Goal: Transaction & Acquisition: Book appointment/travel/reservation

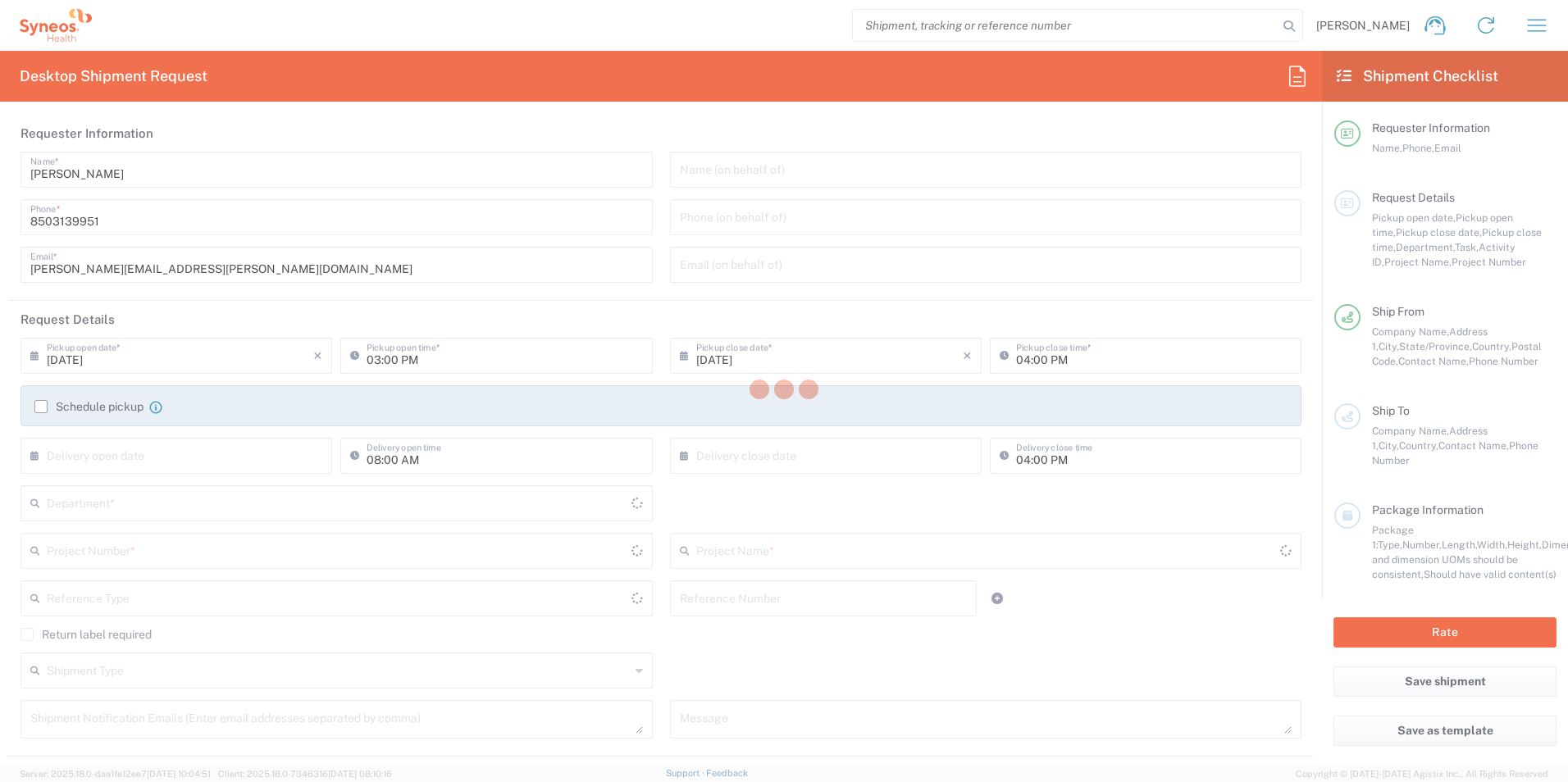
type input "[US_STATE]"
type input "[GEOGRAPHIC_DATA]"
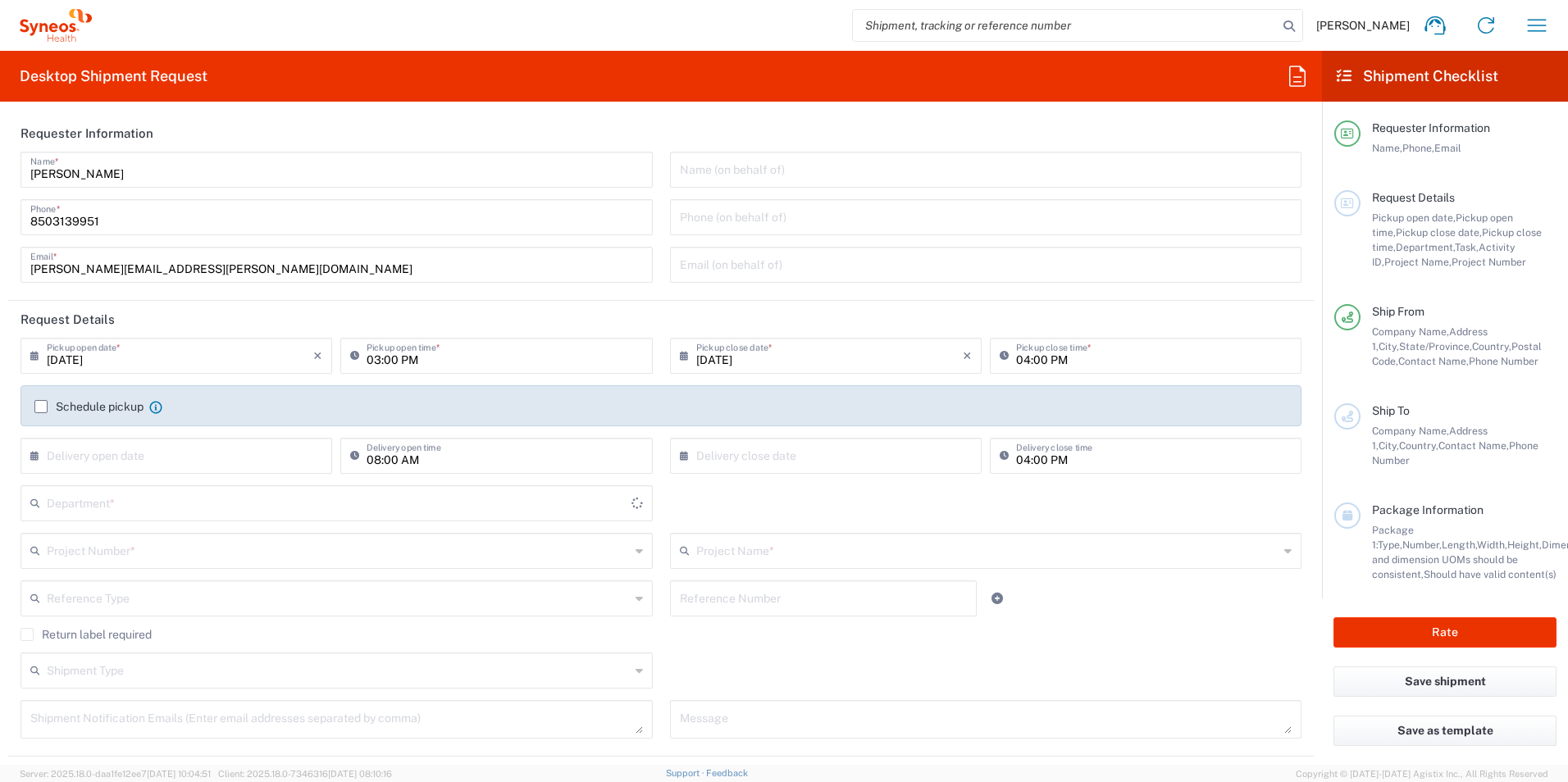
type input "3216"
click at [232, 516] on input "text" at bounding box center [338, 503] width 583 height 29
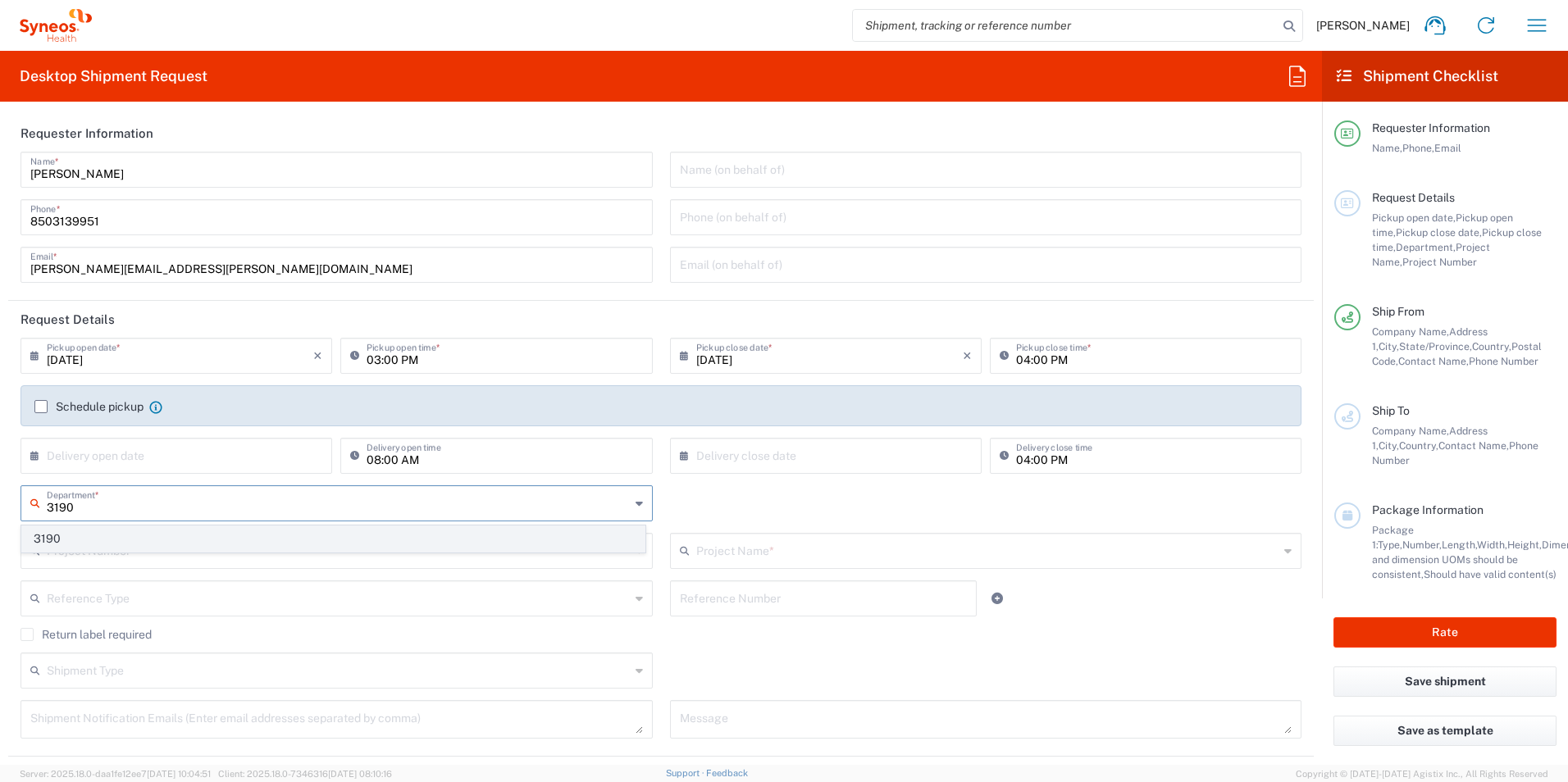
type input "3190"
click at [123, 540] on span "3190" at bounding box center [333, 539] width 623 height 26
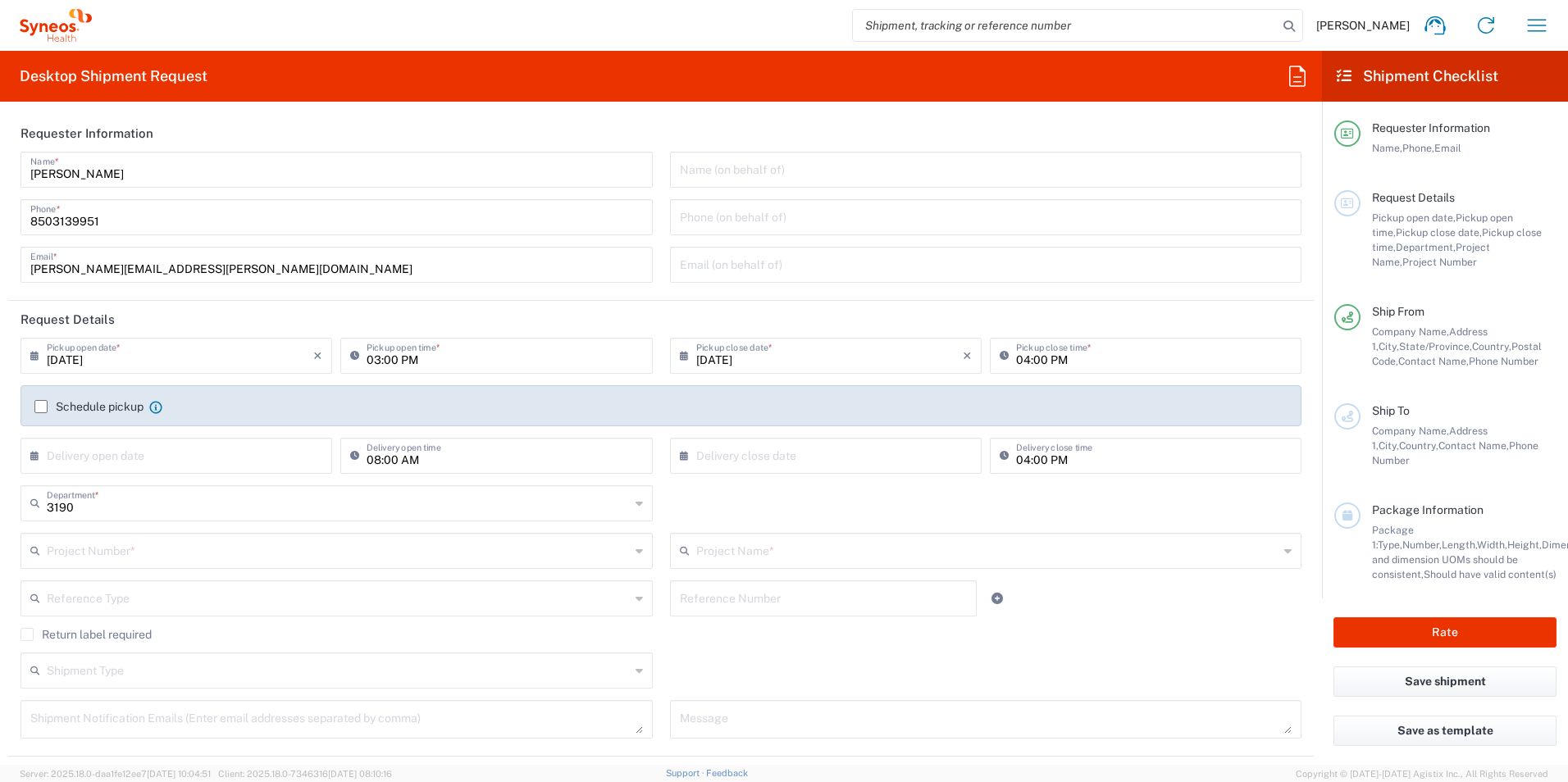
type input "[PERSON_NAME] Rsrch Grp ([GEOGRAPHIC_DATA]) In"
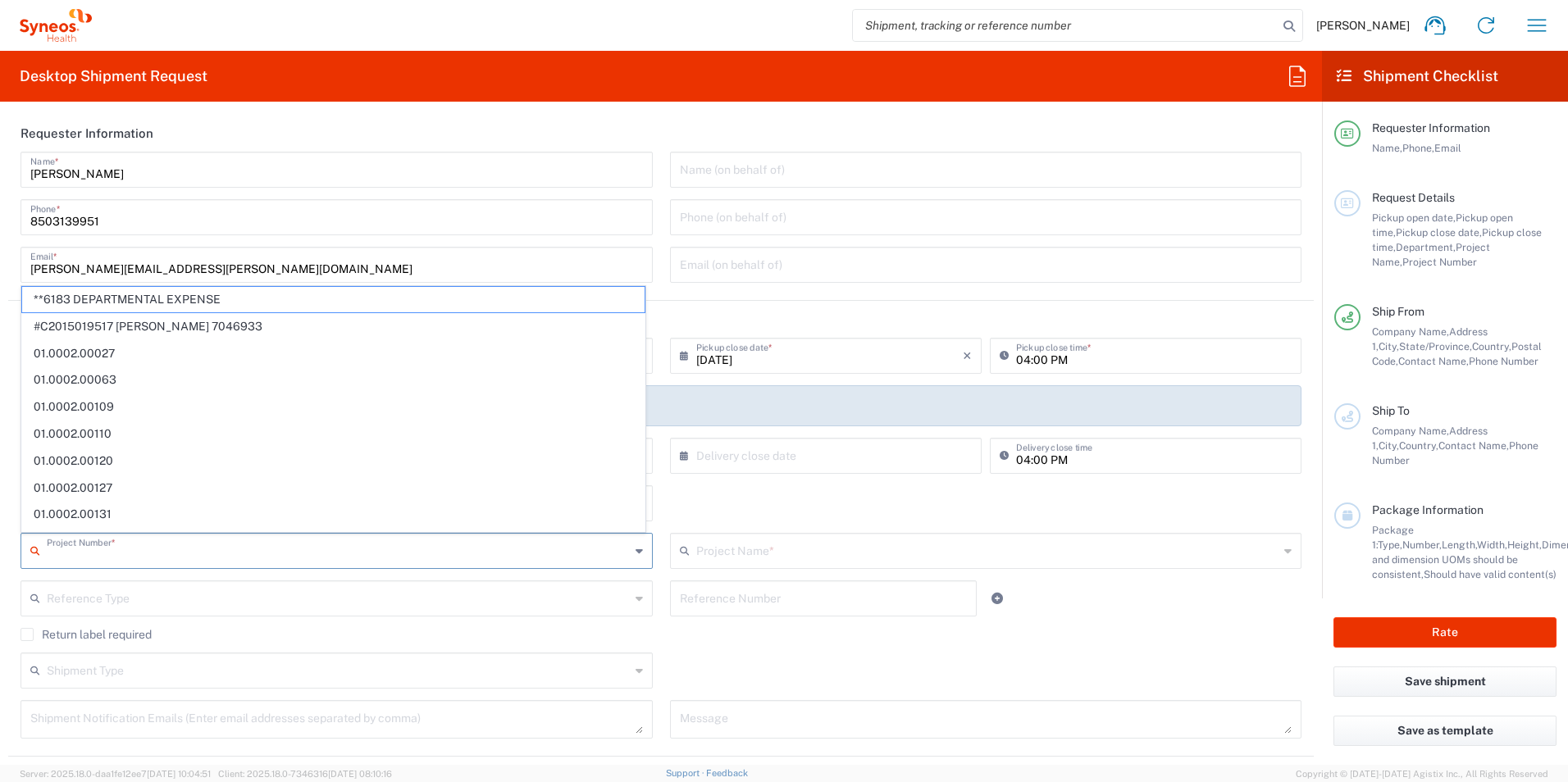
click at [152, 558] on input "text" at bounding box center [338, 549] width 583 height 29
type input "4"
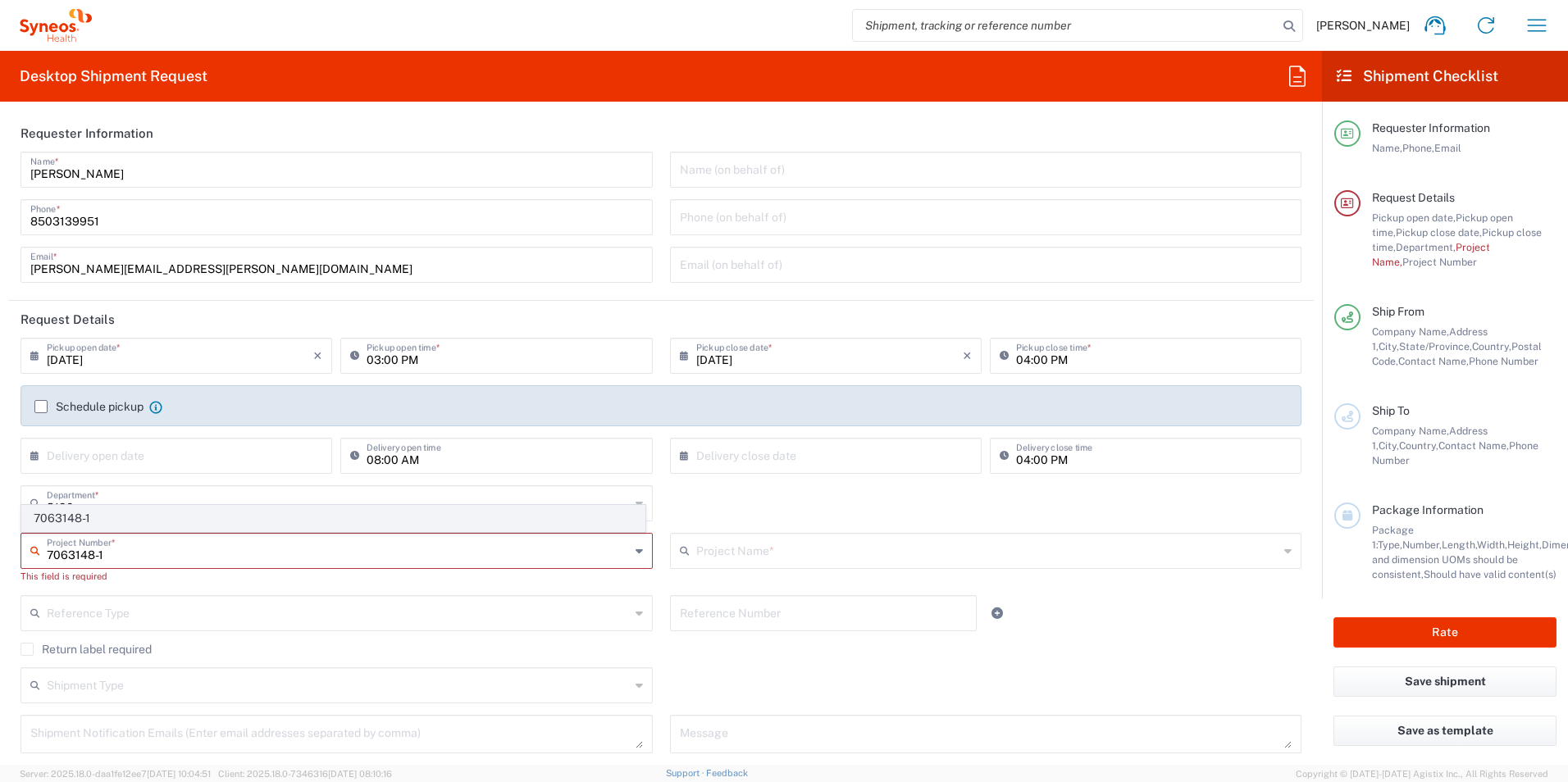
type input "7063148-1"
click at [129, 510] on span "7063148-1" at bounding box center [333, 518] width 623 height 26
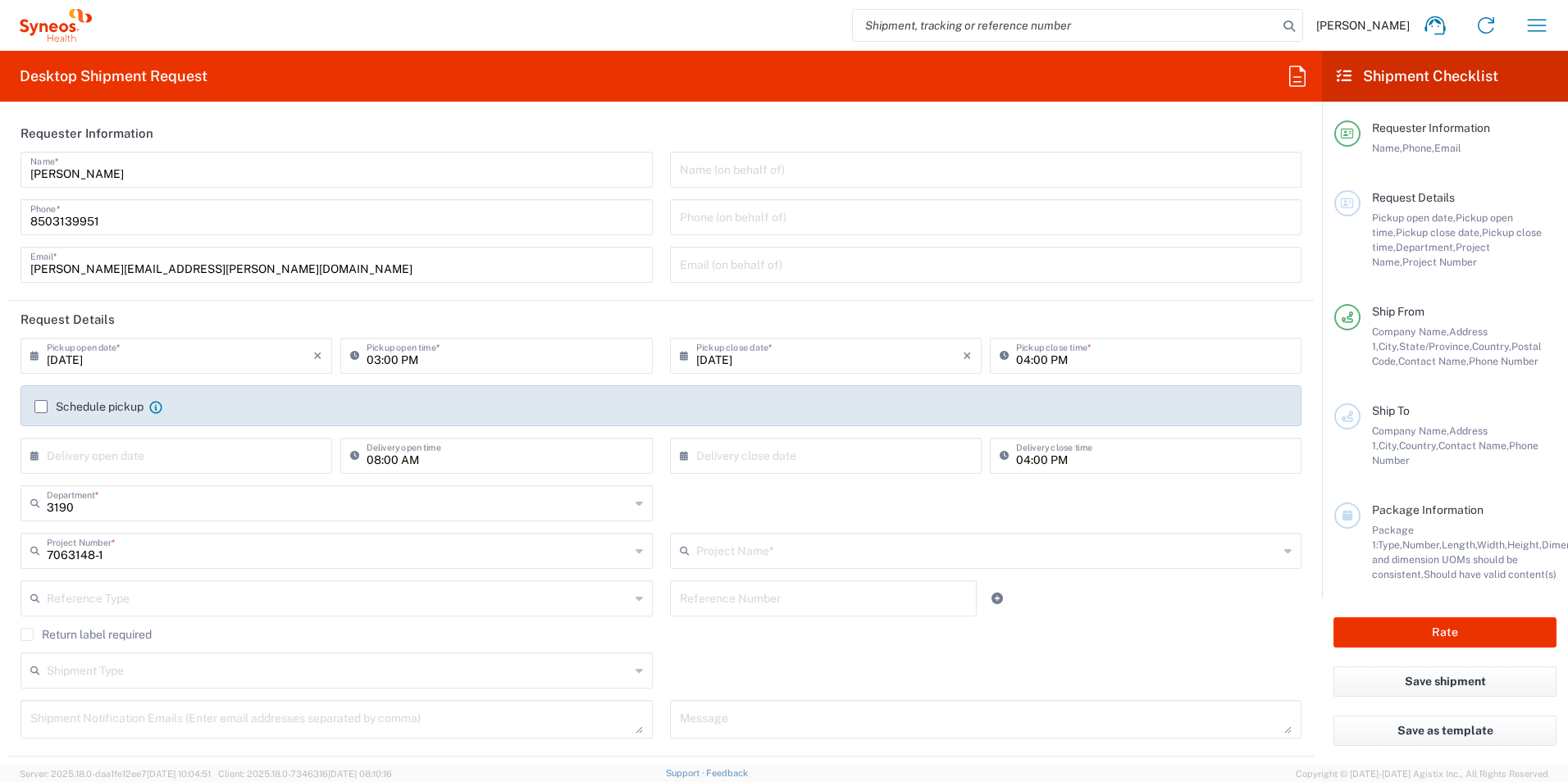
type input "802-SYN-190"
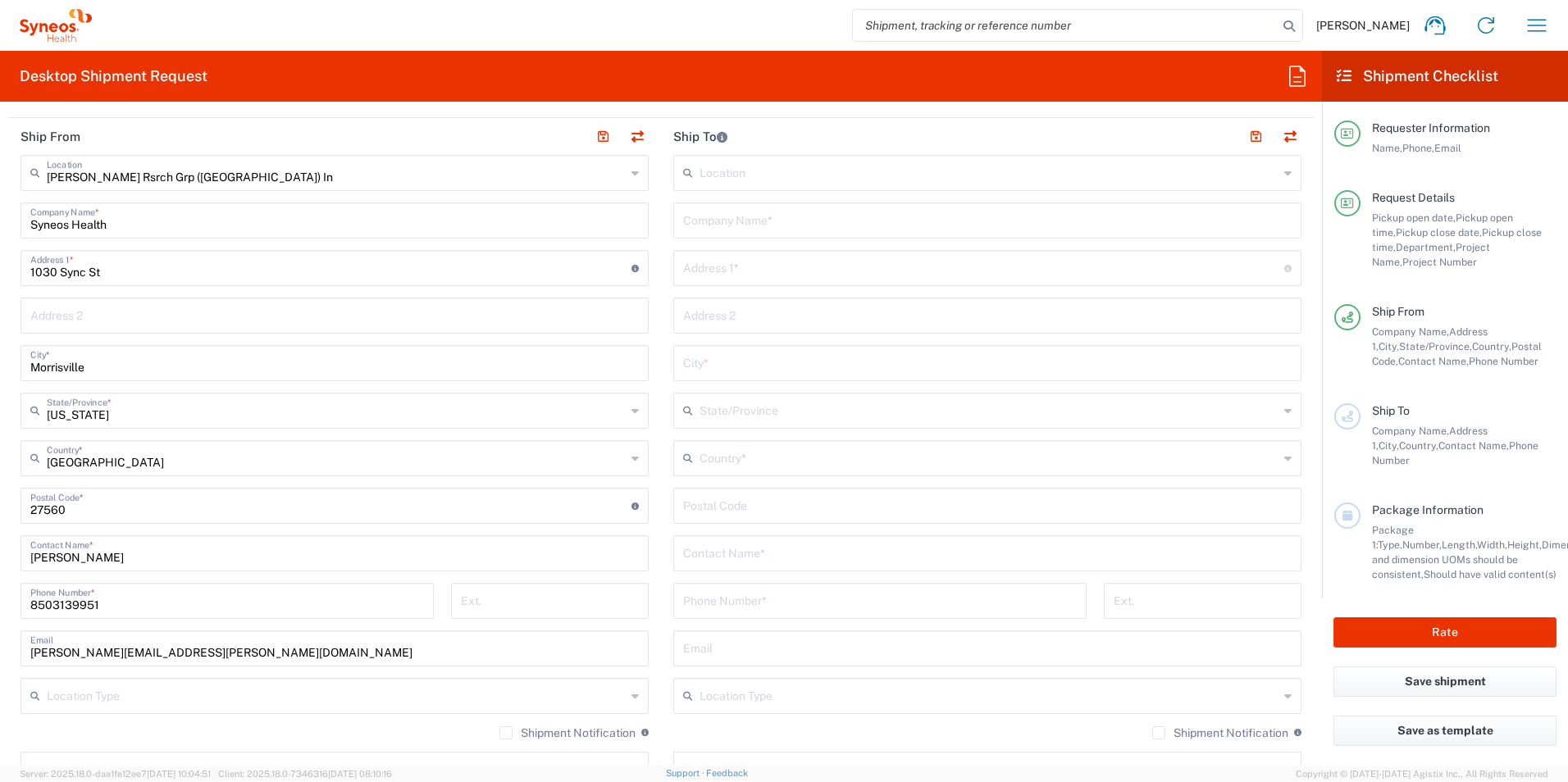
scroll to position [656, 0]
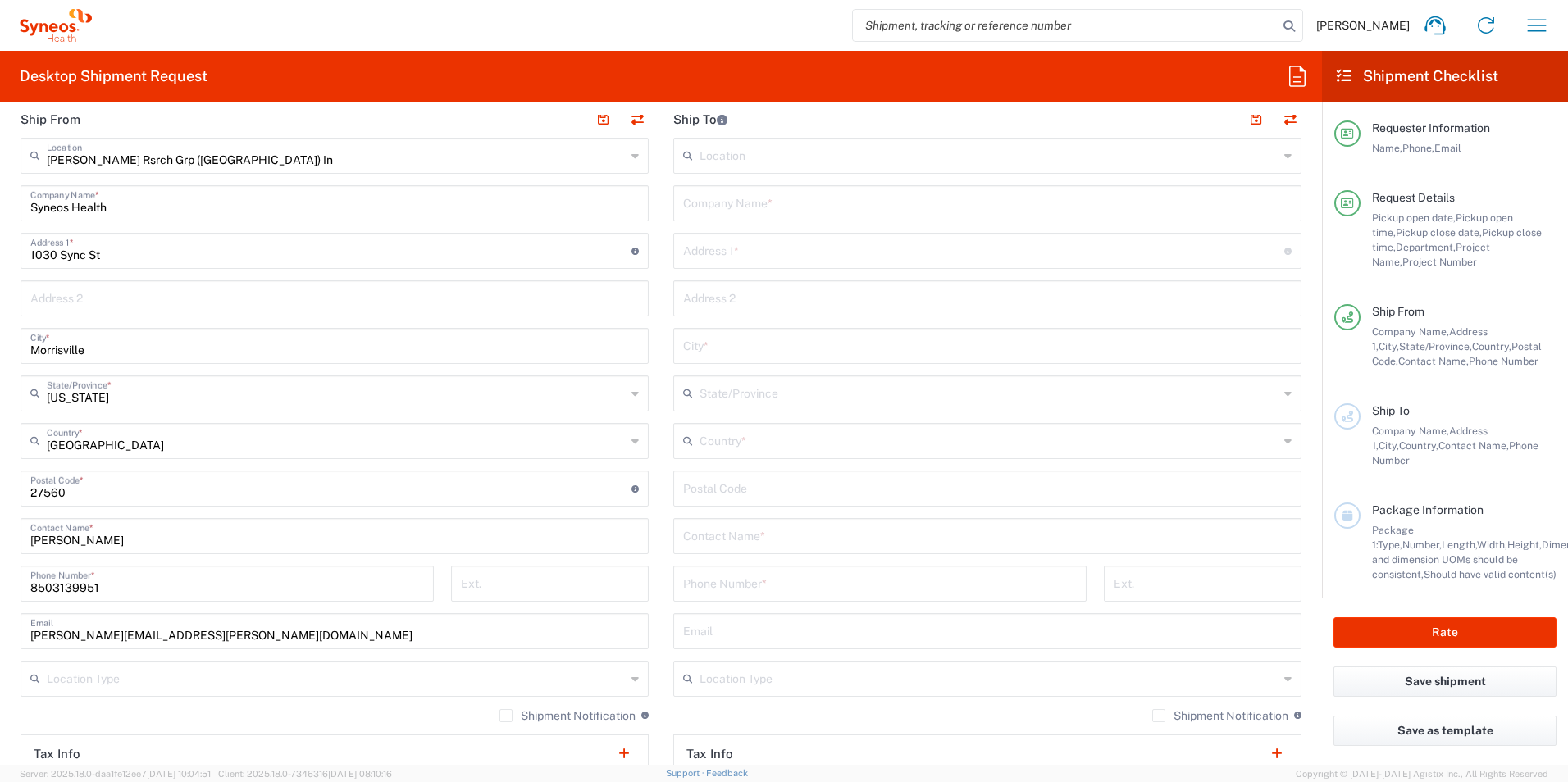
click at [802, 537] on input "text" at bounding box center [987, 535] width 609 height 29
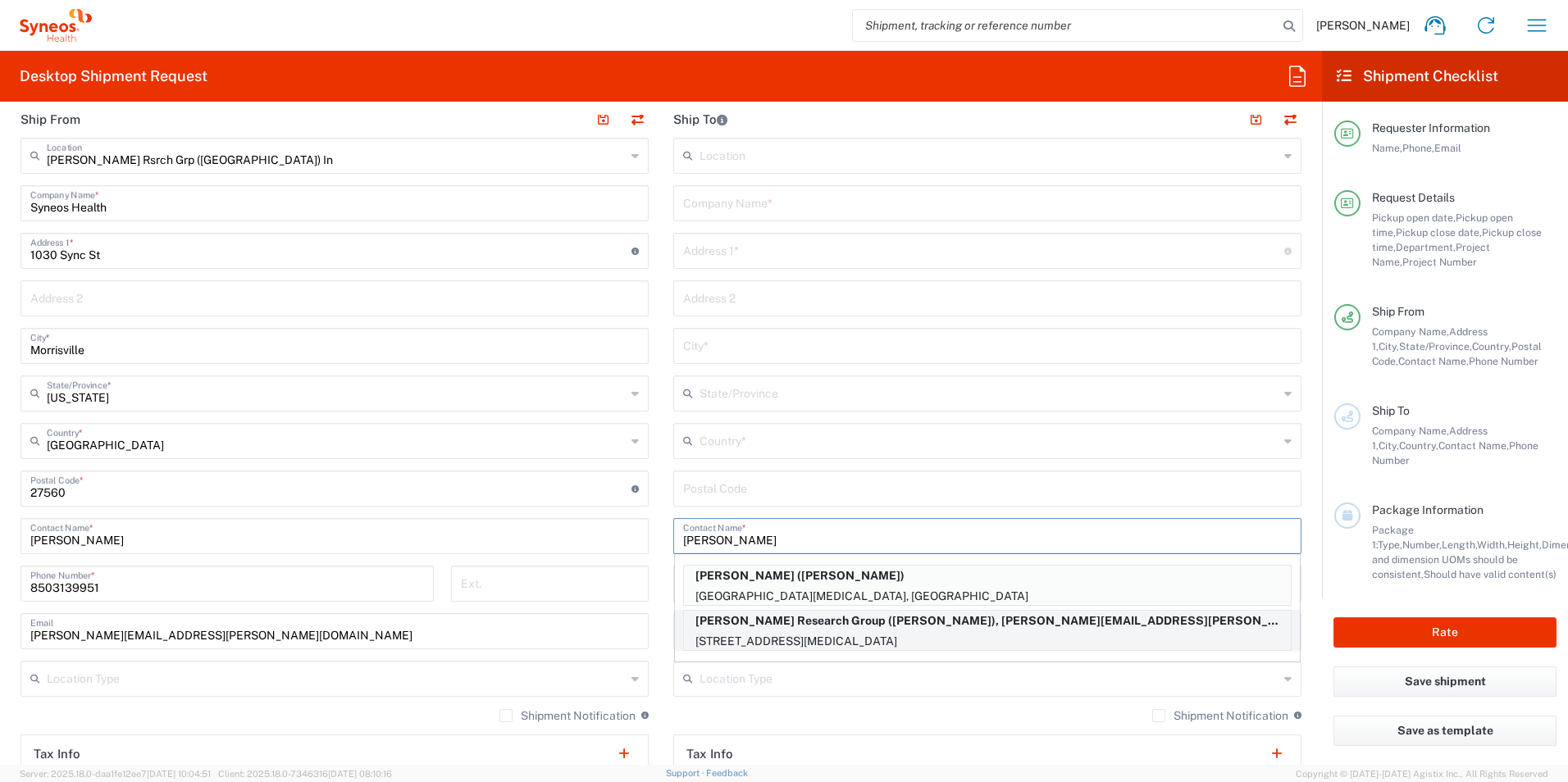
type input "[PERSON_NAME]"
click at [903, 630] on p "[PERSON_NAME] Research Group ([PERSON_NAME]), [PERSON_NAME][EMAIL_ADDRESS][PERS…" at bounding box center [987, 620] width 607 height 20
type input "[PERSON_NAME] Research Group"
type input "[STREET_ADDRESS]"
type input "[MEDICAL_DATA]"
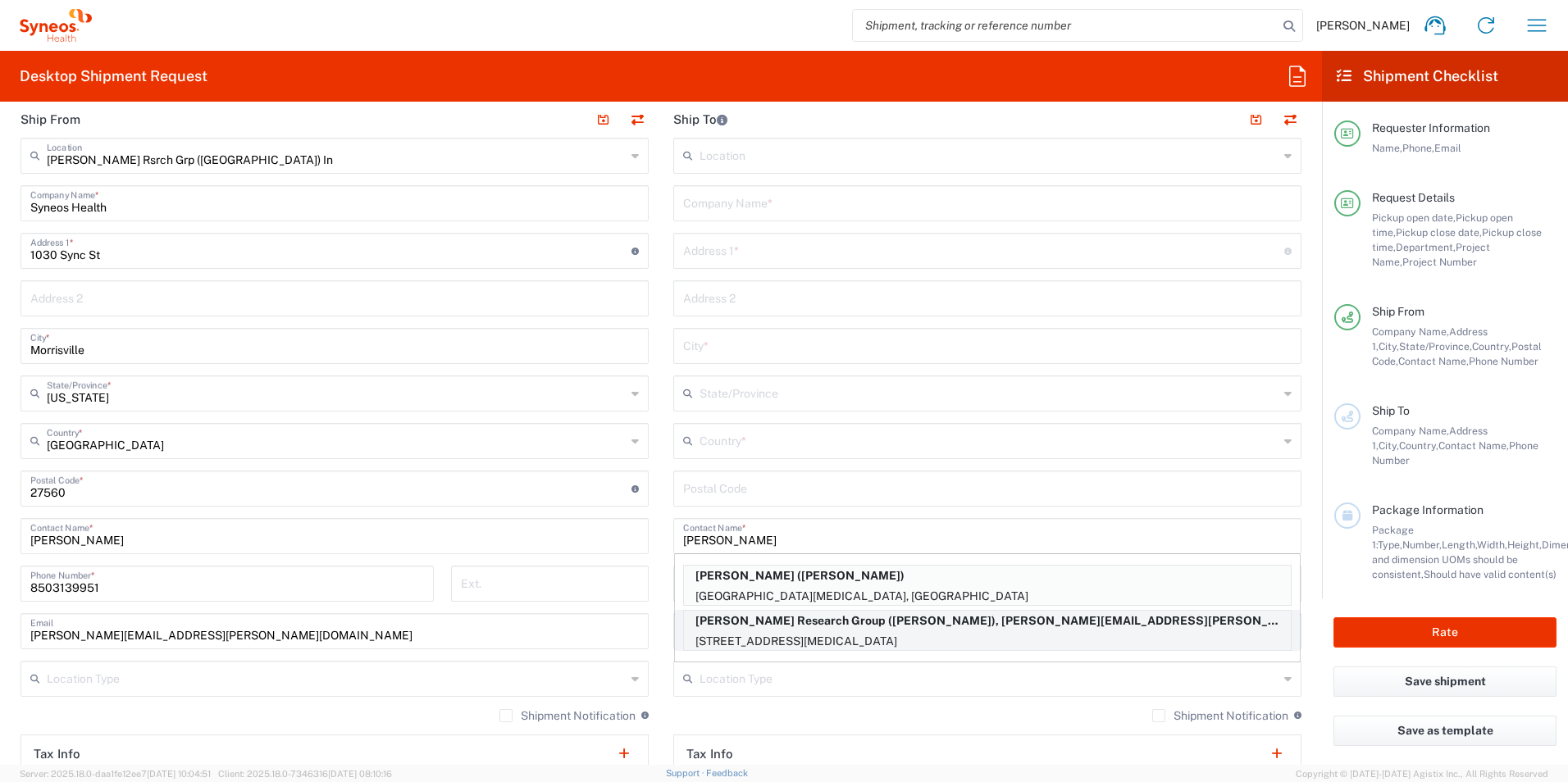
type input "[GEOGRAPHIC_DATA]"
type input "92860"
type input "[PERSON_NAME]"
type input "9096594380"
type input "[PERSON_NAME][EMAIL_ADDRESS][PERSON_NAME][DOMAIN_NAME]"
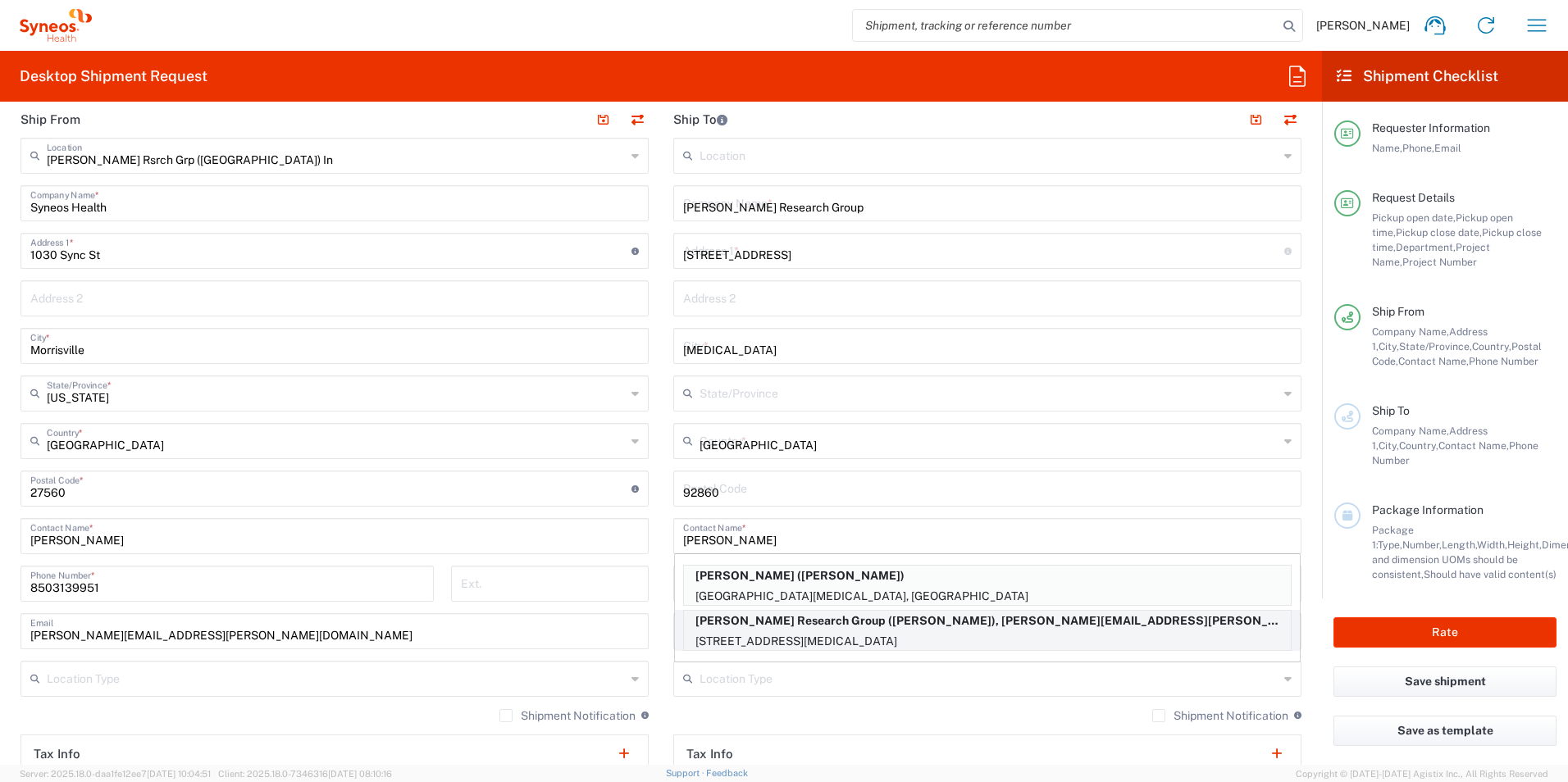
type input "[US_STATE]"
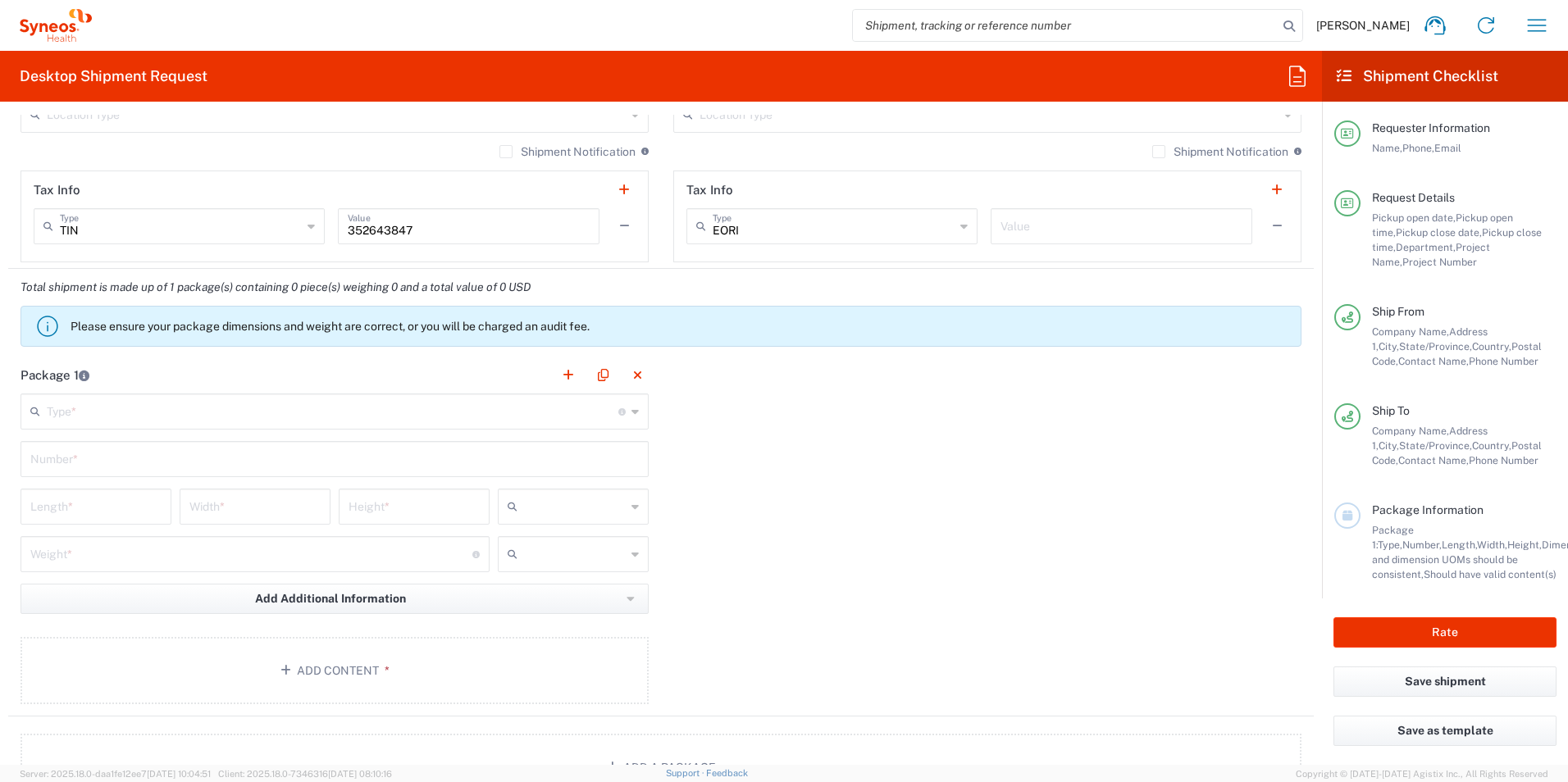
scroll to position [1230, 0]
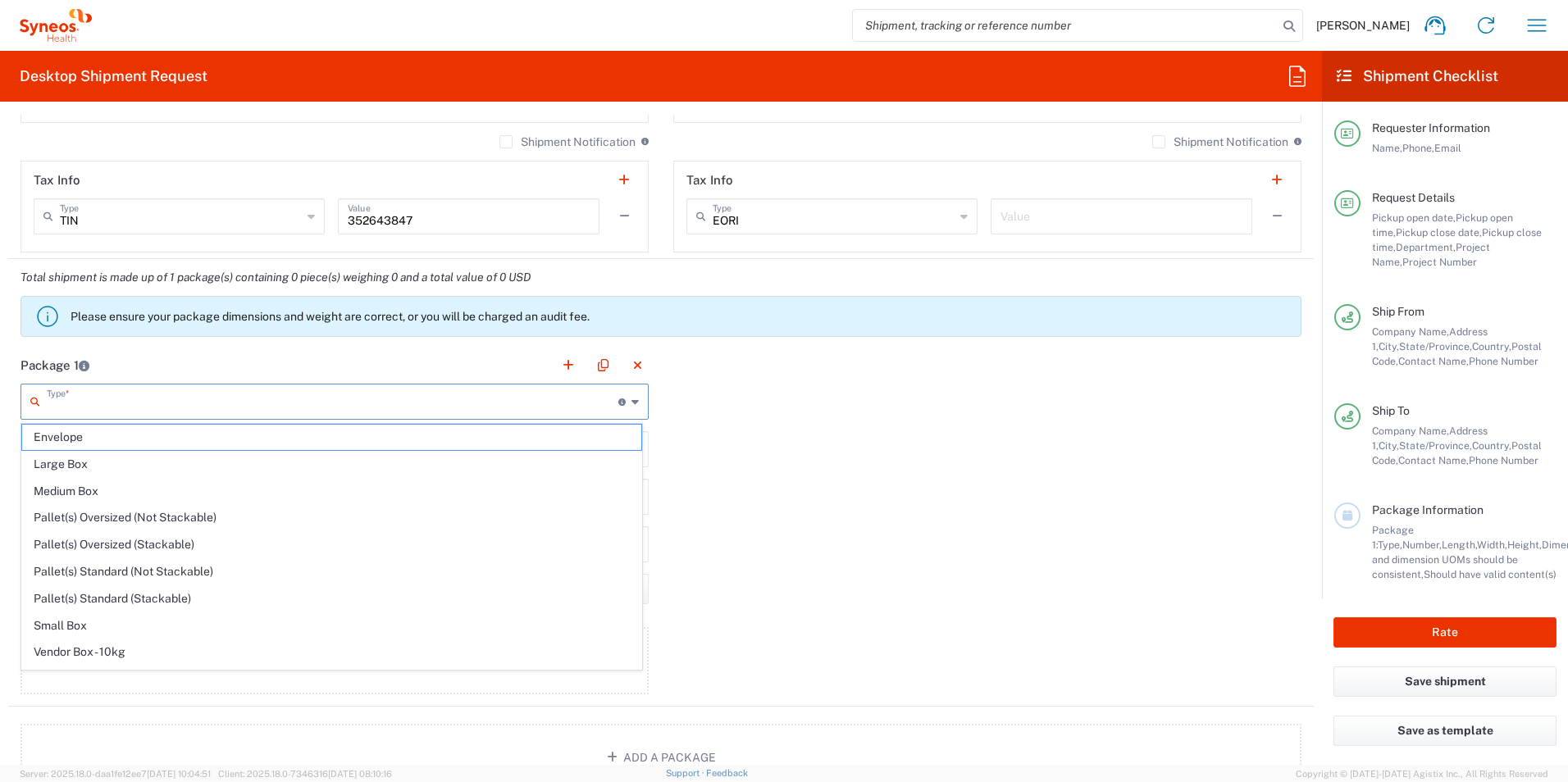
click at [126, 404] on input "text" at bounding box center [332, 401] width 571 height 29
click at [145, 445] on span "Envelope" at bounding box center [331, 437] width 619 height 26
type input "Envelope"
type input "1"
type input "9.5"
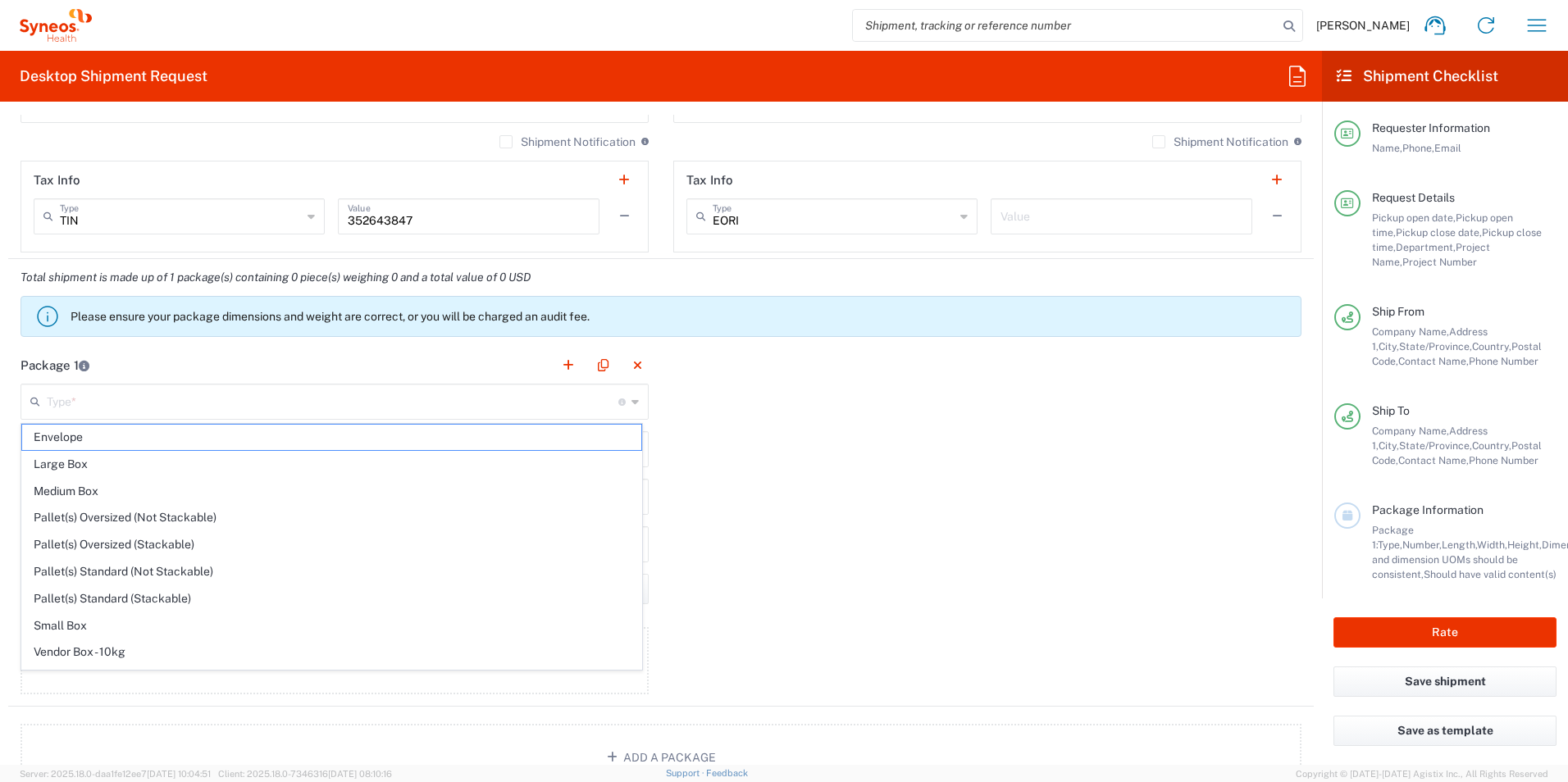
type input "12.5"
type input "0.25"
type input "in"
type input "0.45"
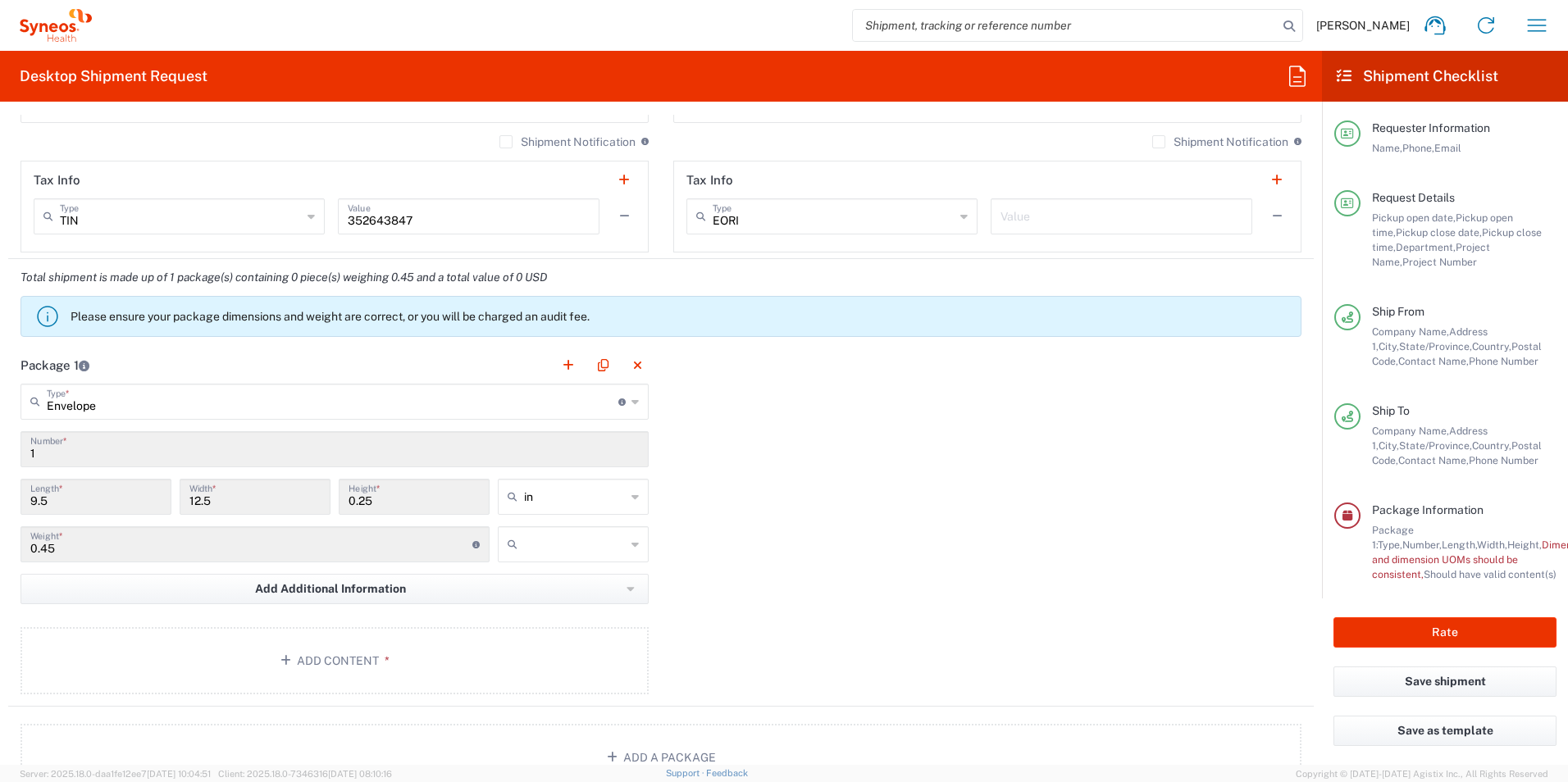
click at [558, 524] on div "in in cm ft" at bounding box center [573, 503] width 159 height 48
click at [558, 541] on input "text" at bounding box center [574, 545] width 102 height 27
click at [556, 609] on span "lbs" at bounding box center [567, 607] width 146 height 26
type input "lbs"
click at [423, 646] on button "Add Content *" at bounding box center [334, 661] width 629 height 67
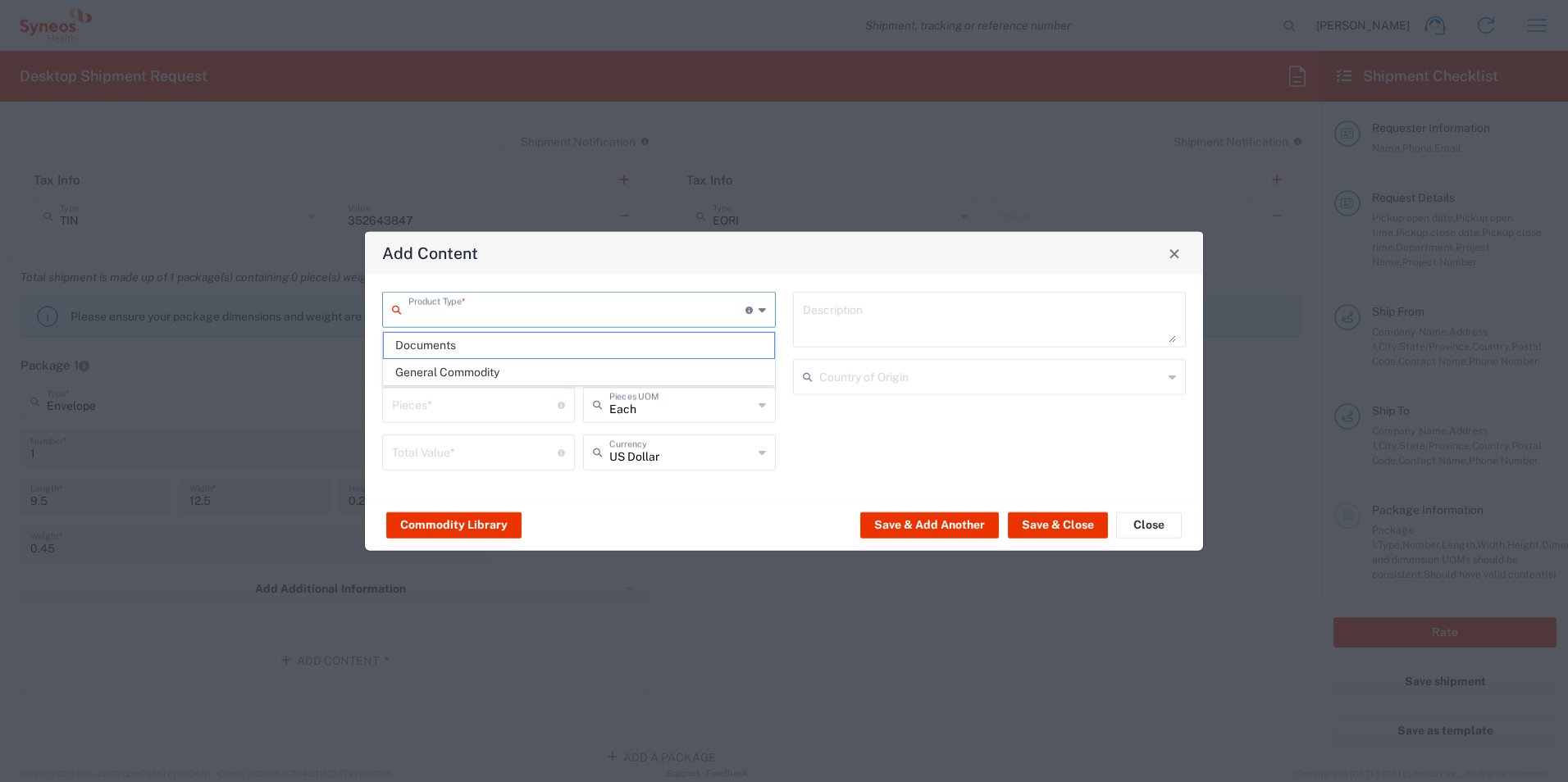
click at [522, 298] on input "text" at bounding box center [576, 309] width 337 height 29
click at [510, 375] on span "General Commodity" at bounding box center [578, 372] width 390 height 26
type input "General Commodity"
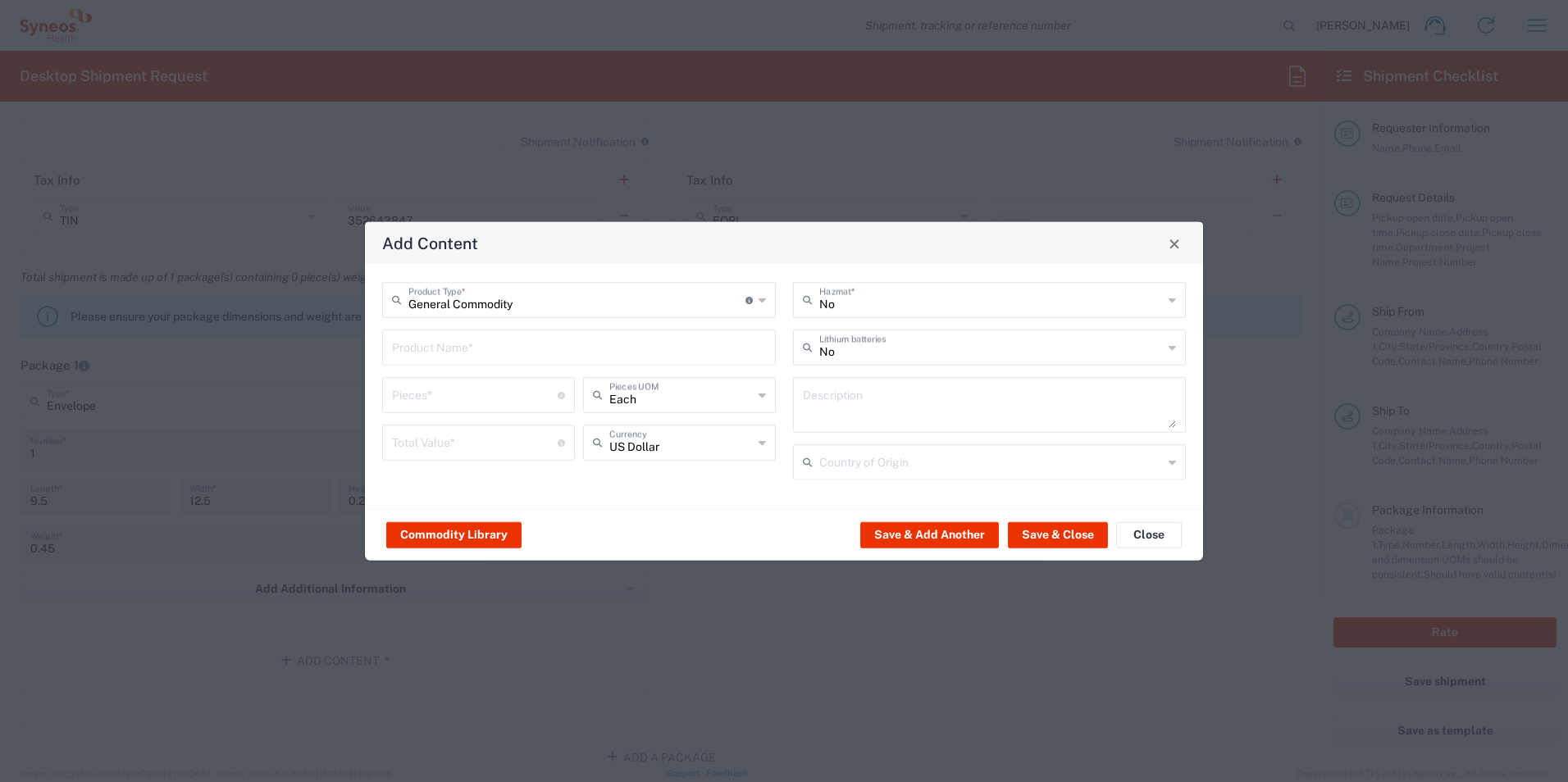
click at [544, 339] on input "text" at bounding box center [579, 346] width 374 height 29
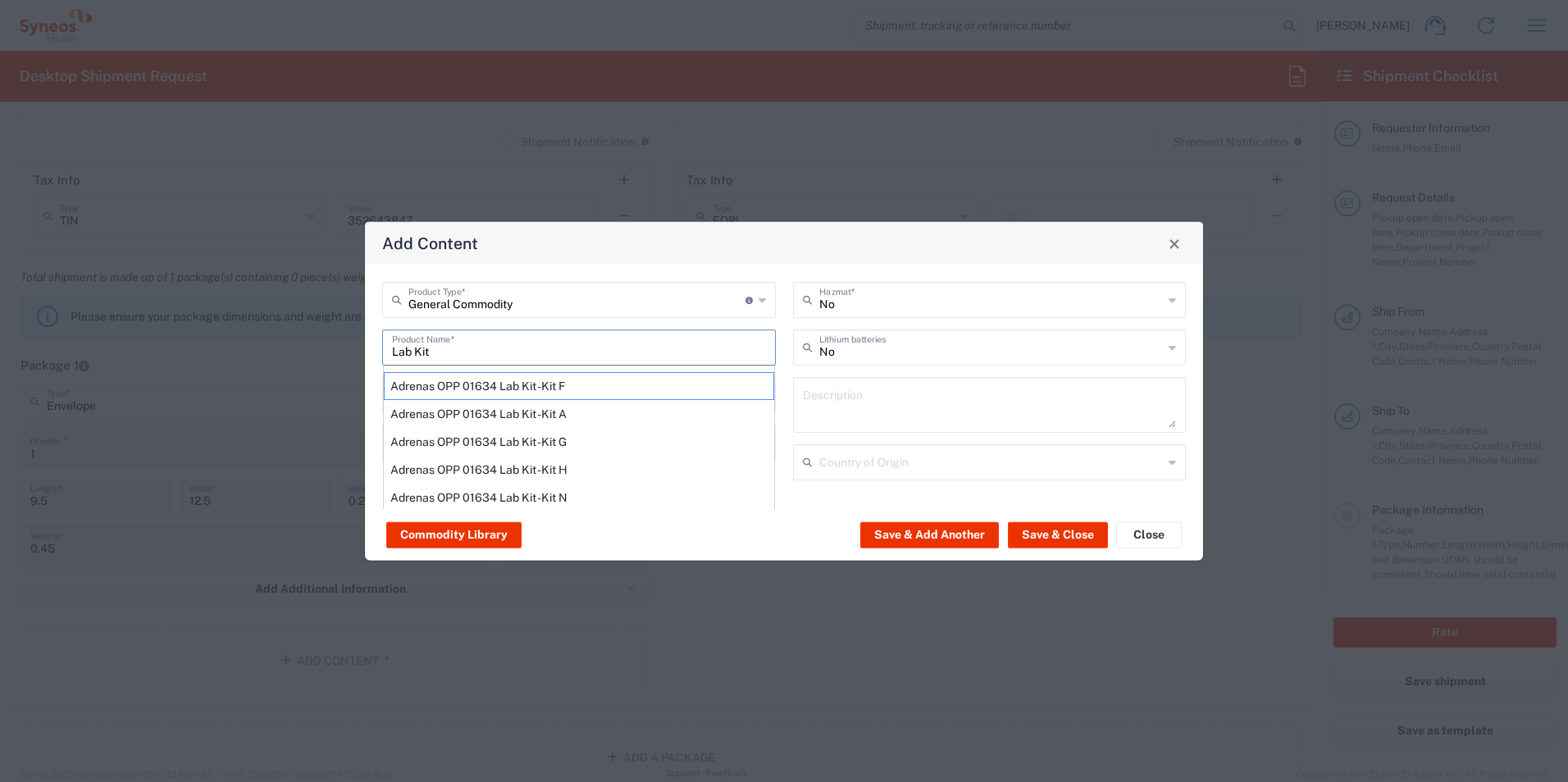
click at [423, 401] on div "Adrenas OPP 01634 Lab Kit -Kit A" at bounding box center [578, 414] width 390 height 28
type input "Adrenas OPP 01634 Lab Kit -Kit A"
type input "1"
type textarea "Contains: 2 vac tubes"
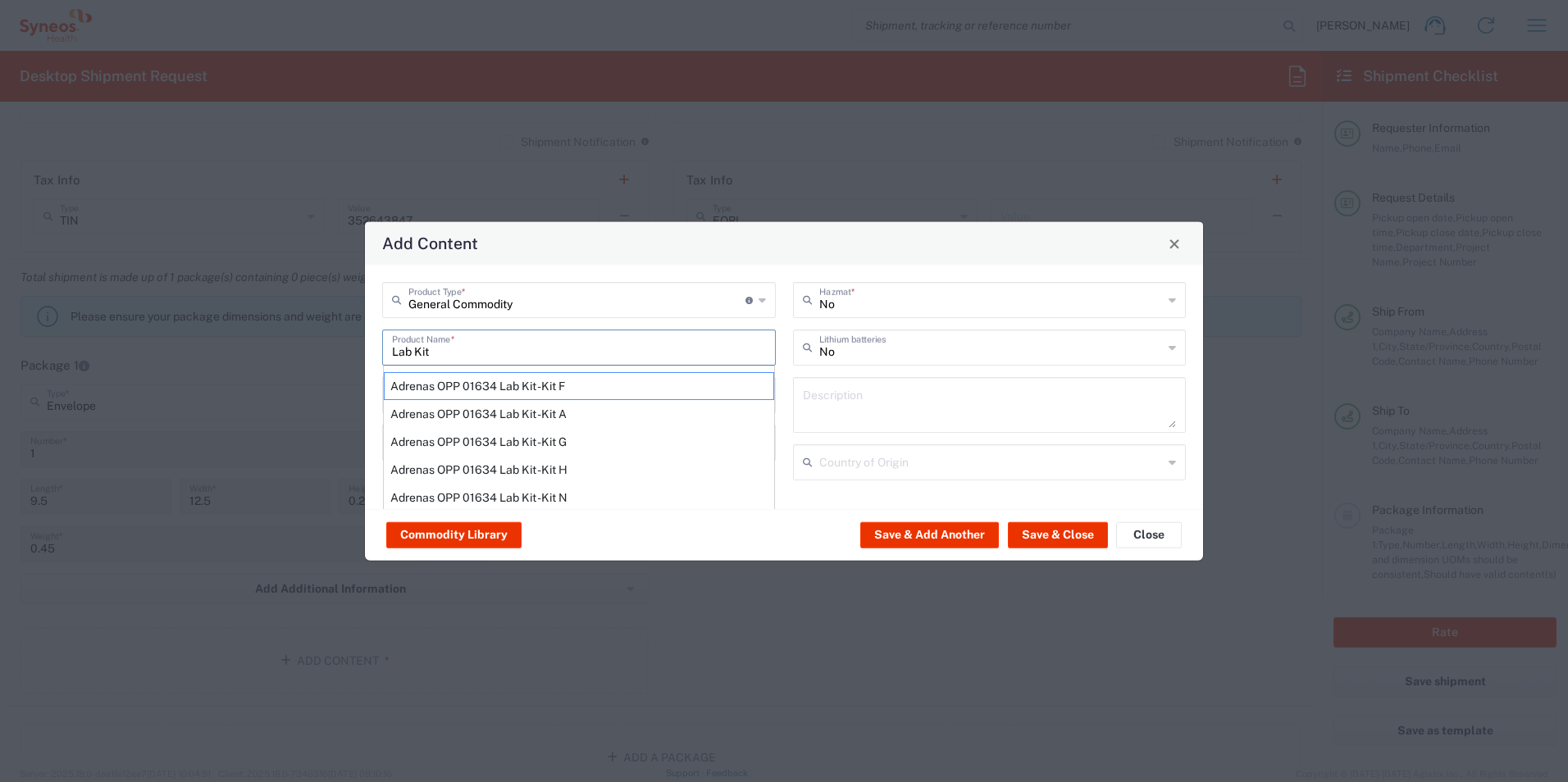
type input "[GEOGRAPHIC_DATA]"
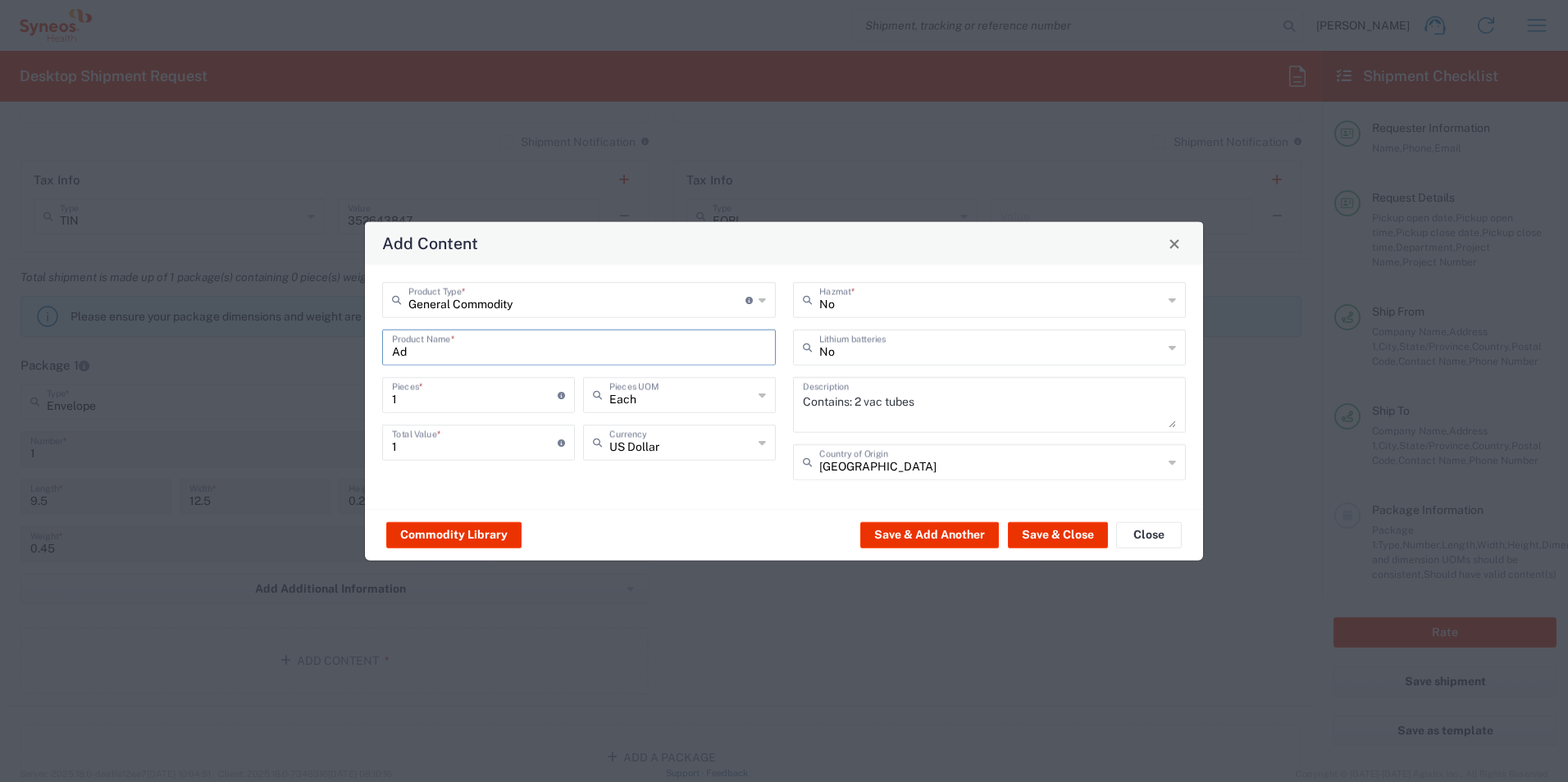
type input "A"
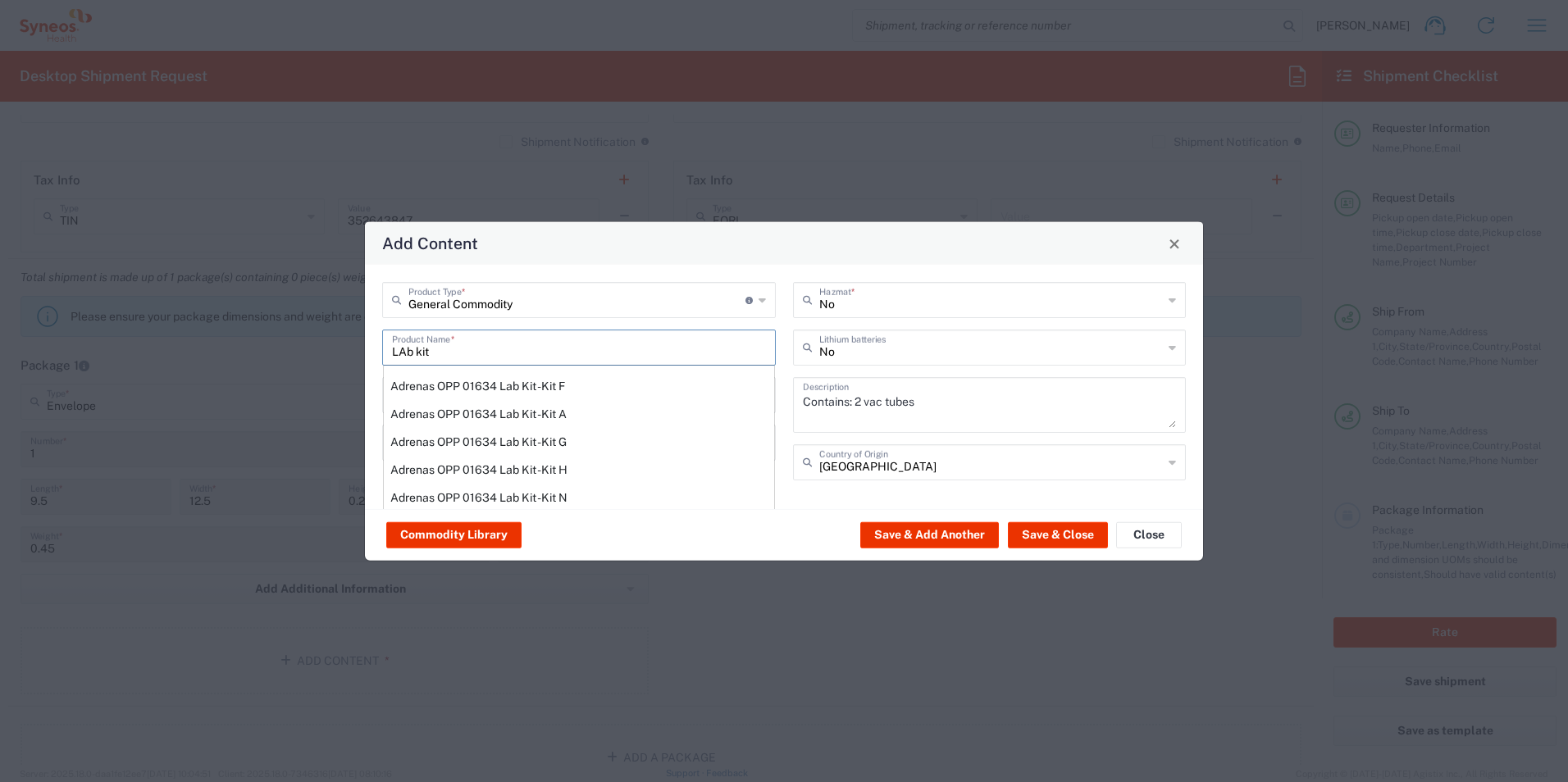
type input "LAb kit"
click at [955, 395] on textarea "Contains: 2 vac tubes" at bounding box center [990, 405] width 374 height 46
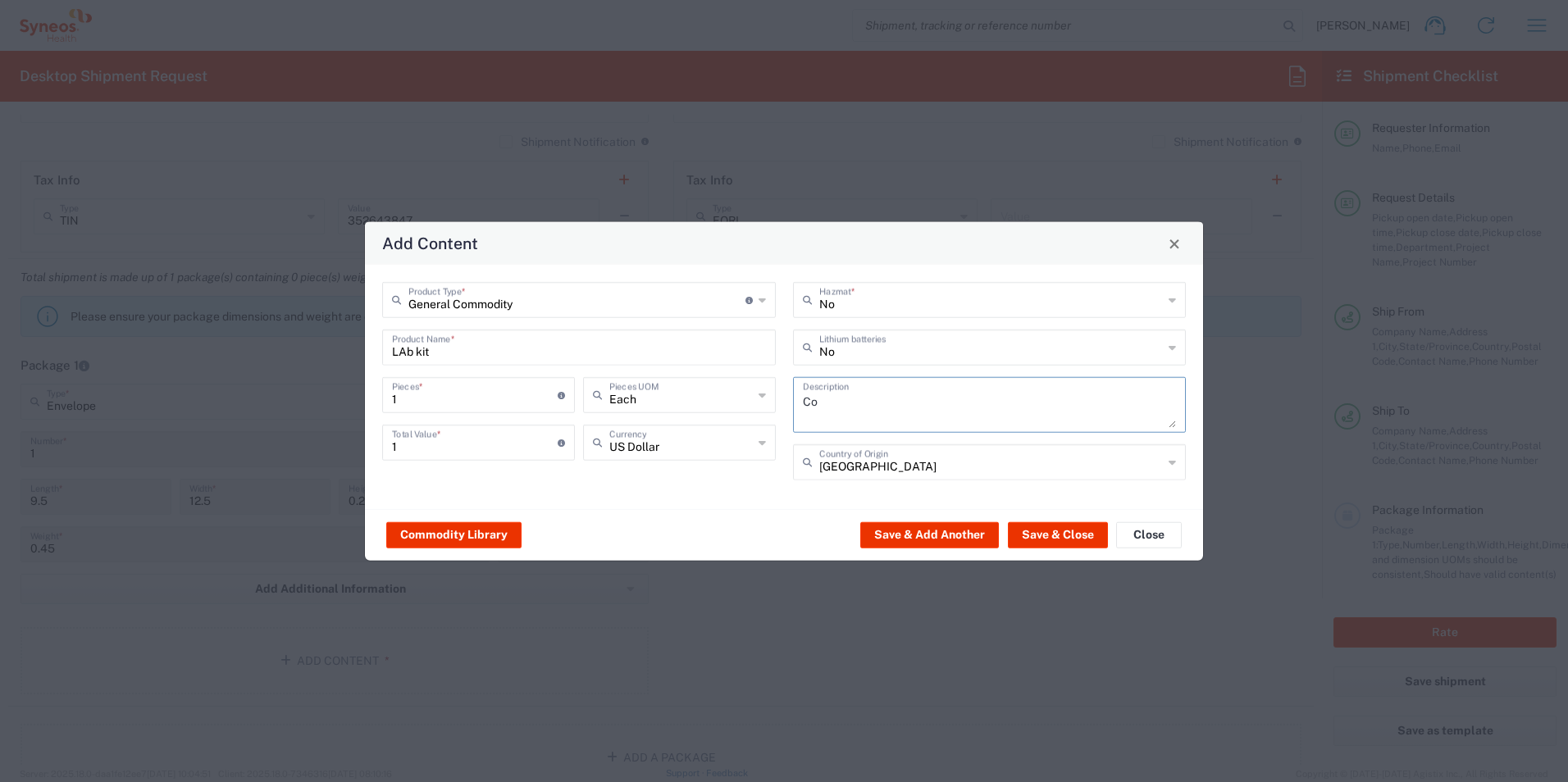
type textarea "C"
click at [444, 392] on input "1" at bounding box center [475, 394] width 166 height 29
click at [417, 440] on input "1" at bounding box center [475, 442] width 166 height 29
type input "10"
click at [1049, 525] on button "Save & Close" at bounding box center [1058, 535] width 100 height 27
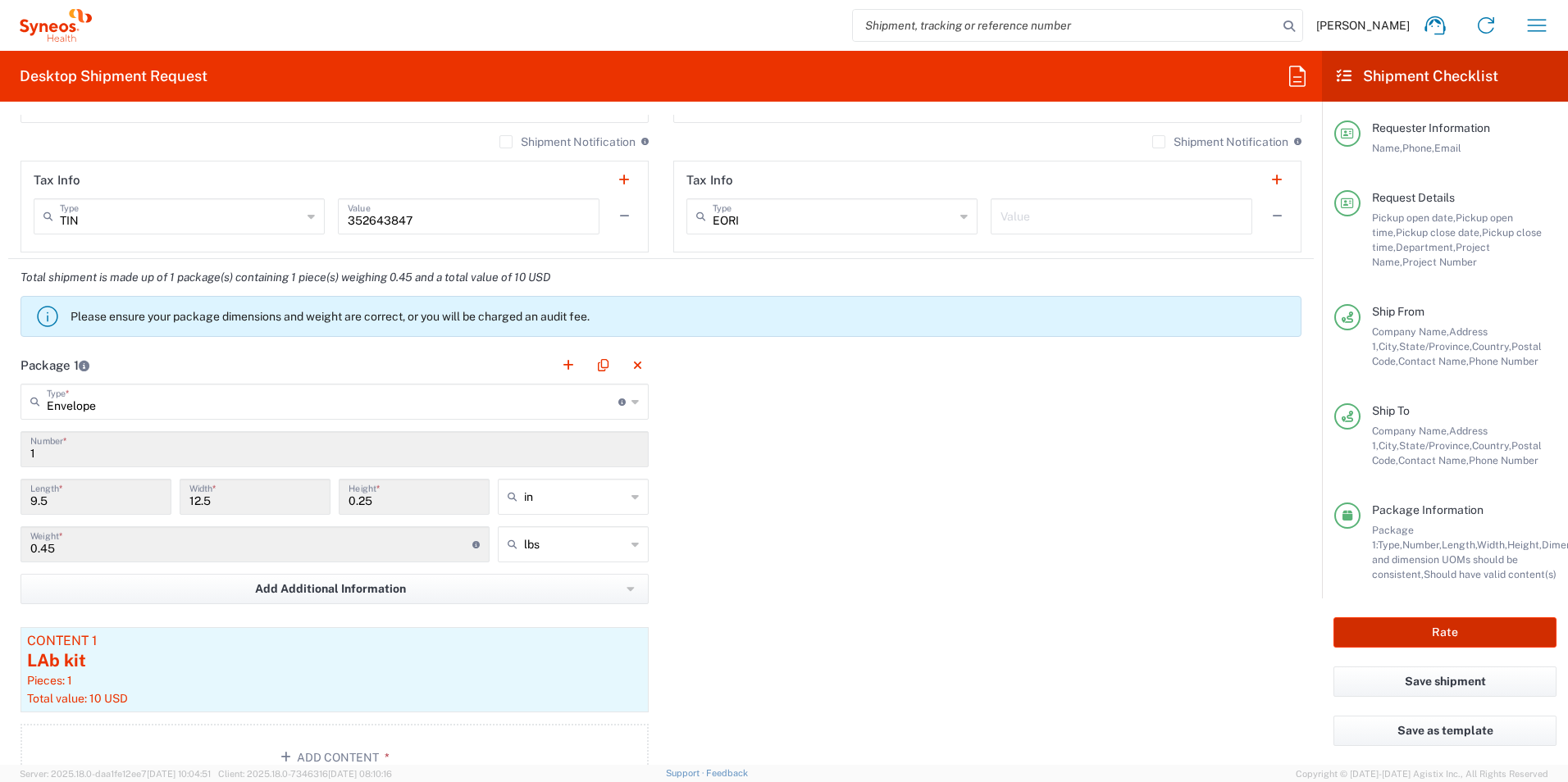
click at [1370, 623] on button "Rate" at bounding box center [1445, 632] width 223 height 31
type input "7063148-1"
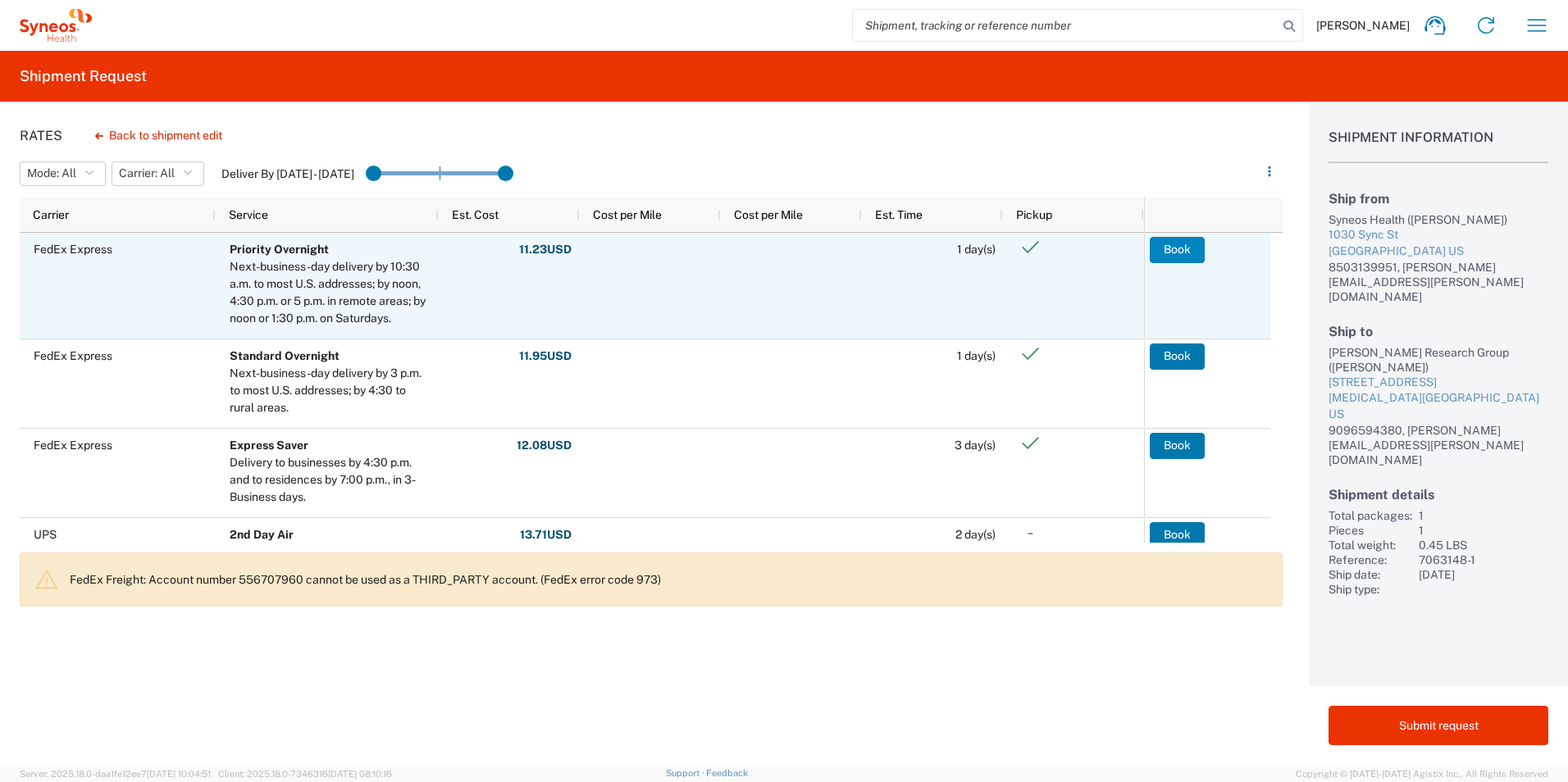
click at [1186, 248] on button "Book" at bounding box center [1177, 250] width 55 height 27
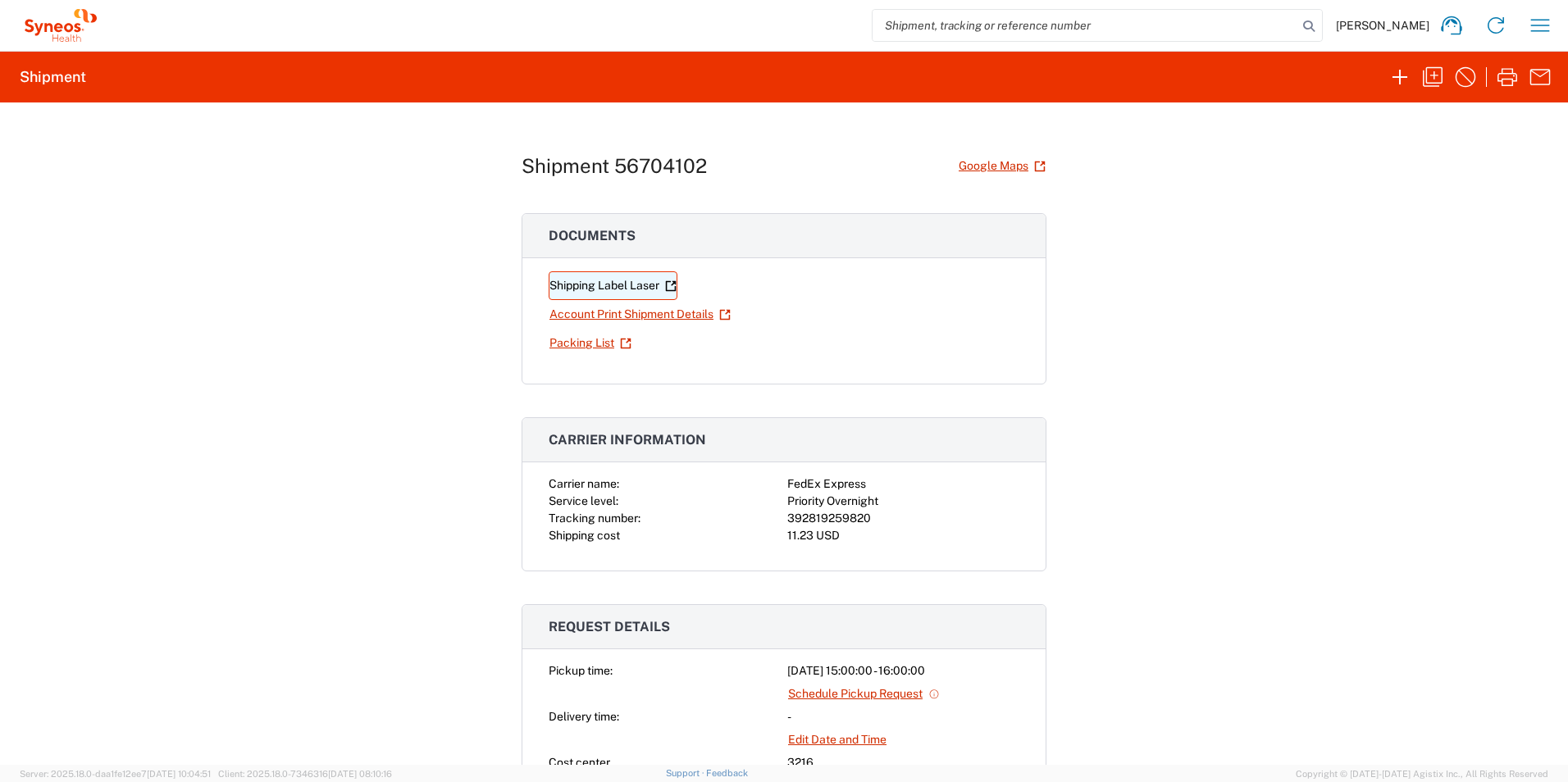
click at [624, 282] on link "Shipping Label Laser" at bounding box center [612, 286] width 129 height 29
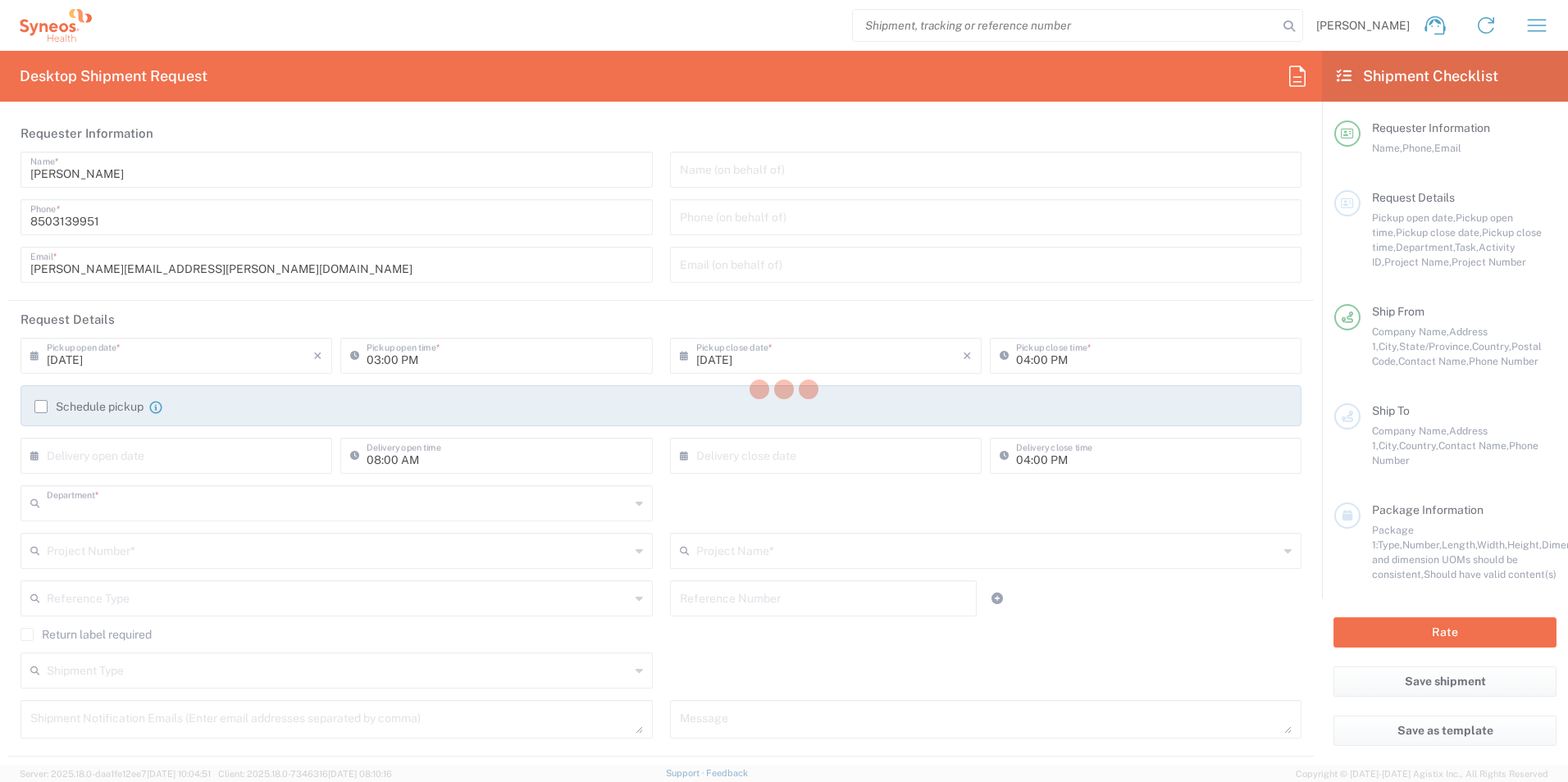
type input "3216"
type input "[US_STATE]"
type input "[GEOGRAPHIC_DATA]"
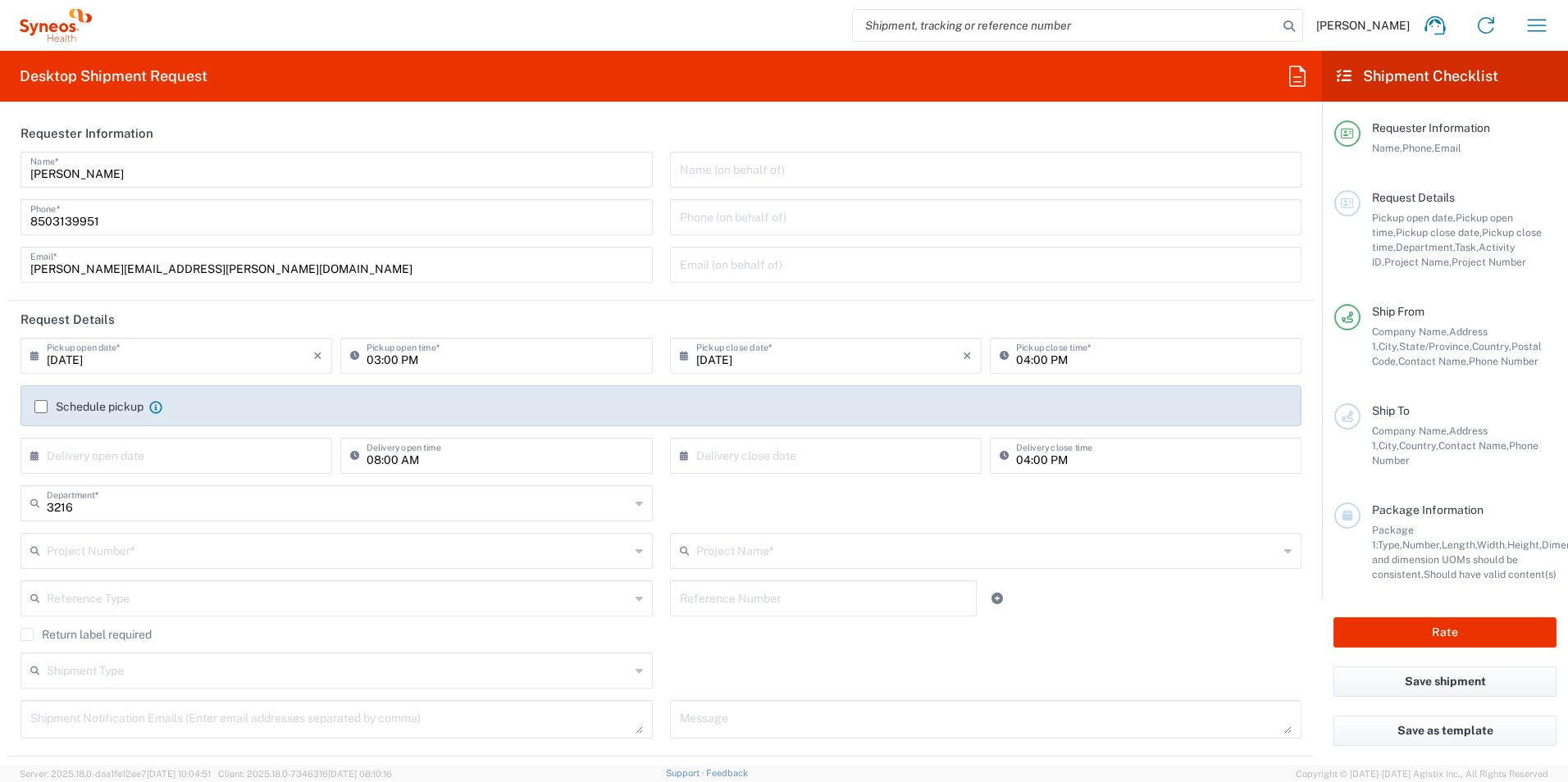
type input "[PERSON_NAME] Rsrch Grp ([GEOGRAPHIC_DATA]) In"
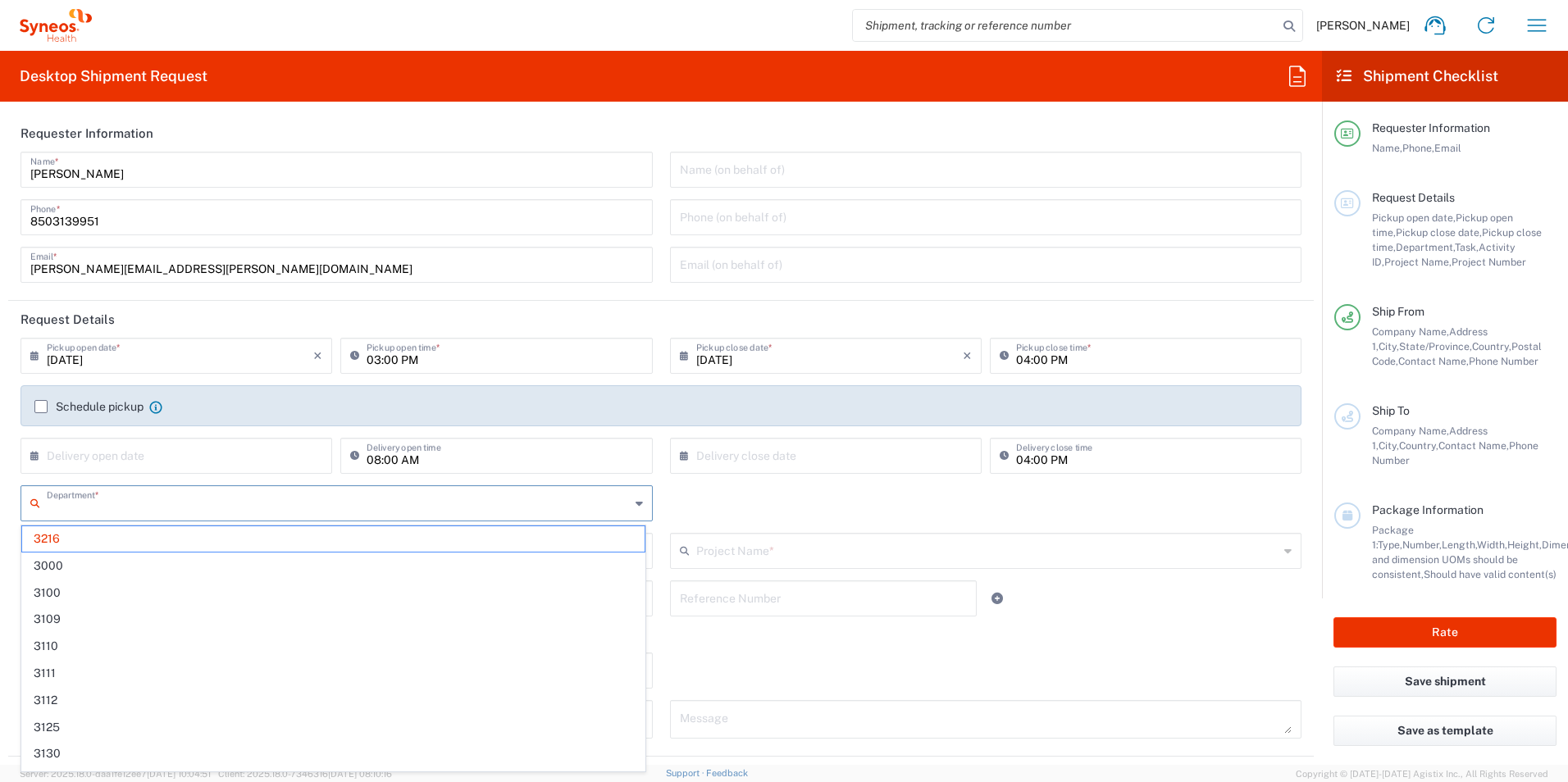
click at [168, 503] on input "text" at bounding box center [338, 503] width 583 height 29
type input "3190"
click at [110, 546] on span "3190" at bounding box center [333, 539] width 623 height 26
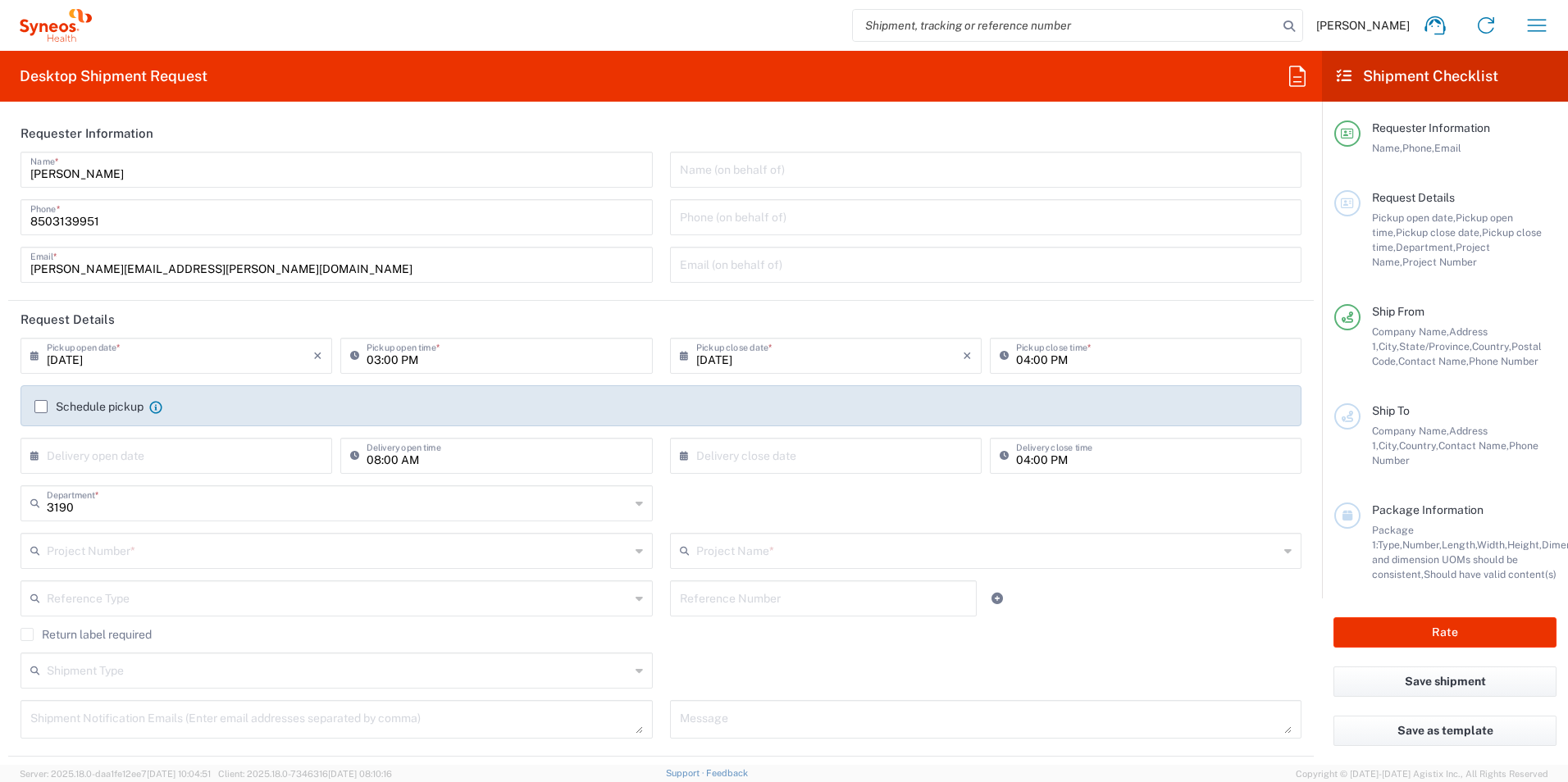
click at [151, 562] on input "text" at bounding box center [338, 549] width 583 height 29
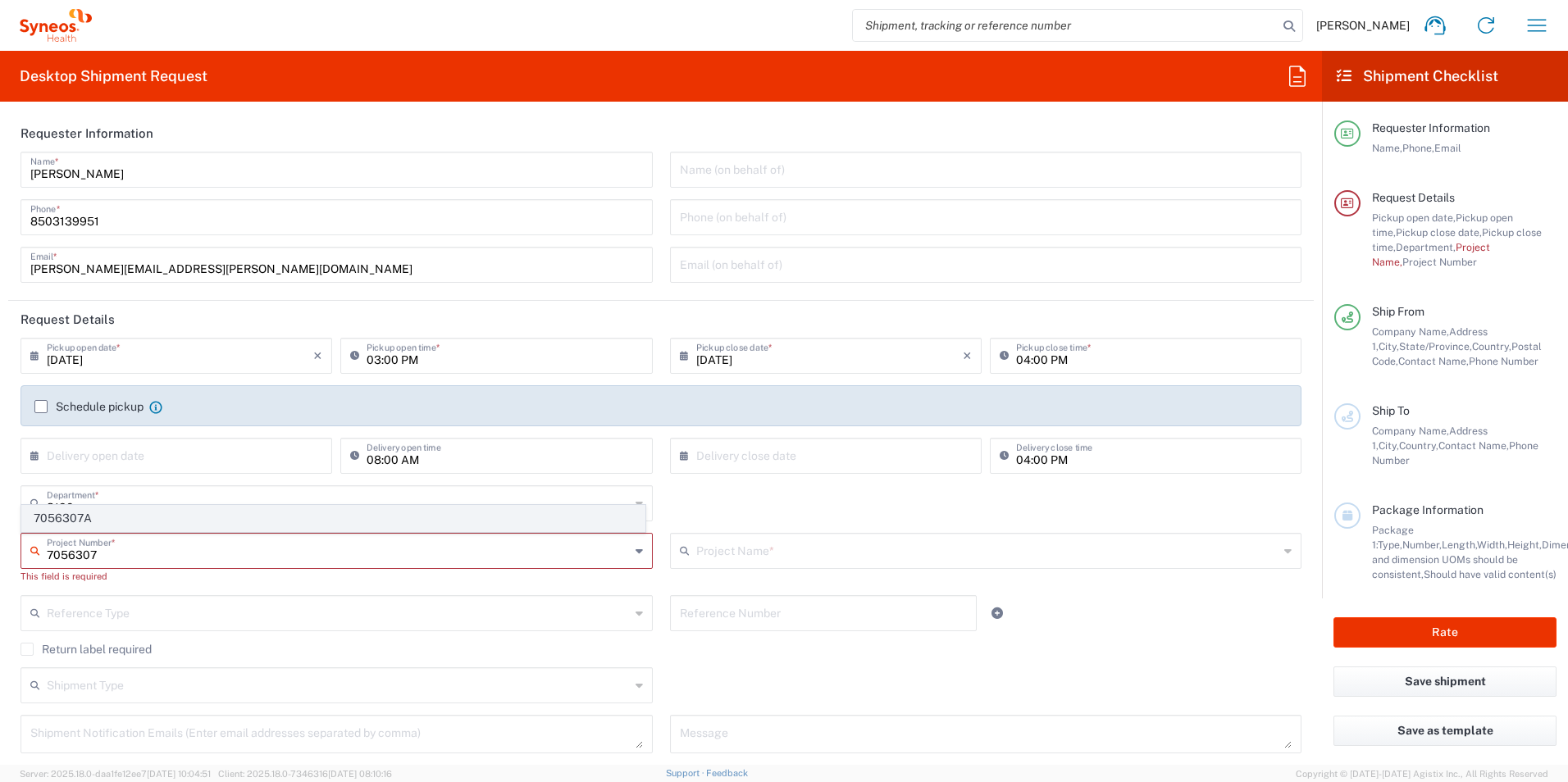
click at [110, 525] on span "7056307A" at bounding box center [333, 518] width 623 height 26
type input "7056307A"
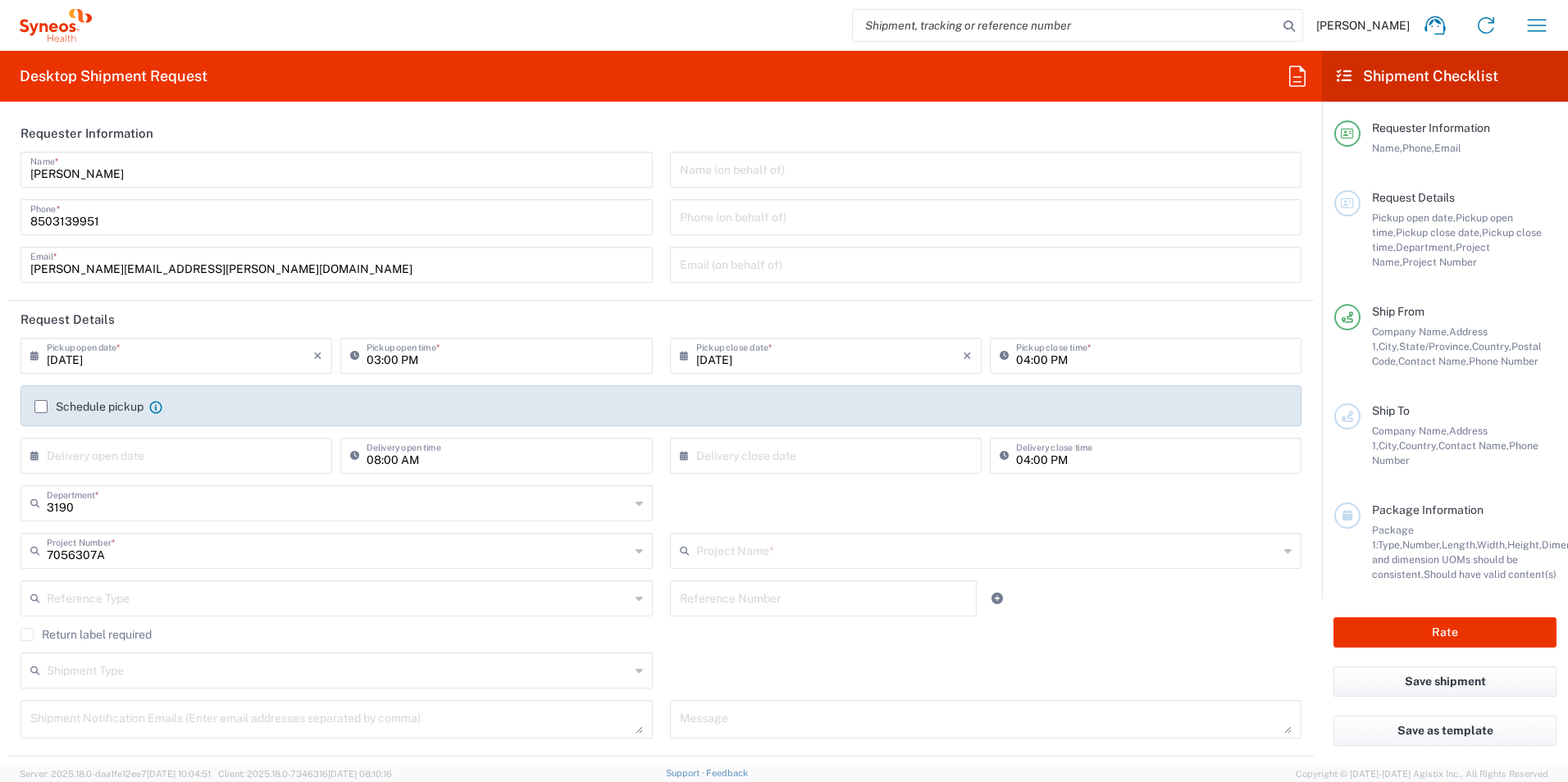
type input "802-ACC-002A"
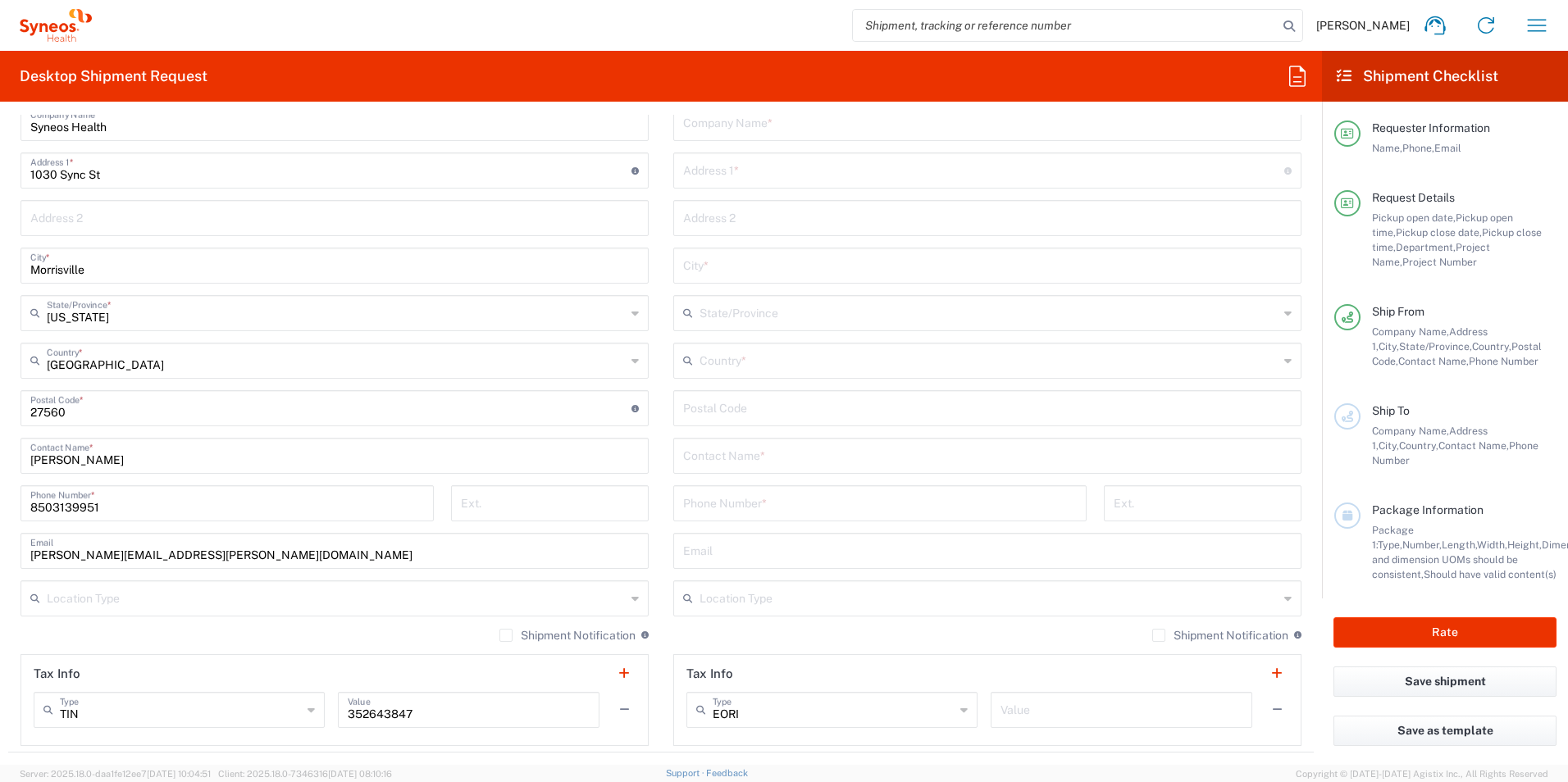
scroll to position [738, 0]
click at [783, 453] on input "text" at bounding box center [987, 453] width 609 height 29
type input "Ashley Firstenberg"
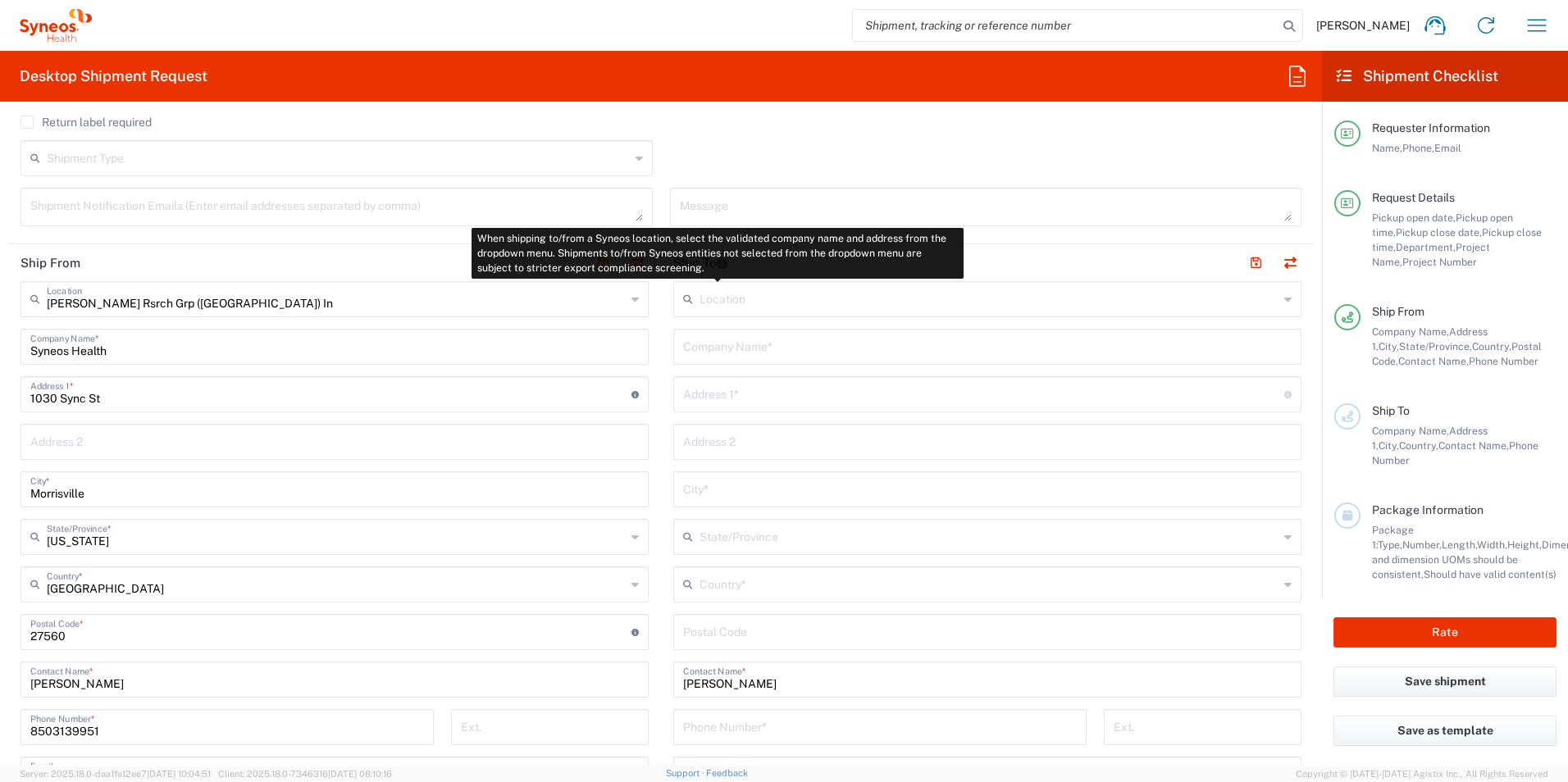
scroll to position [492, 0]
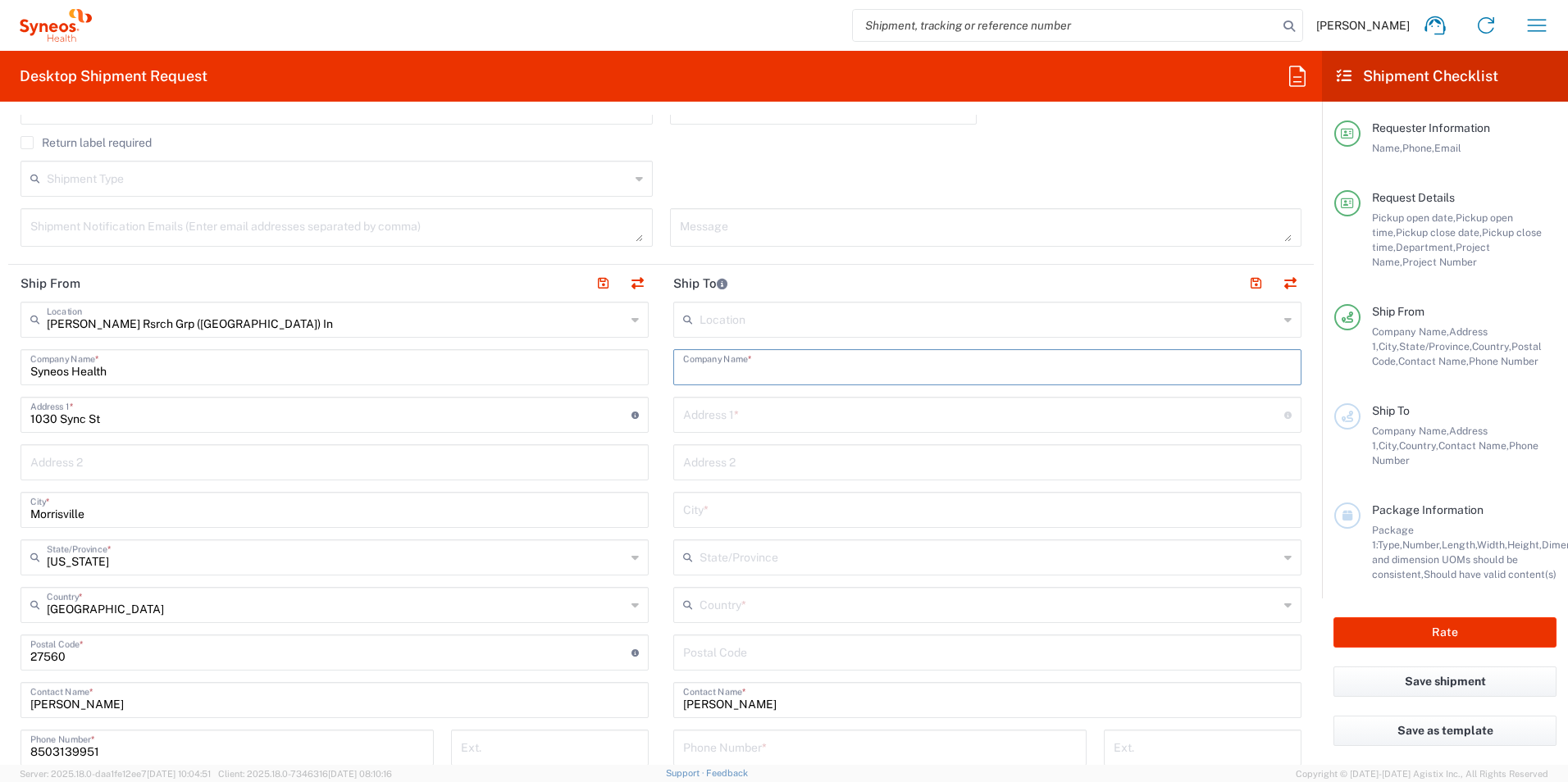
click at [879, 365] on input "text" at bounding box center [987, 366] width 609 height 29
type input "[PERSON_NAME] Research Group"
click at [774, 423] on input "text" at bounding box center [983, 414] width 601 height 29
click at [768, 407] on input "text" at bounding box center [983, 414] width 601 height 29
type input "7049 River Valley Rd."
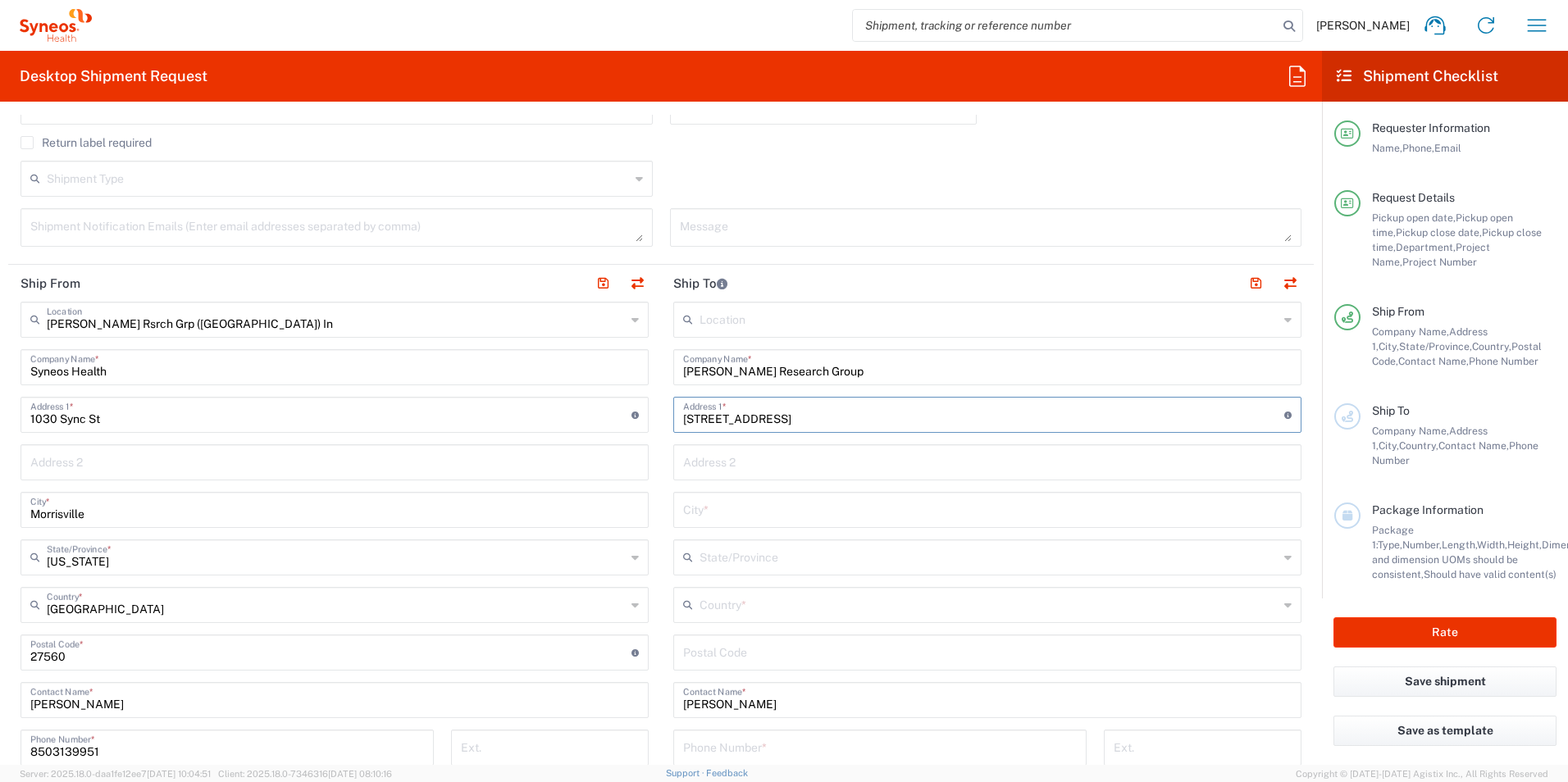
click at [1072, 457] on input "text" at bounding box center [987, 462] width 609 height 29
click at [1059, 516] on input "text" at bounding box center [987, 508] width 609 height 29
type input "Mechanicsville"
click at [979, 546] on input "text" at bounding box center [988, 556] width 579 height 29
click at [1284, 557] on icon at bounding box center [1288, 558] width 8 height 27
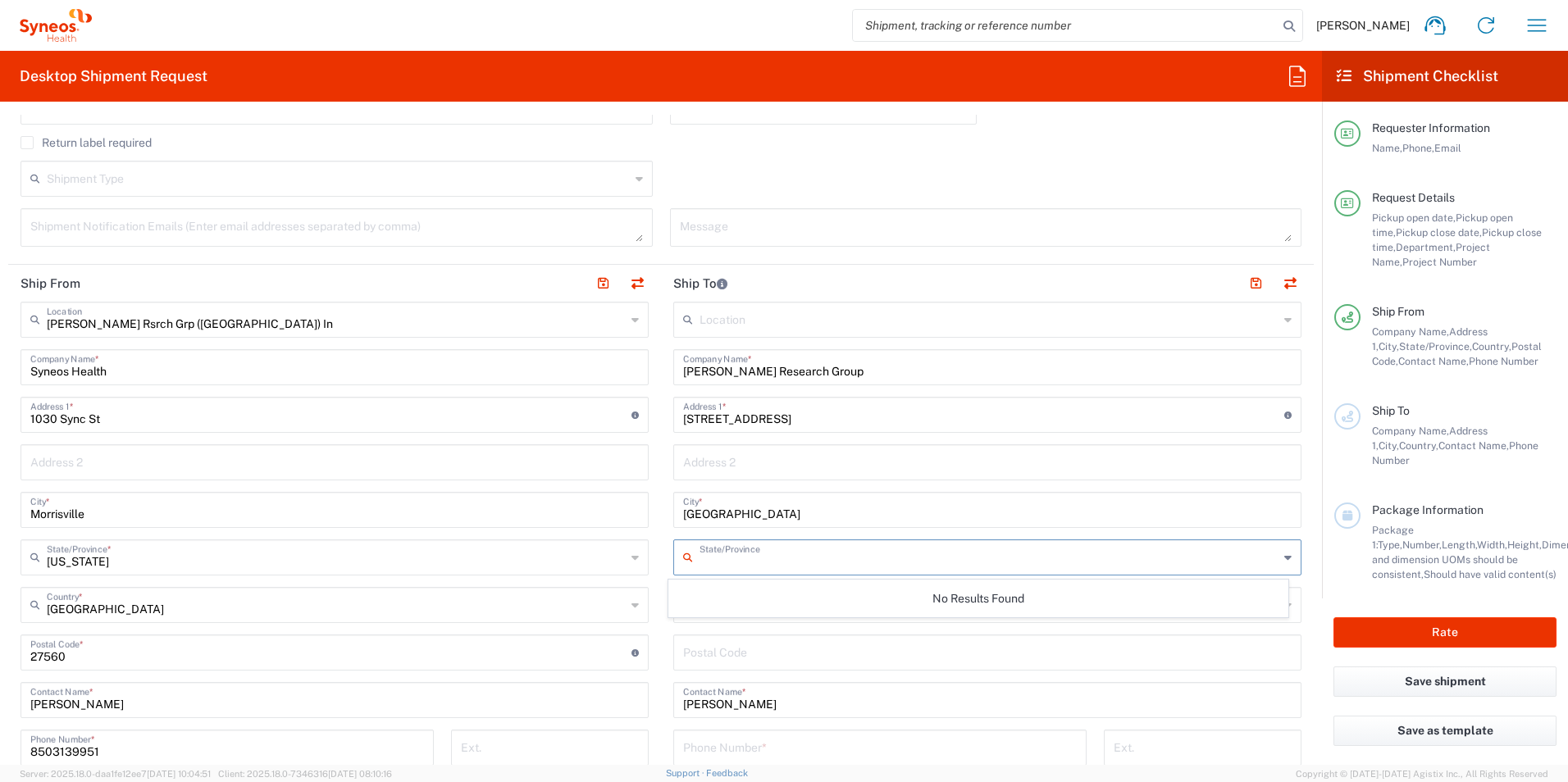
click at [1284, 557] on icon at bounding box center [1288, 558] width 8 height 27
click at [1302, 637] on form "Requester Information Jessie Gunter Name * 8503139951 Phone * jessie.gunter@ill…" at bounding box center [661, 440] width 1322 height 650
click at [1279, 607] on div "Country *" at bounding box center [987, 606] width 629 height 36
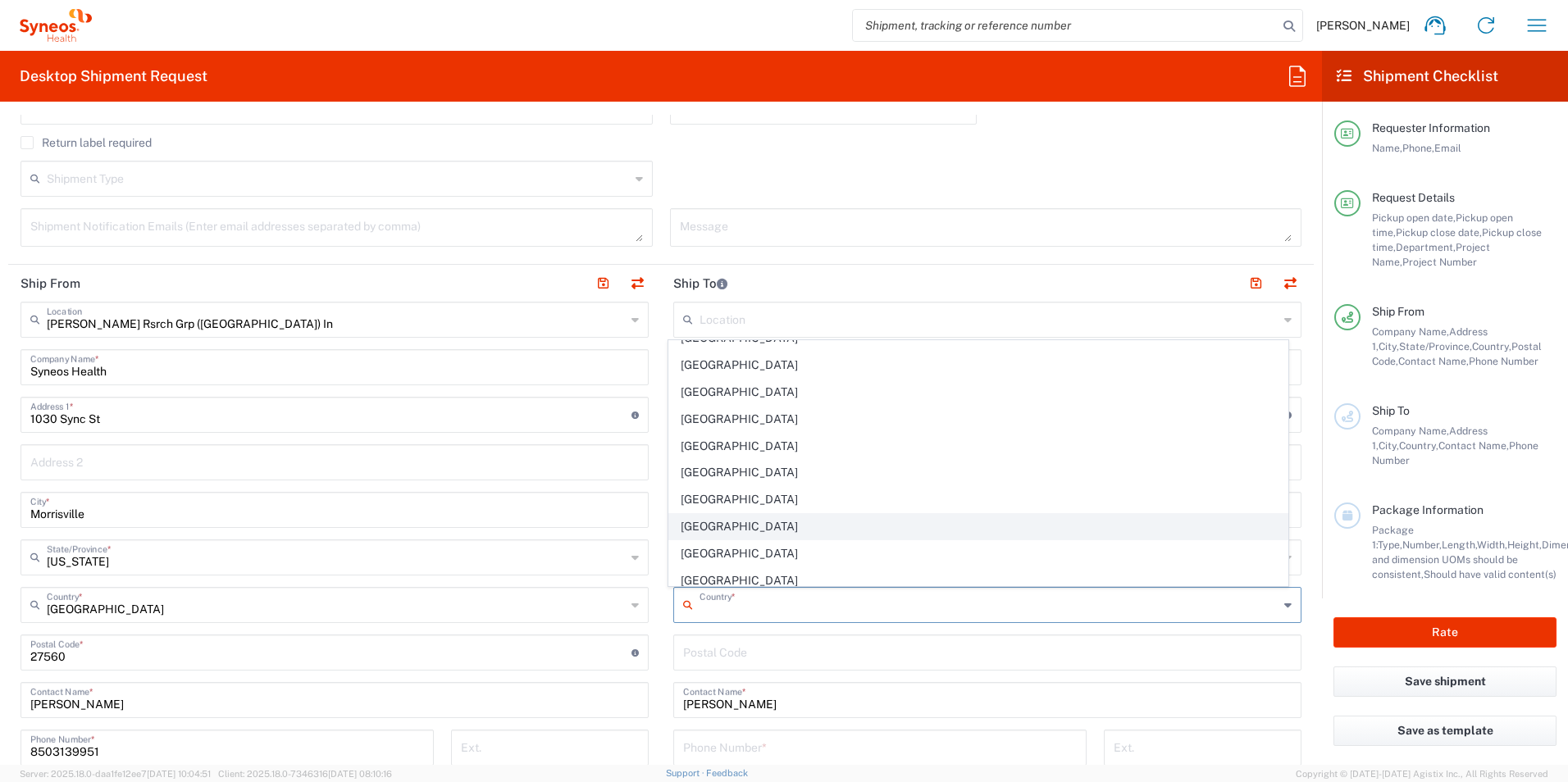
scroll to position [6285, 0]
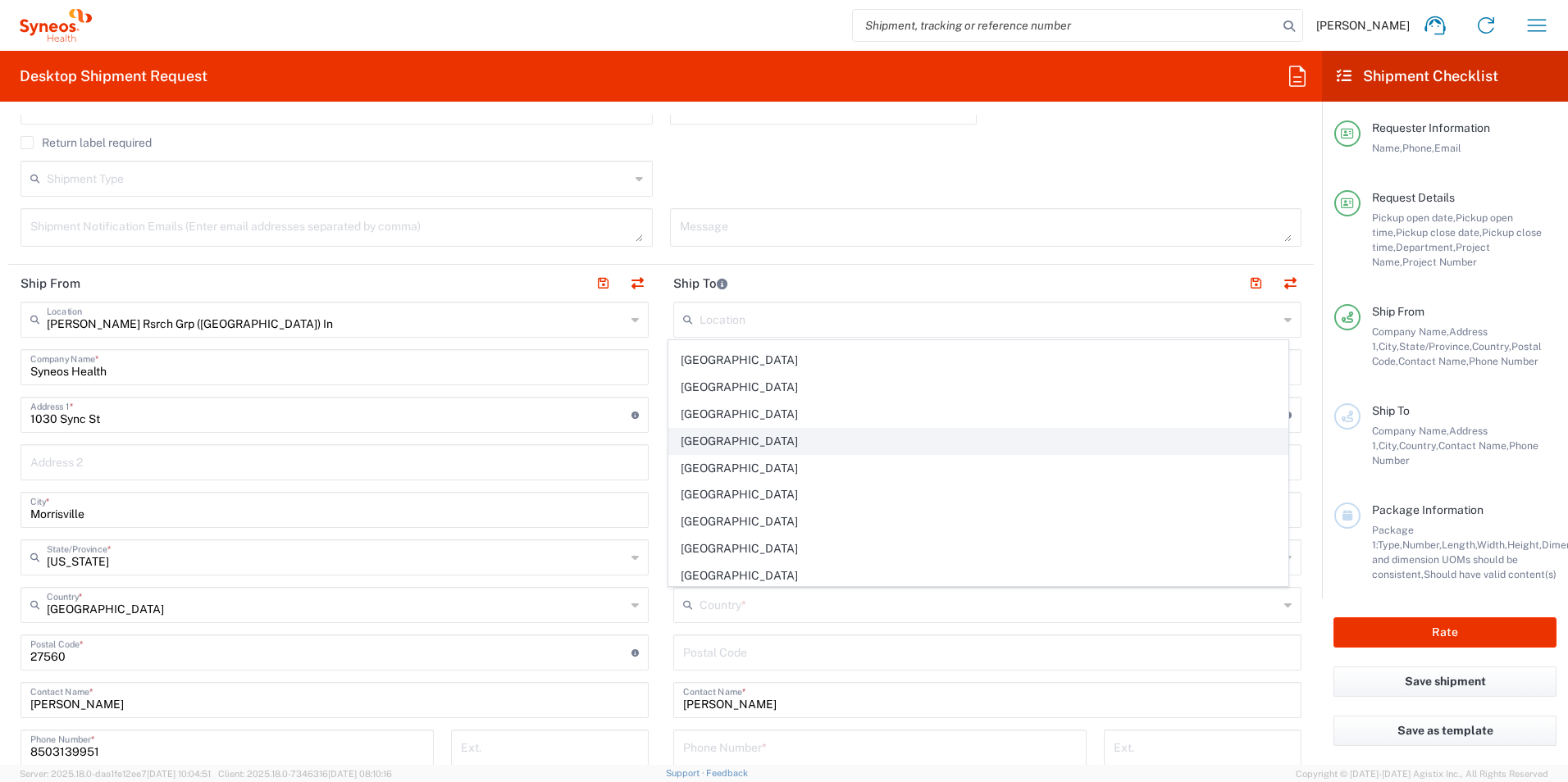
click at [806, 447] on span "[GEOGRAPHIC_DATA]" at bounding box center [979, 442] width 619 height 26
type input "[GEOGRAPHIC_DATA]"
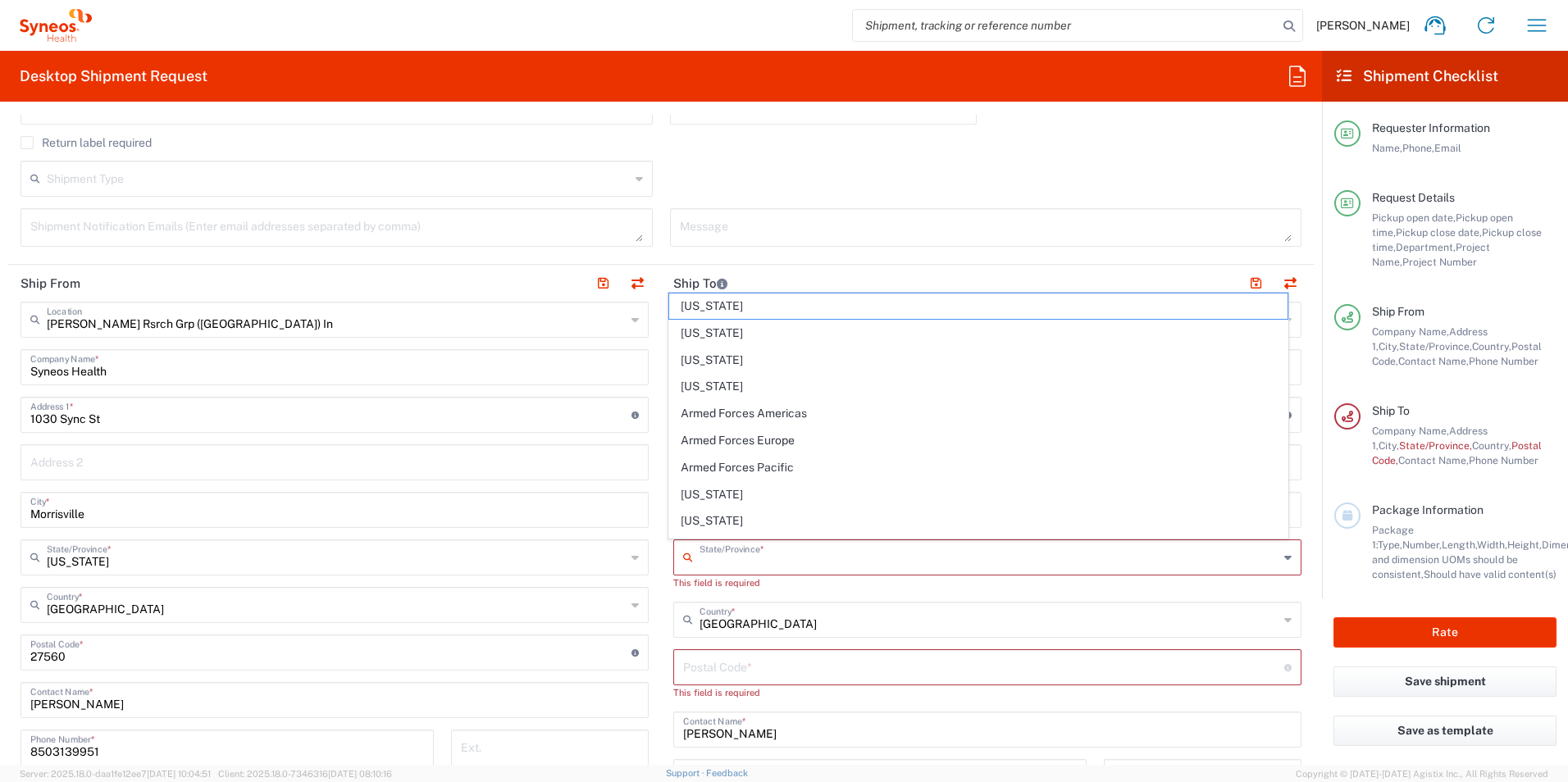
click at [787, 558] on input "text" at bounding box center [988, 556] width 579 height 29
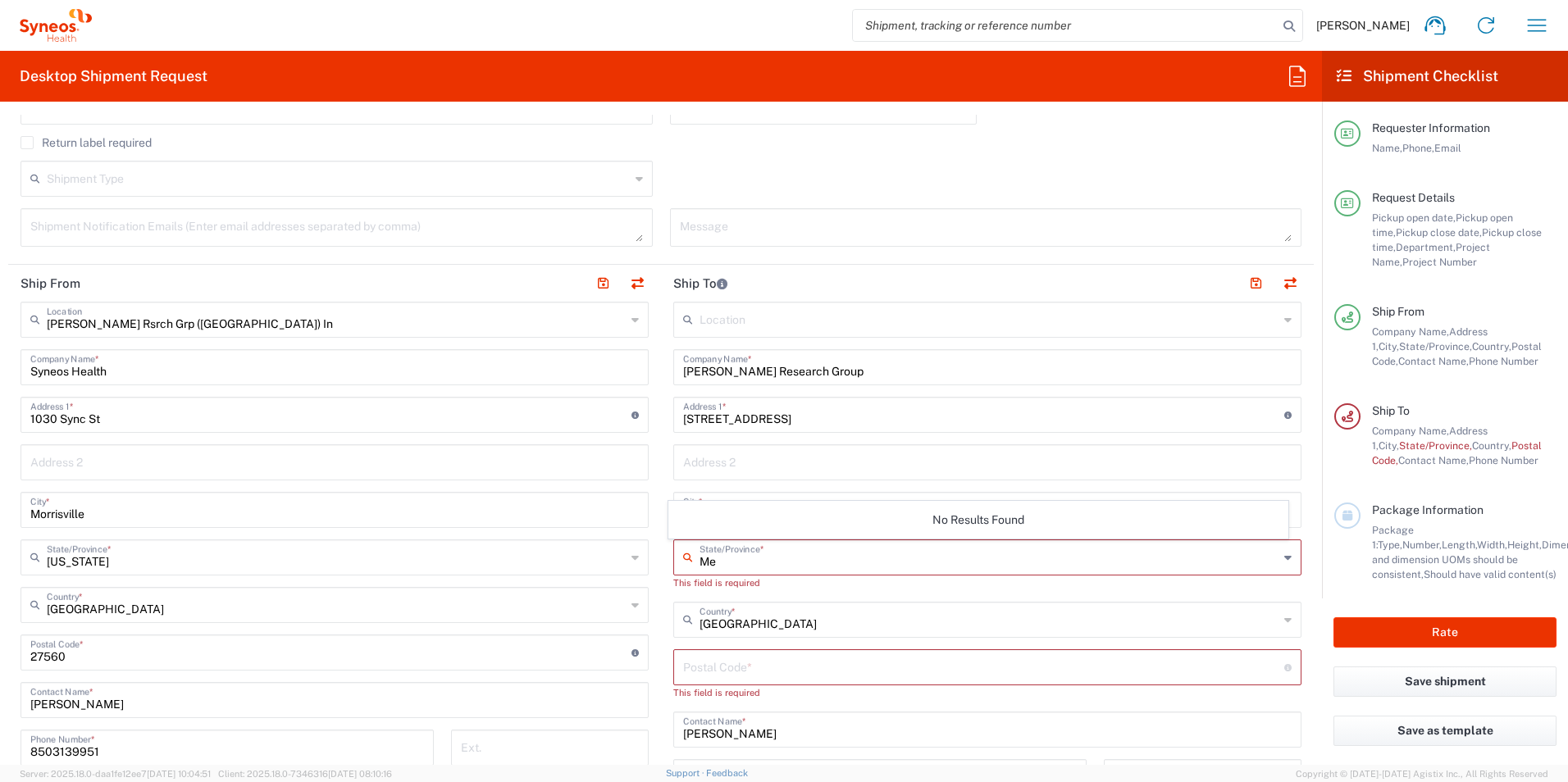
type input "M"
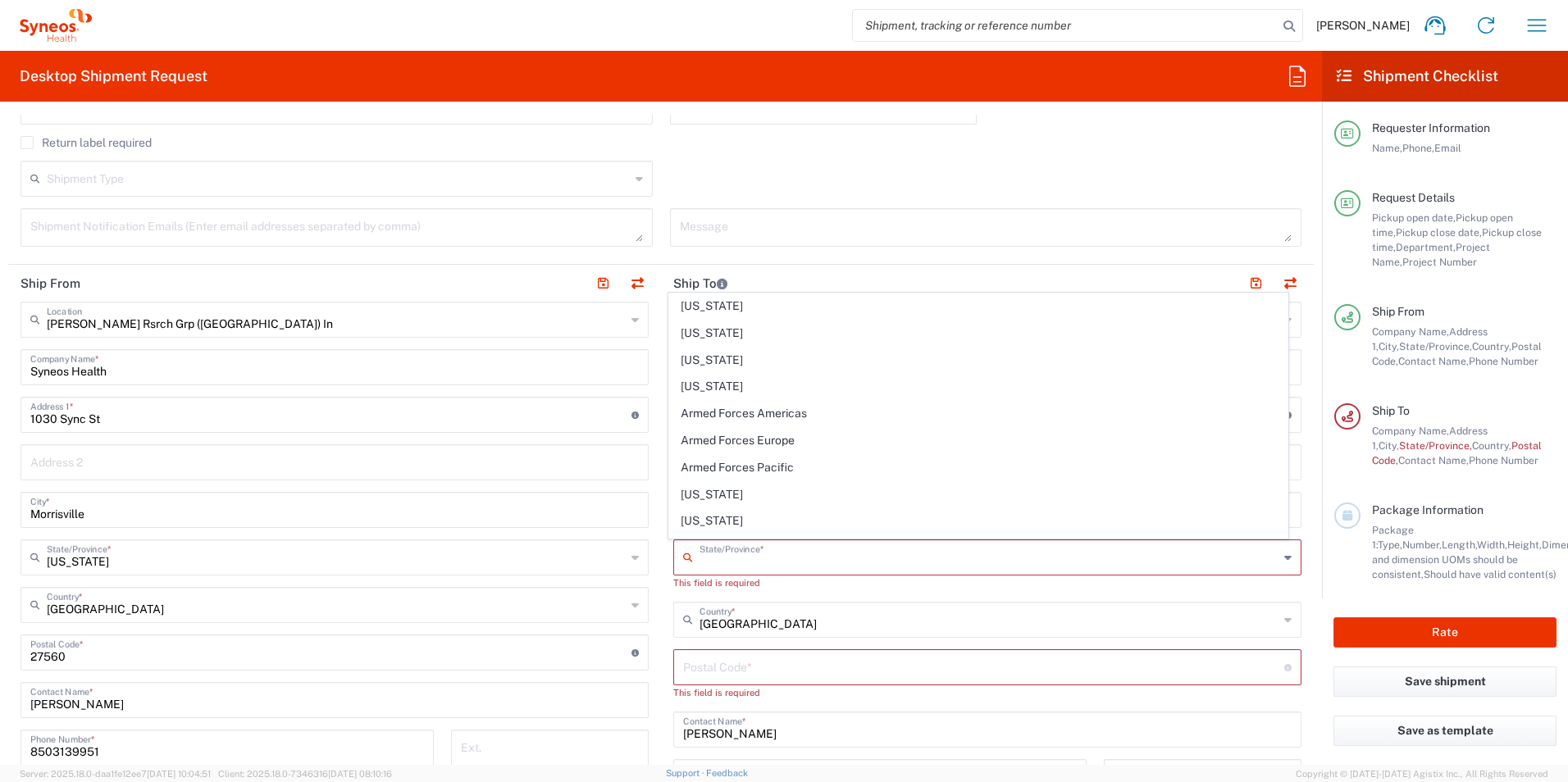
click at [673, 601] on div "Location Addison Whitney LLC-Morrisvile NC US Barcelona-Syneos Health BioSector…" at bounding box center [987, 660] width 629 height 718
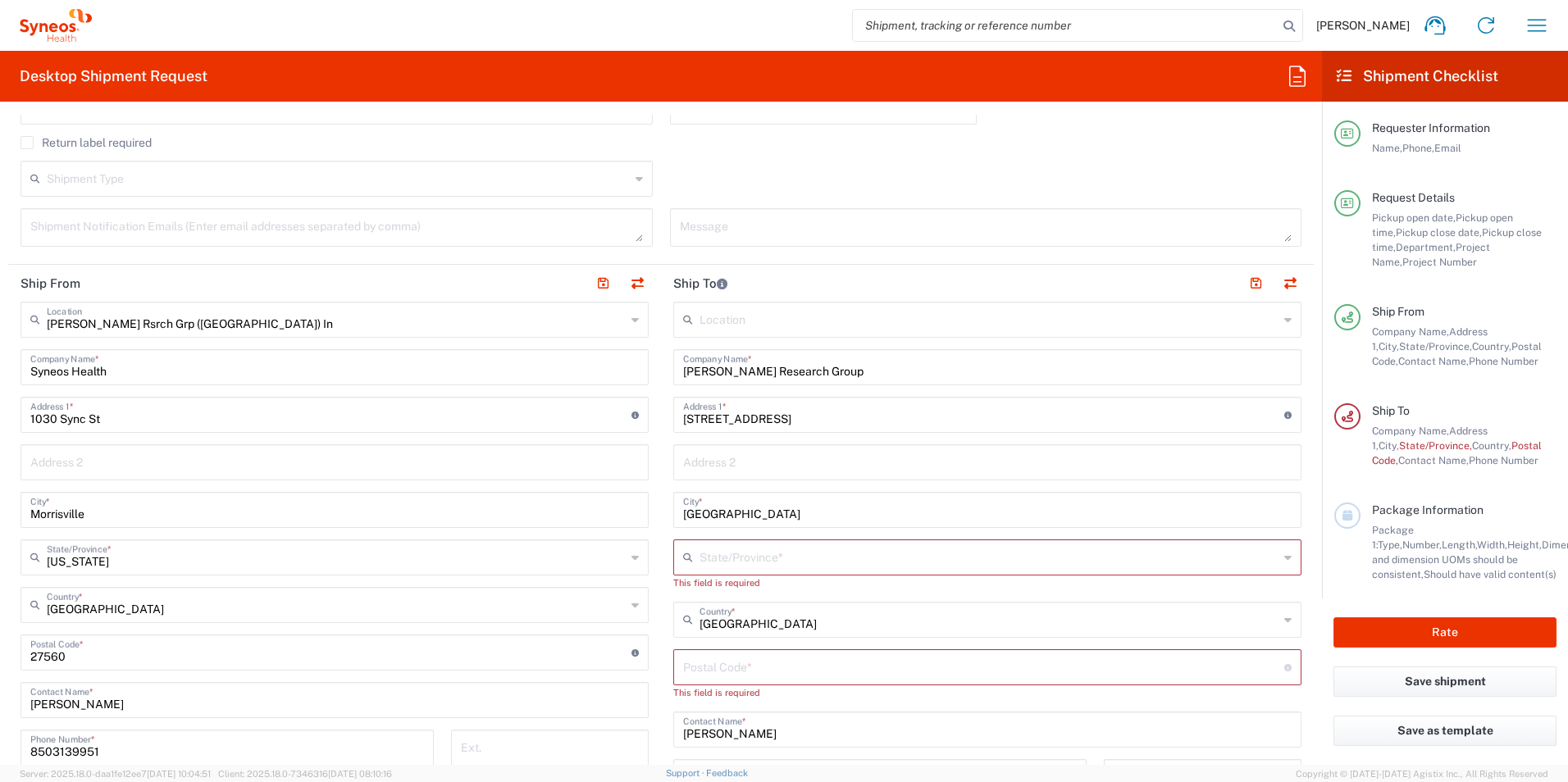
click at [787, 560] on input "text" at bounding box center [988, 556] width 579 height 29
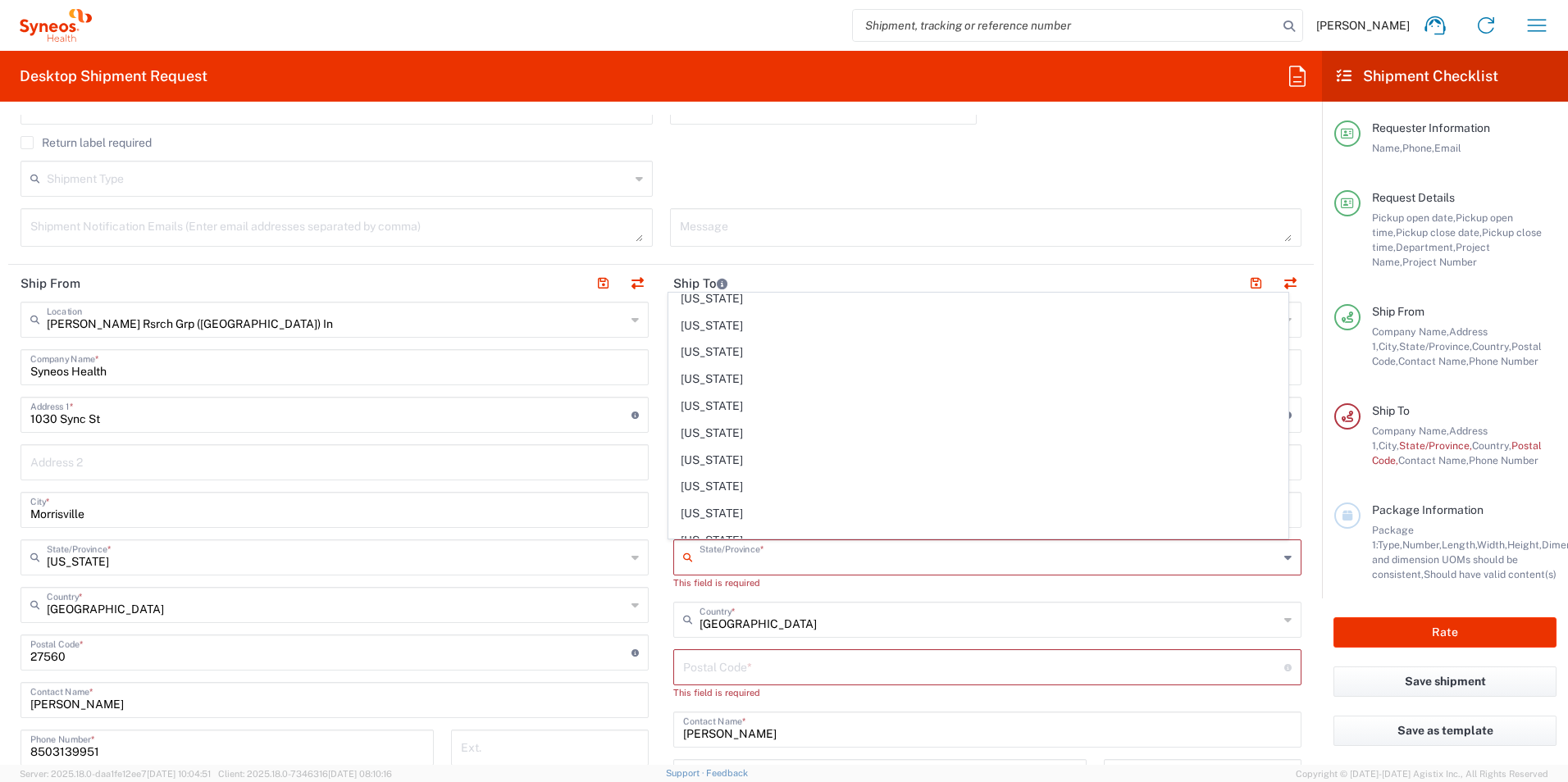
scroll to position [1260, 0]
click at [758, 411] on span "[US_STATE]" at bounding box center [979, 418] width 619 height 26
type input "[US_STATE]"
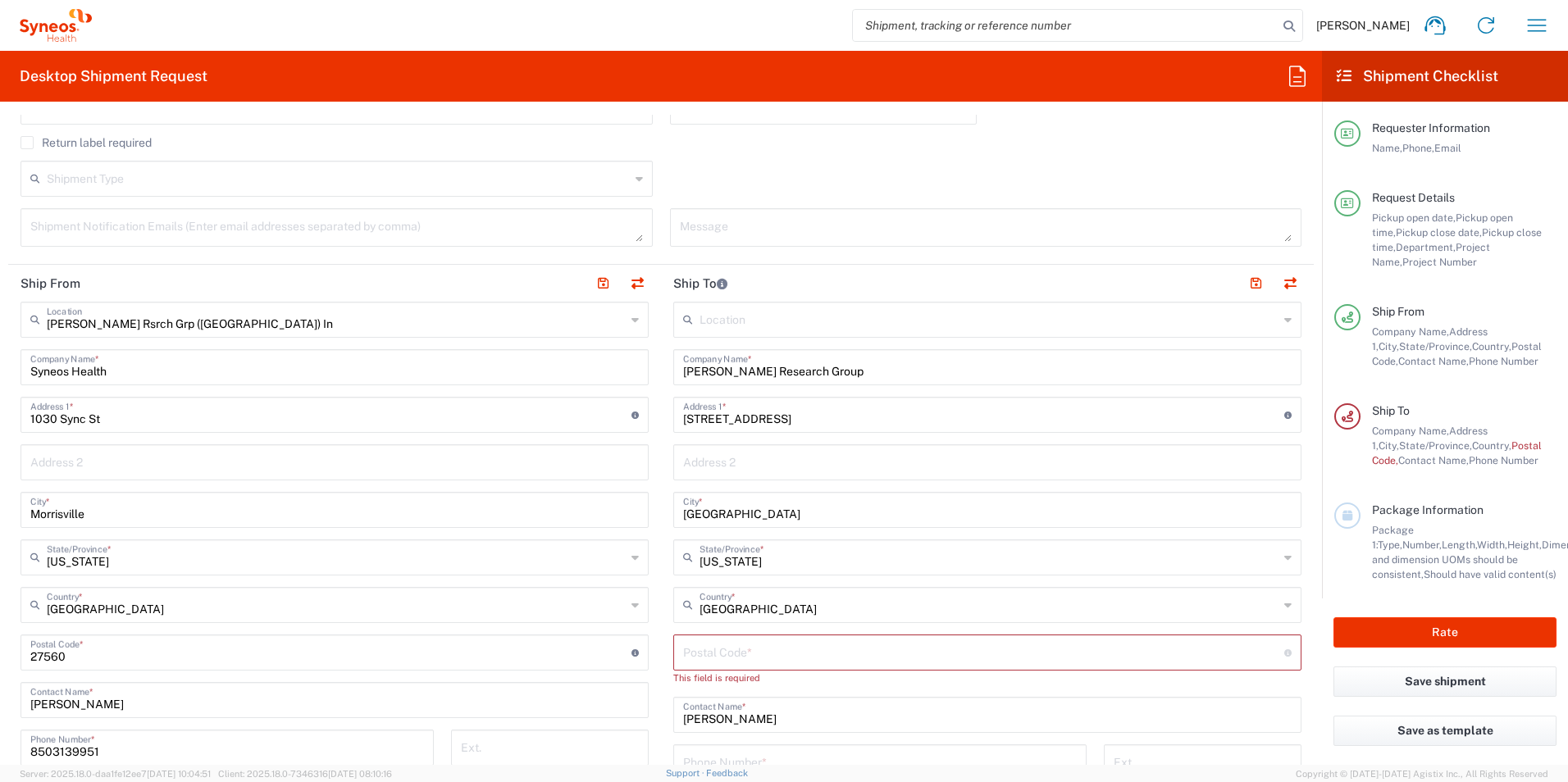
click at [810, 658] on input "undefined" at bounding box center [983, 651] width 601 height 29
type input "23111"
click at [1064, 708] on input "Ashley Firstenberg" at bounding box center [987, 699] width 609 height 29
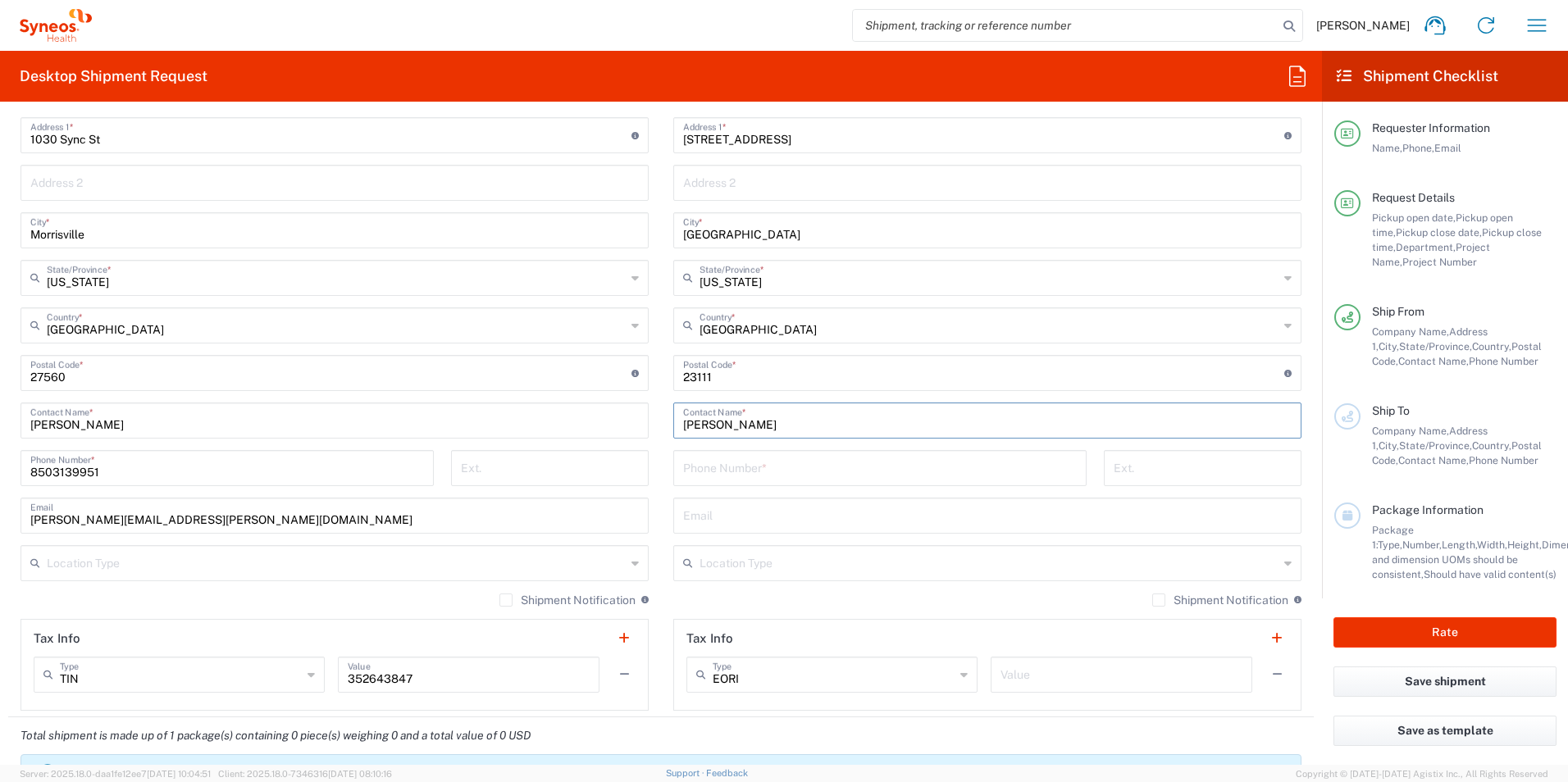
scroll to position [902, 0]
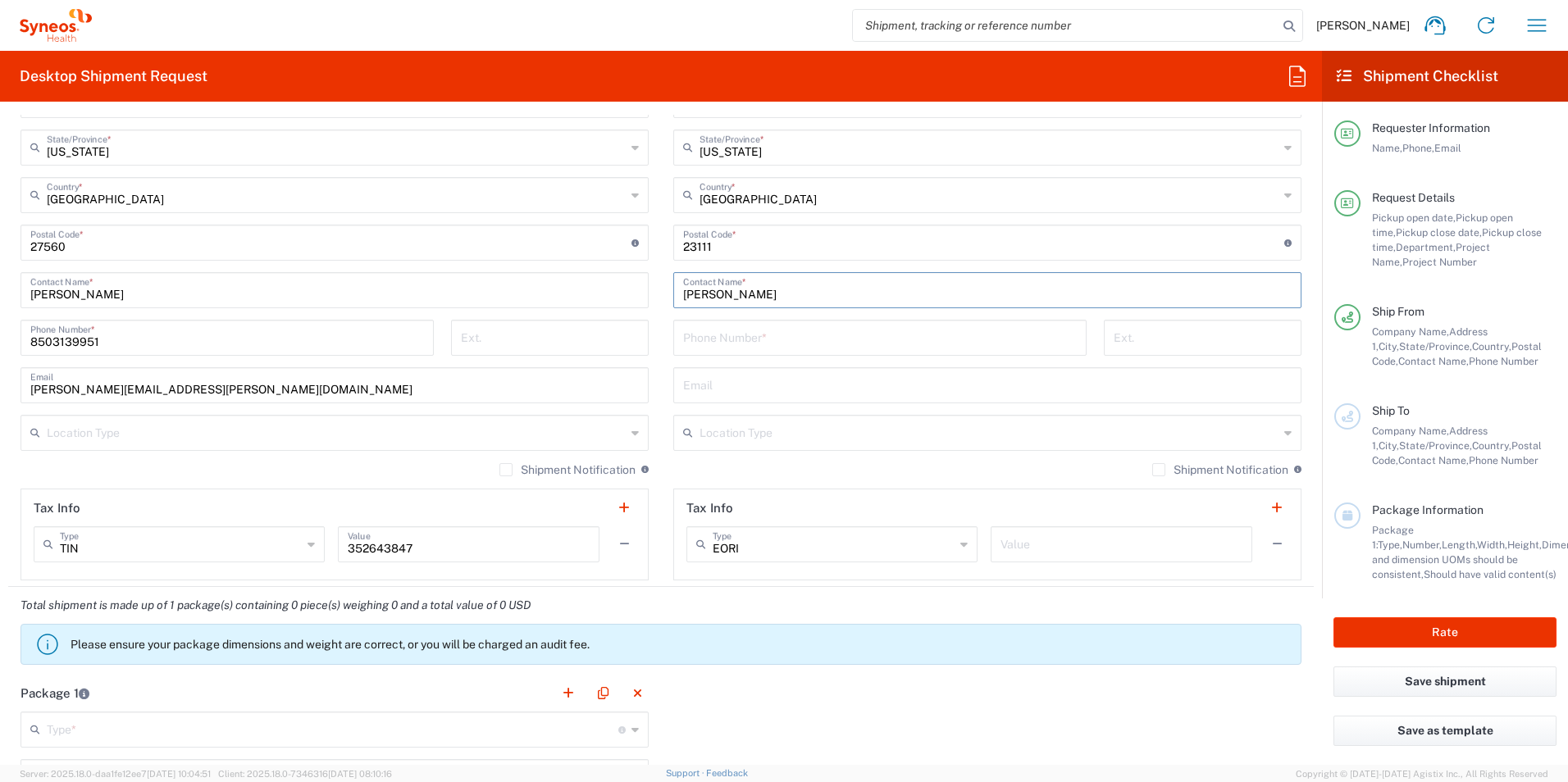
click at [807, 345] on input "tel" at bounding box center [879, 337] width 394 height 29
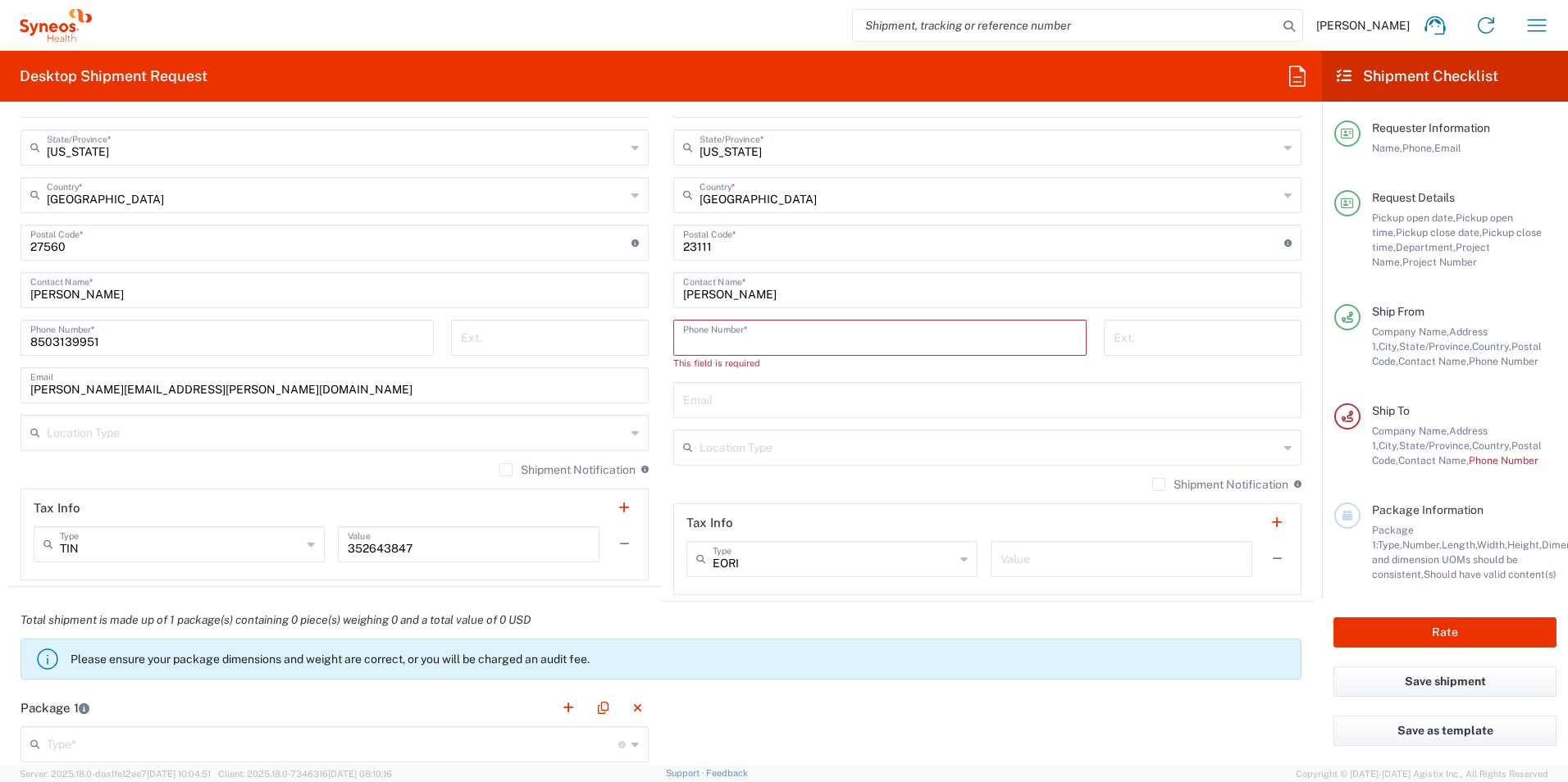
click at [732, 345] on input "tel" at bounding box center [879, 337] width 394 height 29
paste input "+1 804-698-0652"
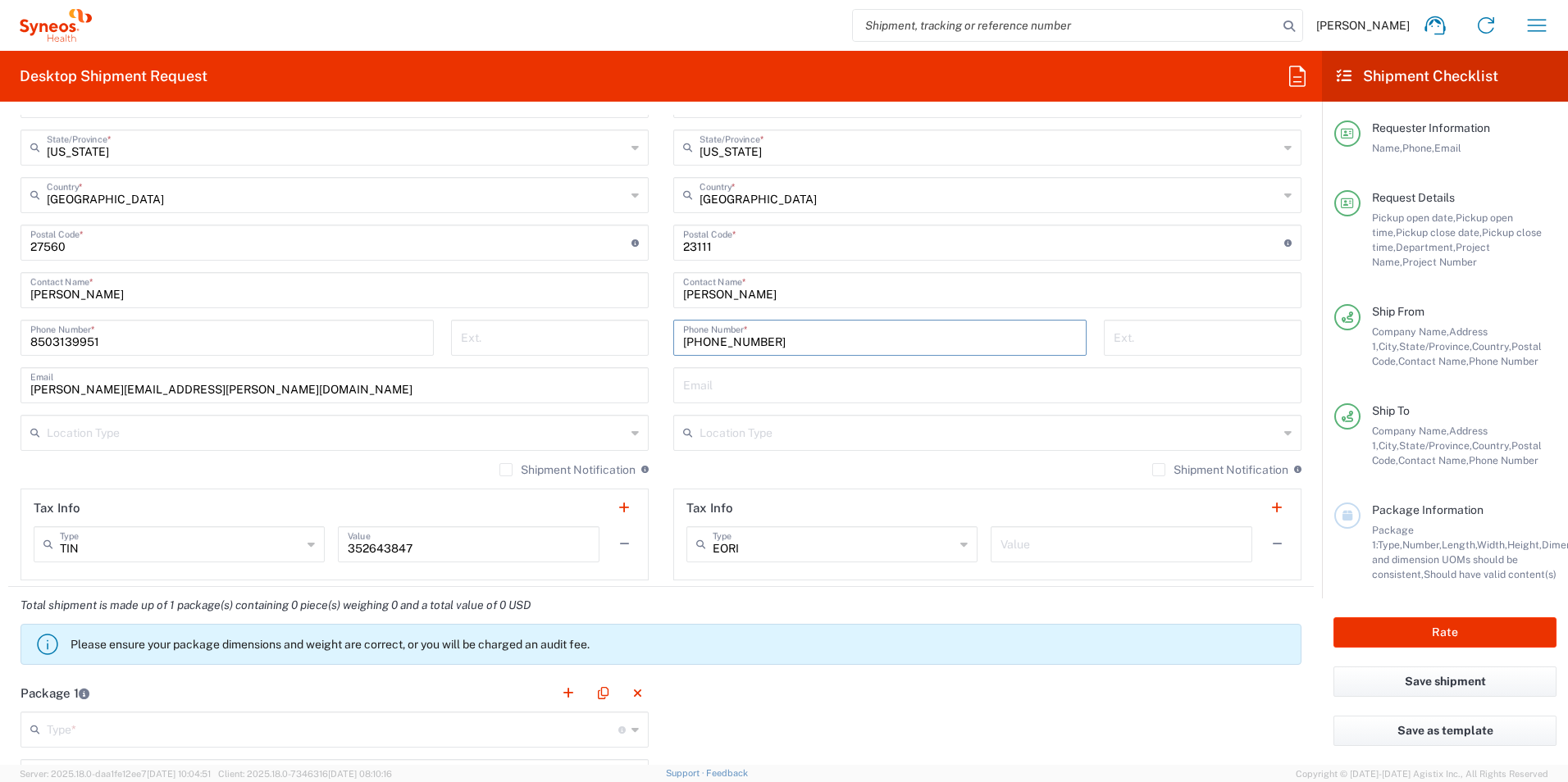
type input "+1 804-698-0652"
click at [822, 389] on input "text" at bounding box center [987, 384] width 609 height 29
click at [745, 385] on input "text" at bounding box center [987, 384] width 609 height 29
paste input "ashley.firstenberg@syneoshealth.com"
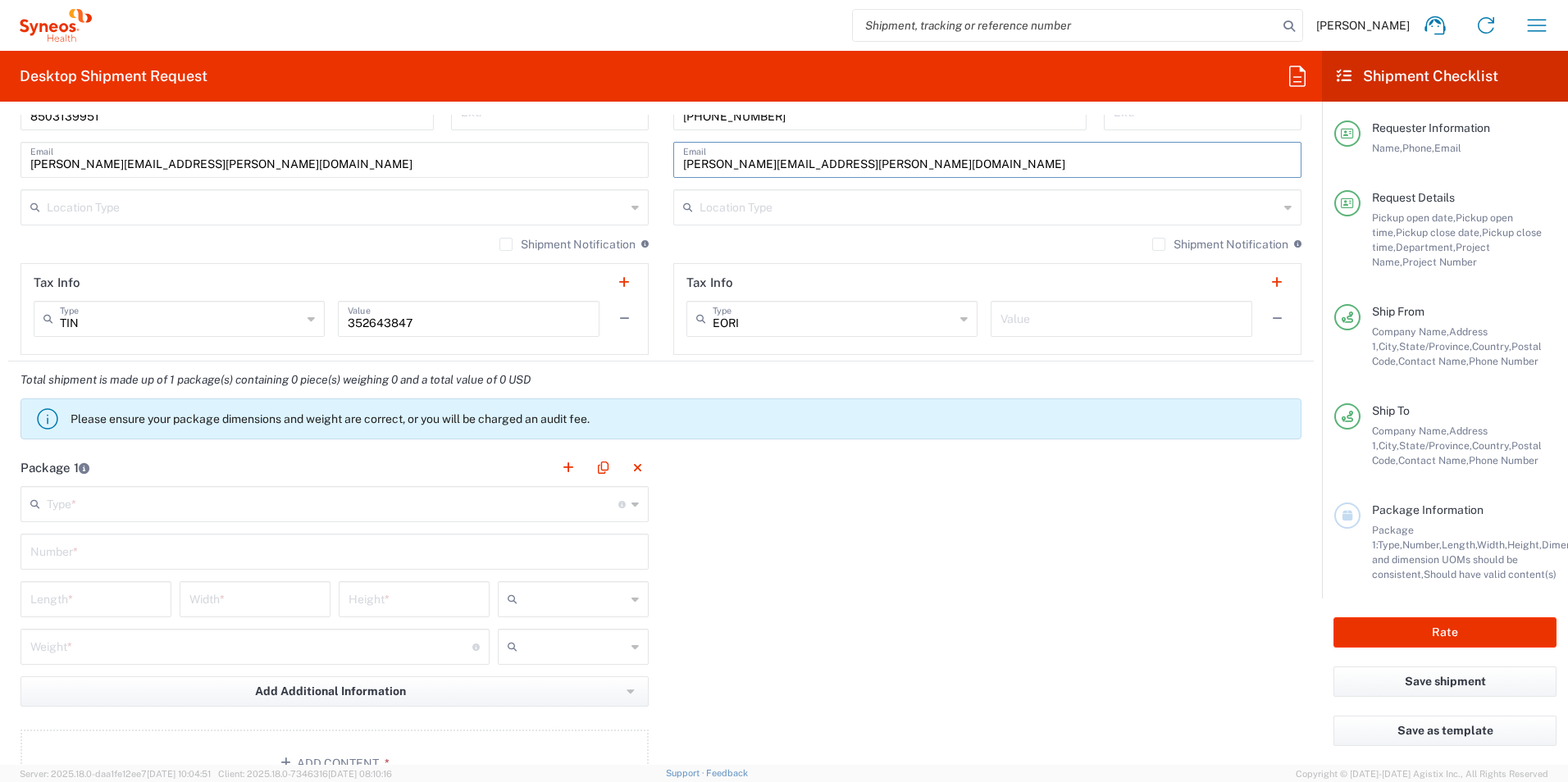
scroll to position [1230, 0]
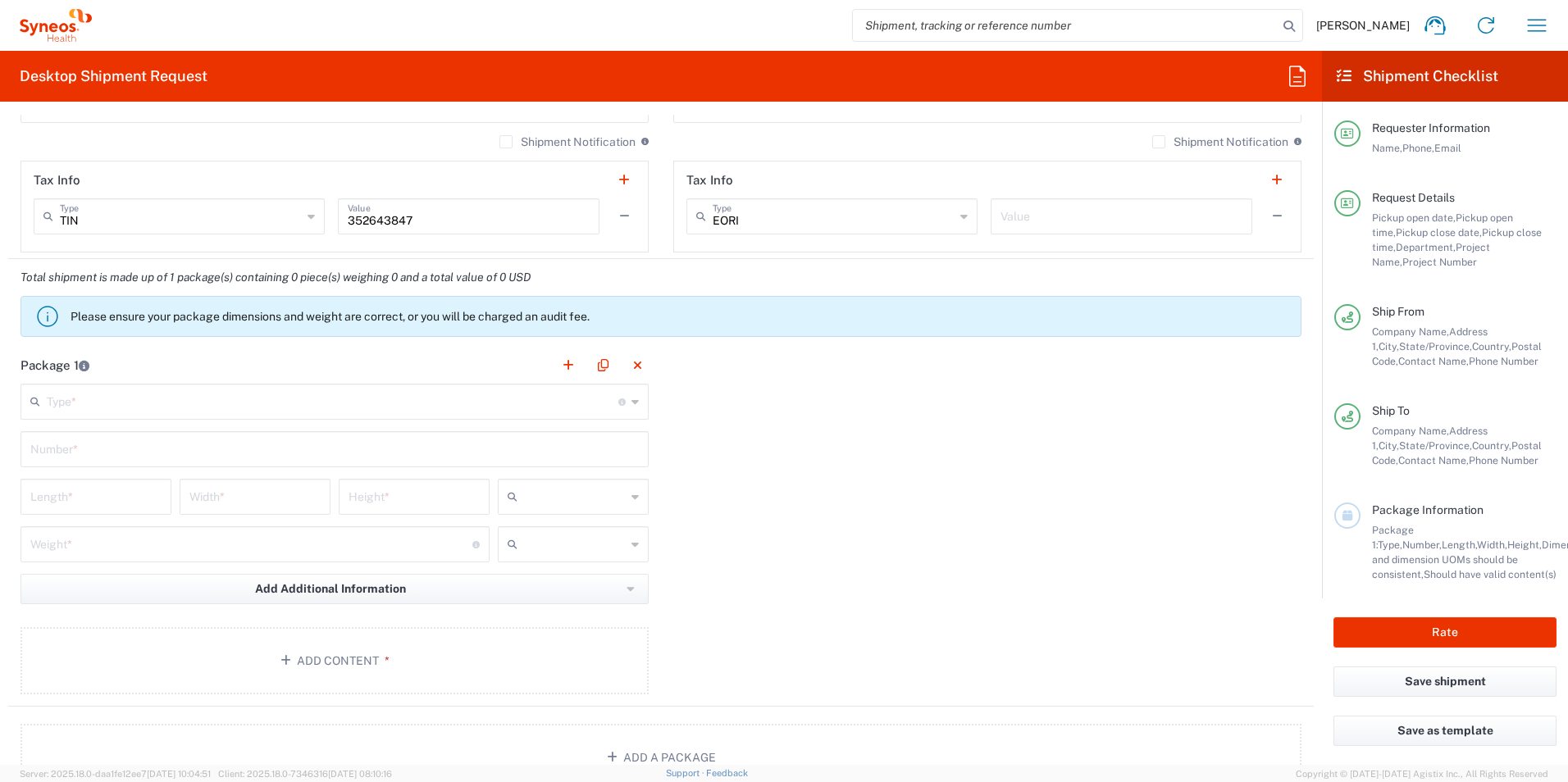
type input "ashley.firstenberg@syneoshealth.com"
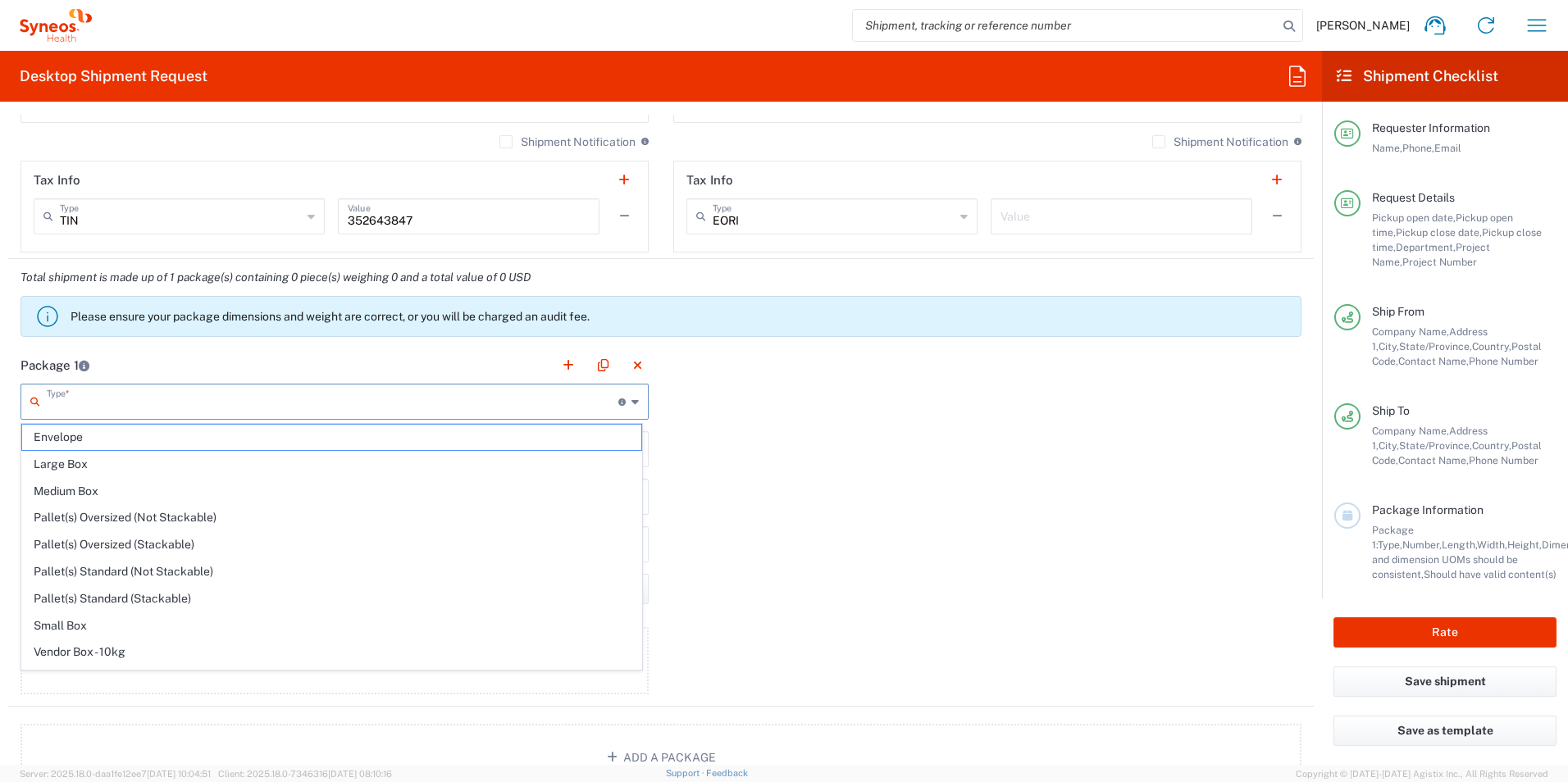
click at [98, 398] on input "text" at bounding box center [332, 401] width 571 height 29
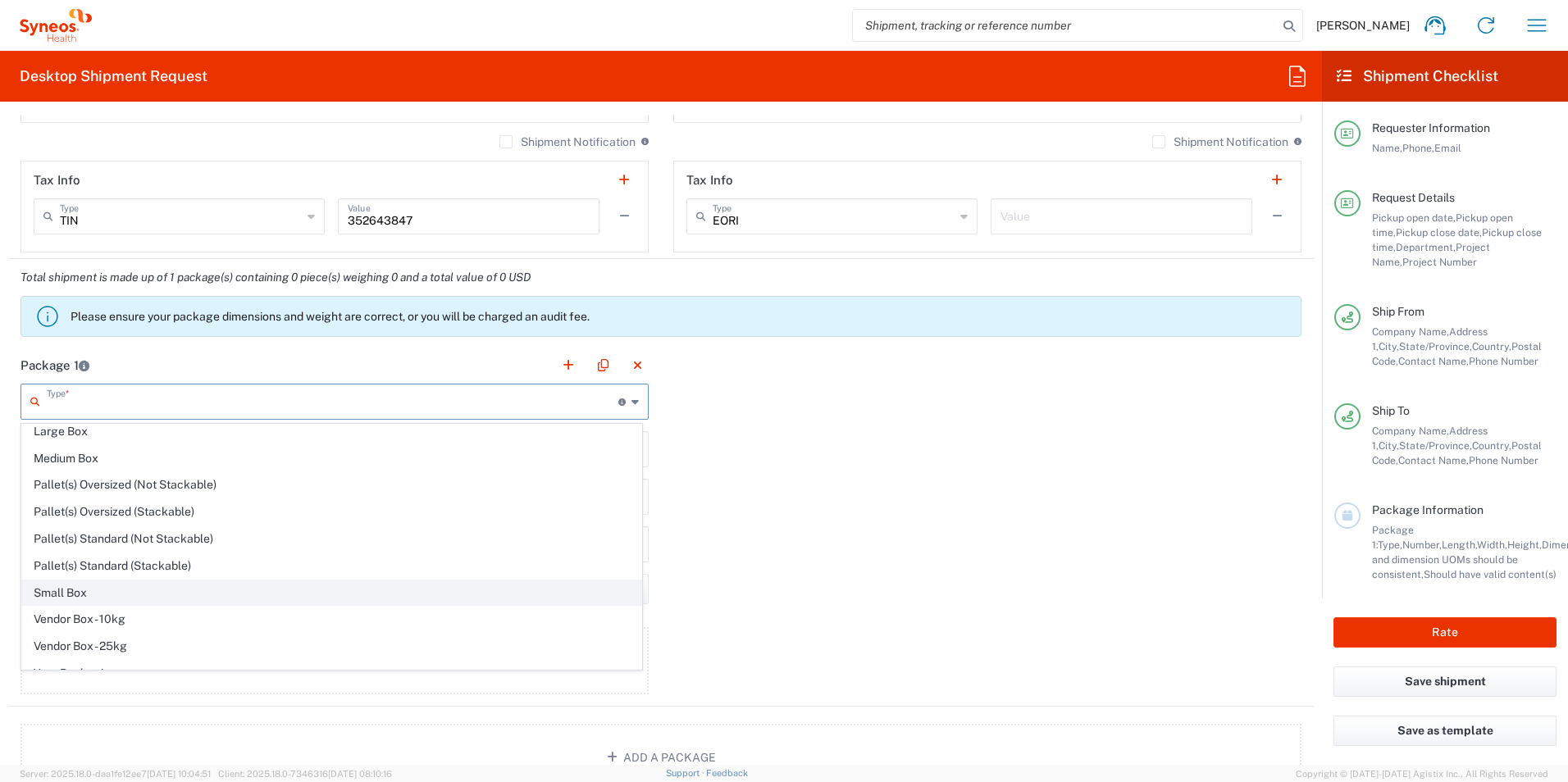
scroll to position [50, 0]
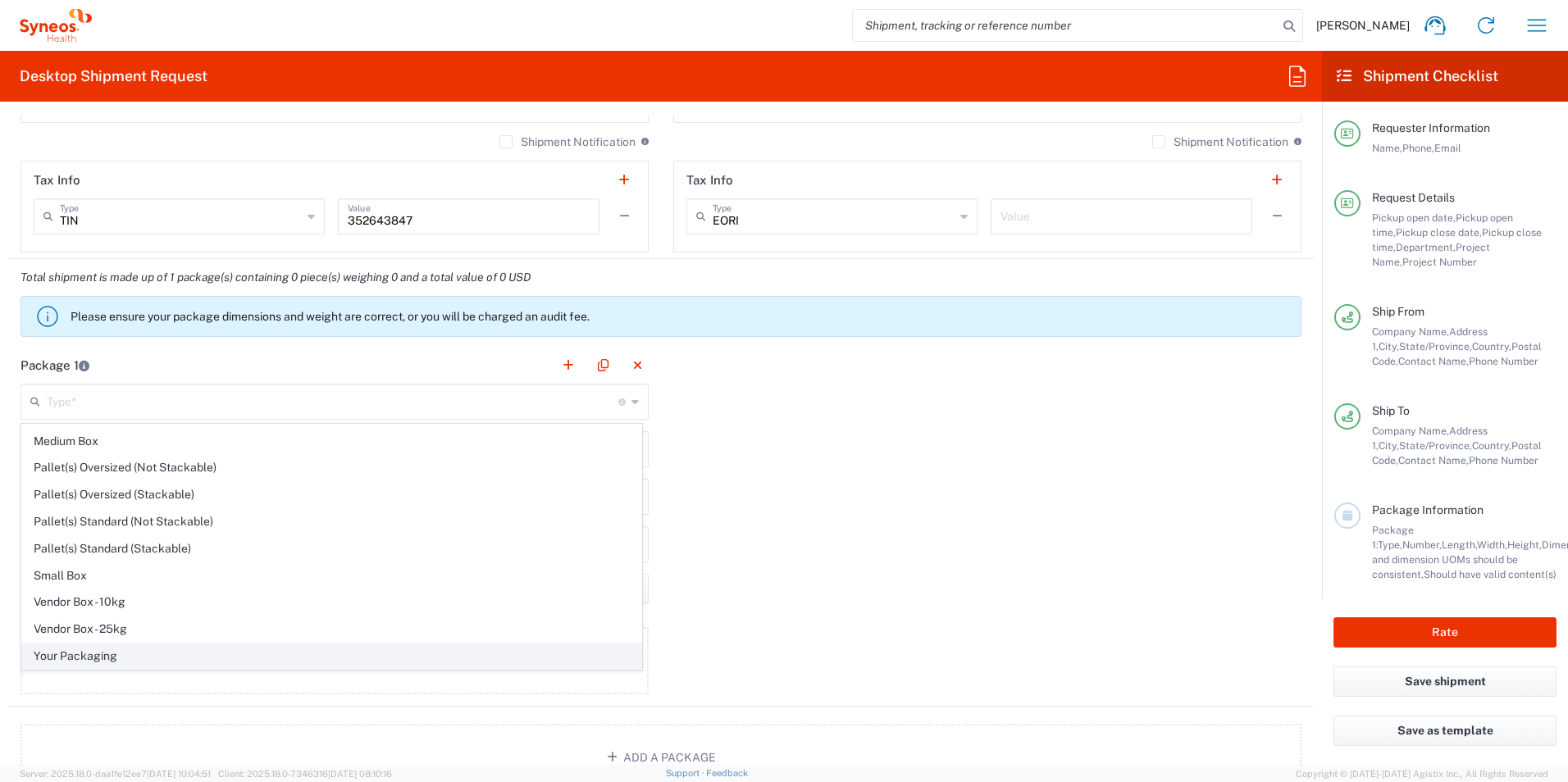
click at [118, 658] on span "Your Packaging" at bounding box center [331, 656] width 619 height 26
type input "Your Packaging"
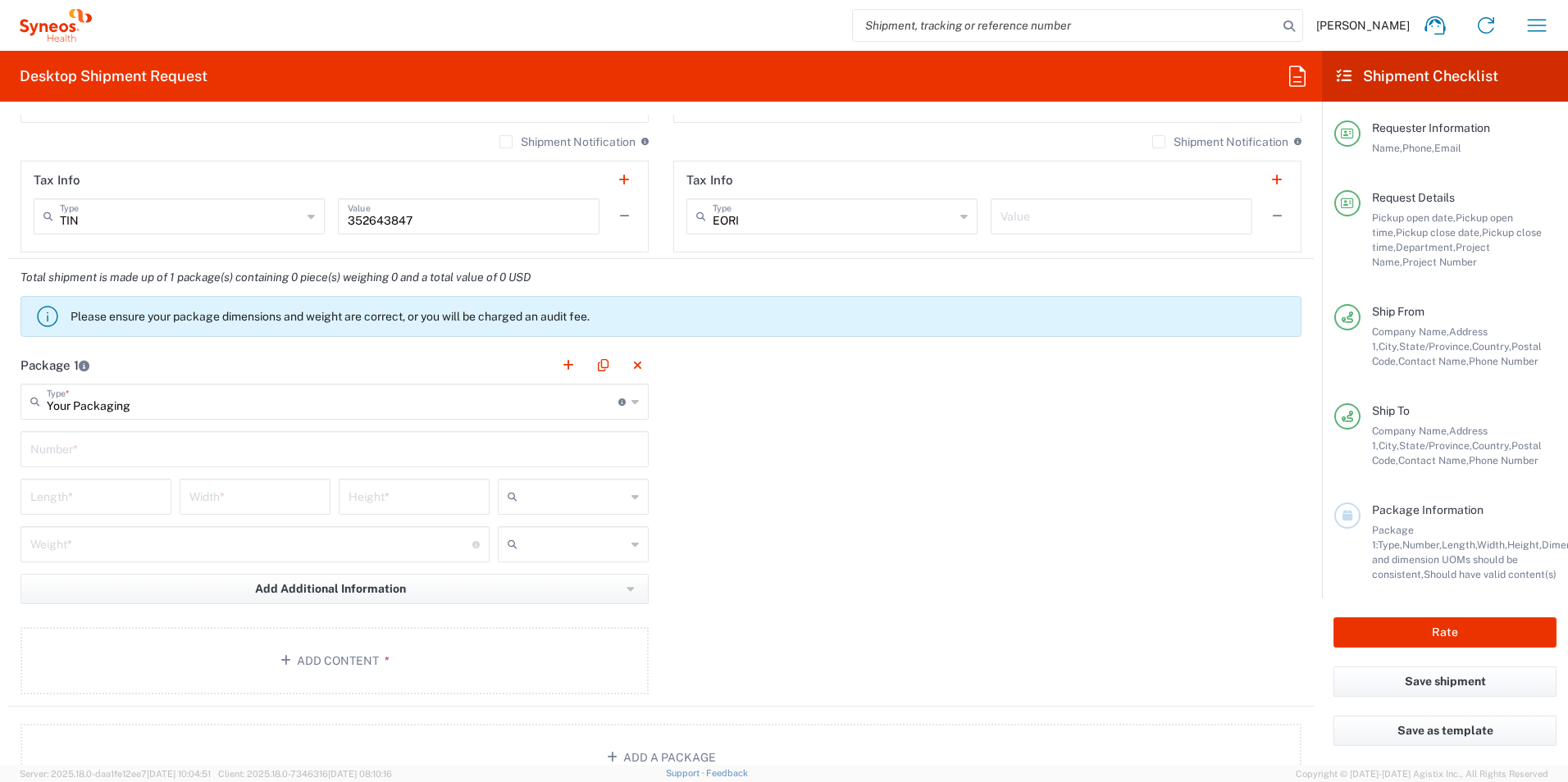
click at [124, 431] on main "Your Packaging Type * Material used to package goods Envelope Large Box Medium …" at bounding box center [335, 542] width 652 height 317
click at [118, 459] on input "text" at bounding box center [335, 448] width 609 height 29
type input "1"
click at [101, 505] on input "number" at bounding box center [96, 496] width 132 height 29
type input "1"
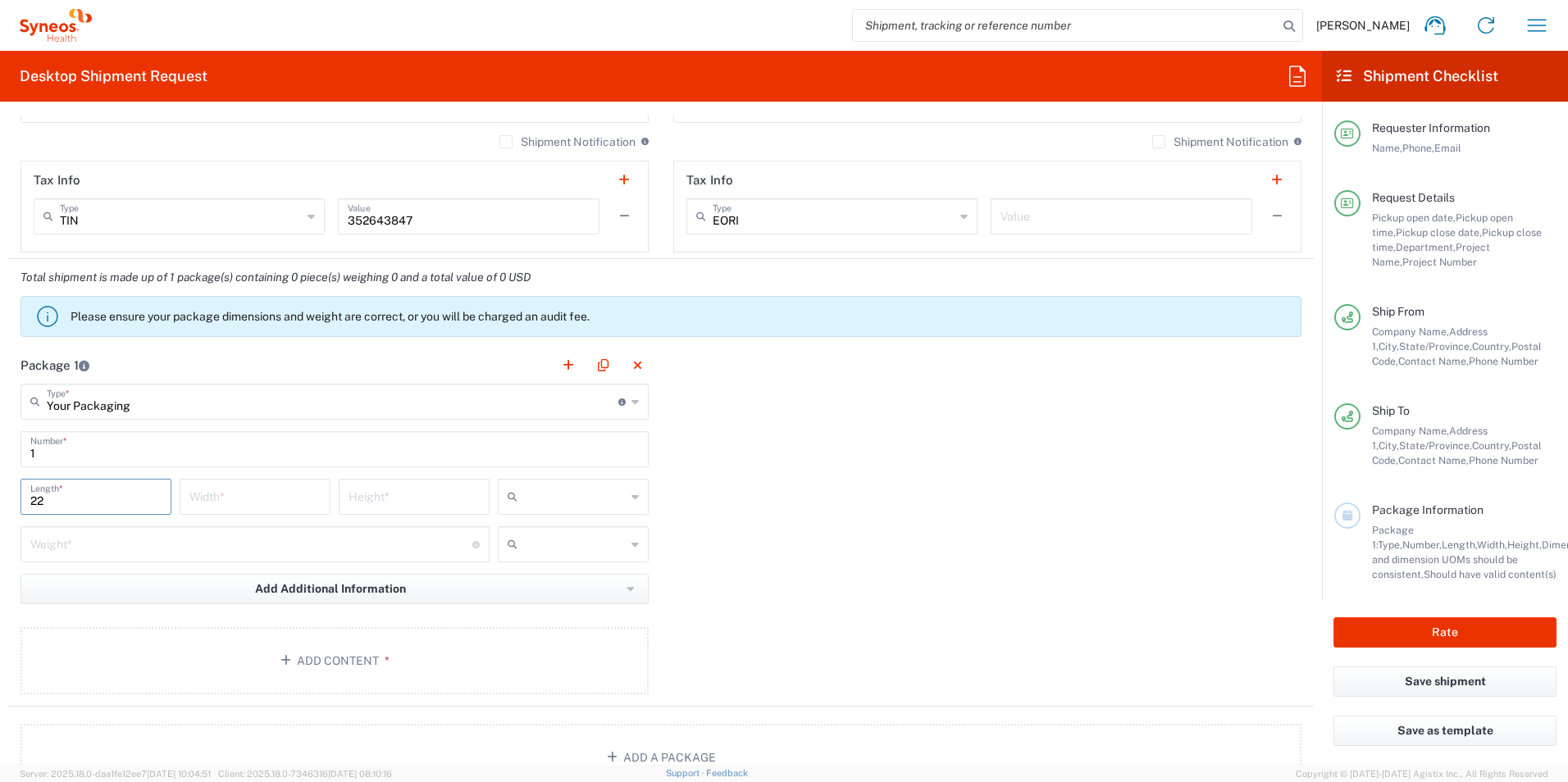
type input "22"
type input "in"
type input "46"
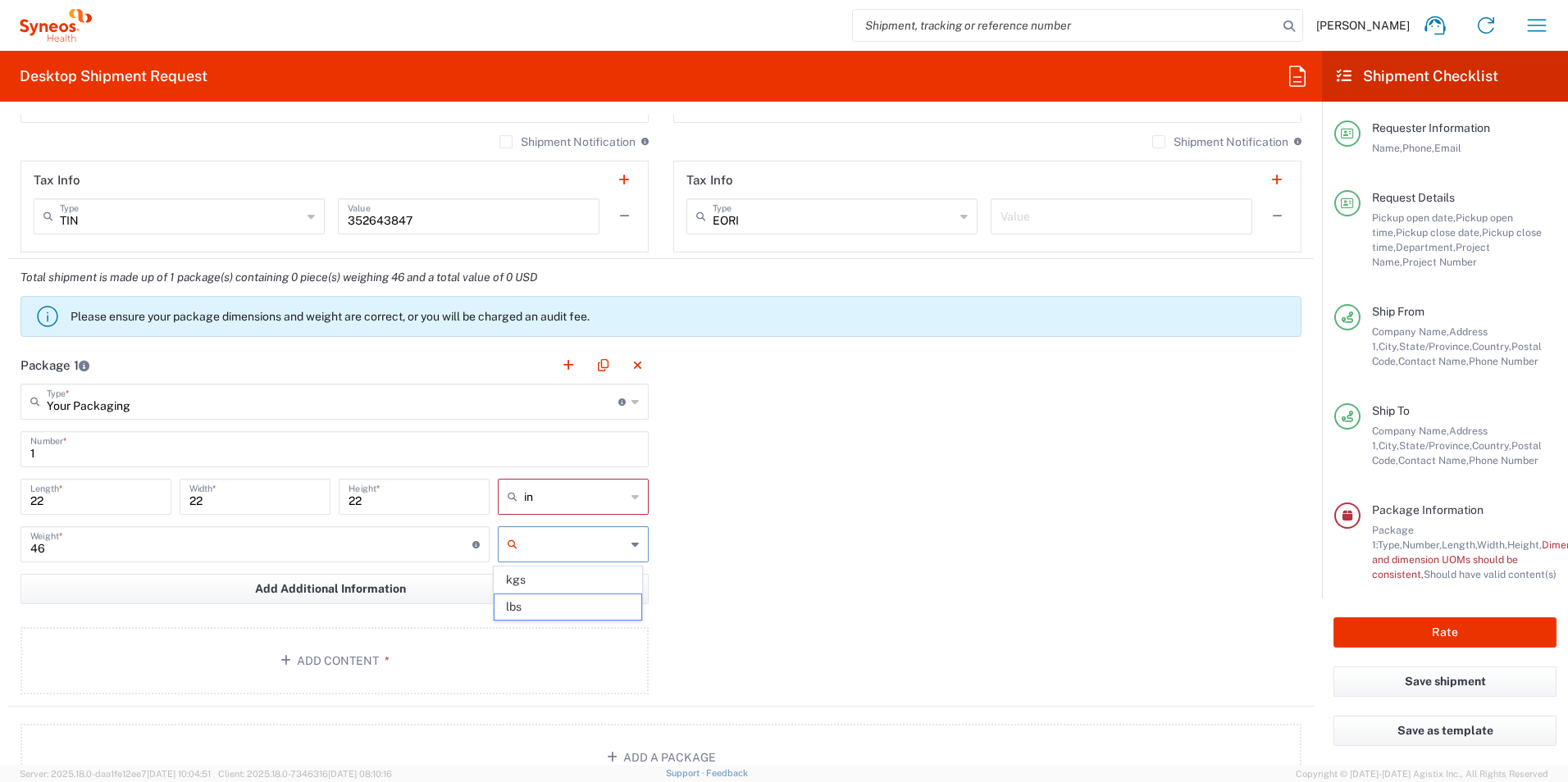
type input "lbs"
click at [361, 678] on button "Add Content *" at bounding box center [334, 661] width 629 height 67
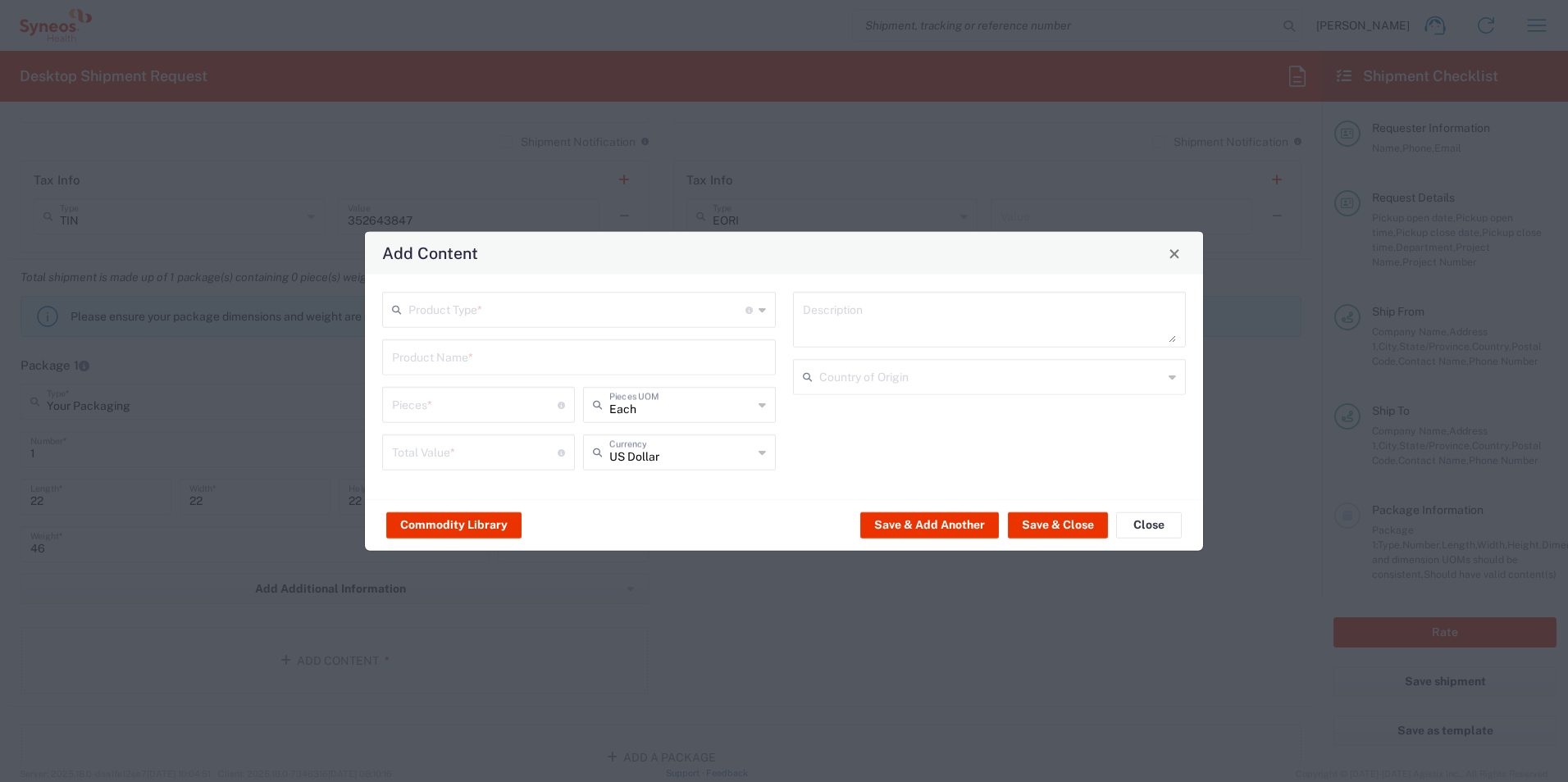
click at [498, 301] on input "text" at bounding box center [576, 309] width 337 height 29
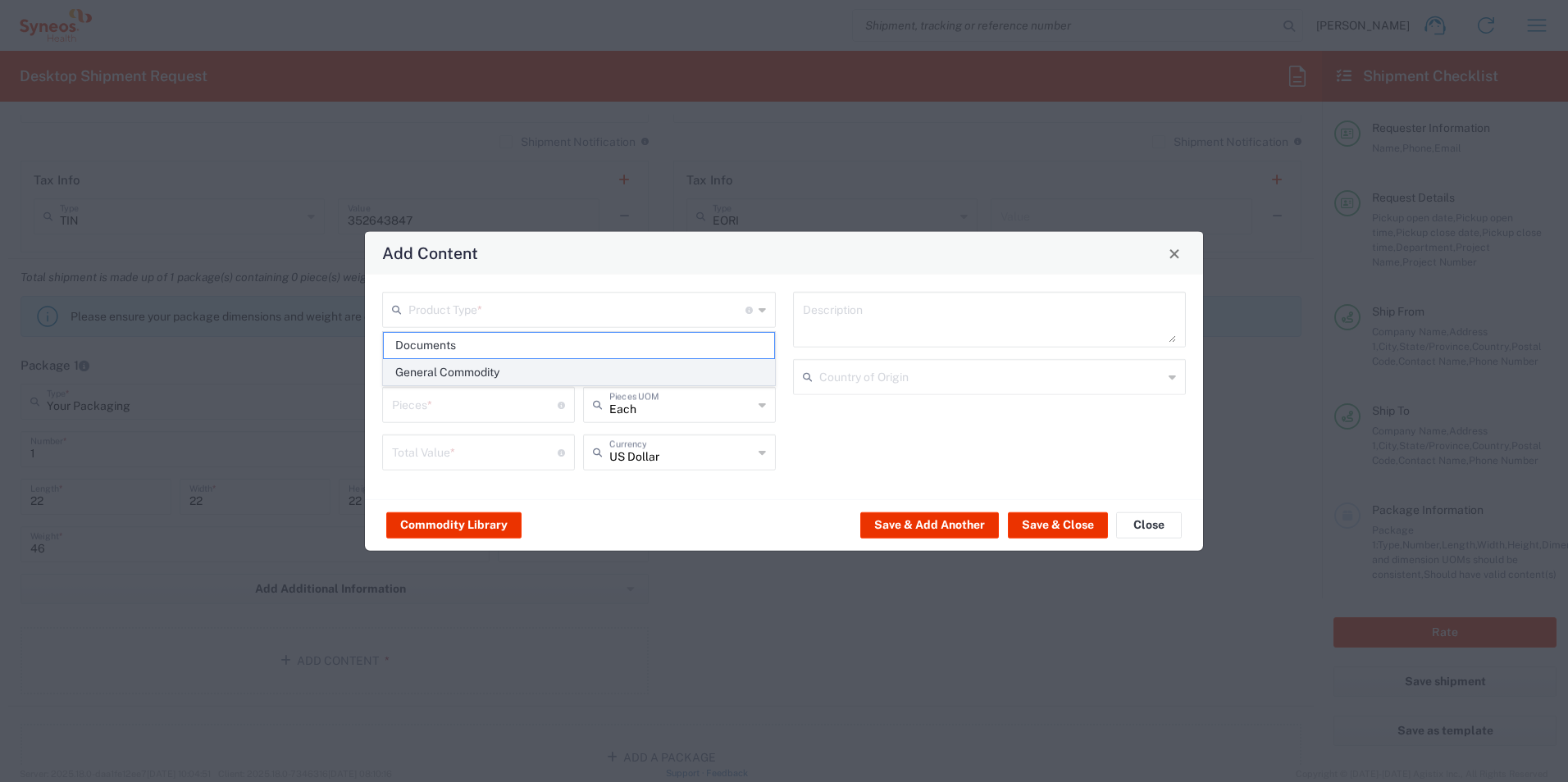
click at [476, 369] on span "General Commodity" at bounding box center [578, 372] width 390 height 26
type input "General Commodity"
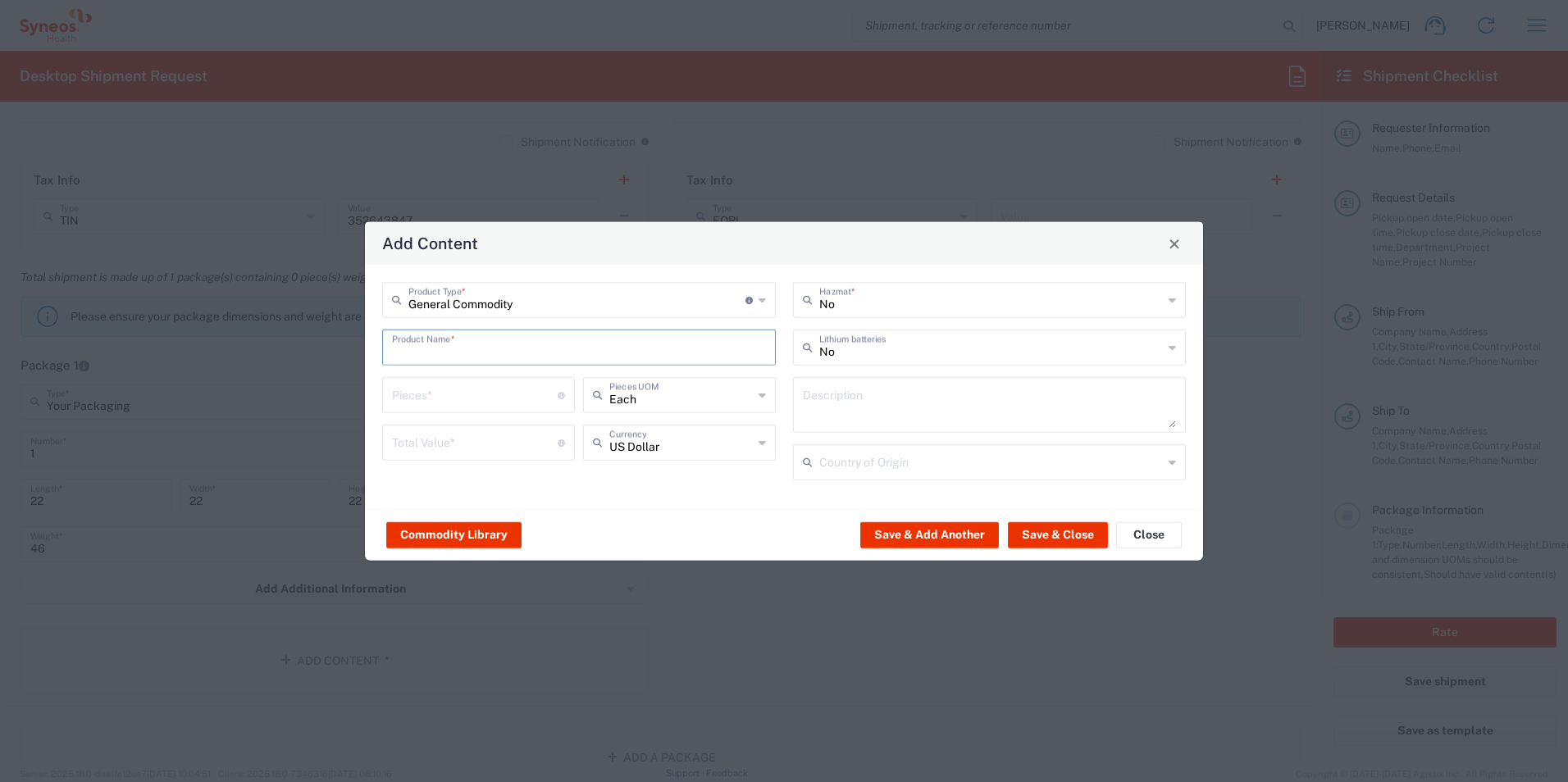
click at [500, 345] on input "text" at bounding box center [579, 346] width 374 height 29
type input "Nursing Supplies"
click at [440, 395] on input "number" at bounding box center [475, 394] width 166 height 29
type input "200"
click at [454, 453] on input "number" at bounding box center [475, 442] width 166 height 29
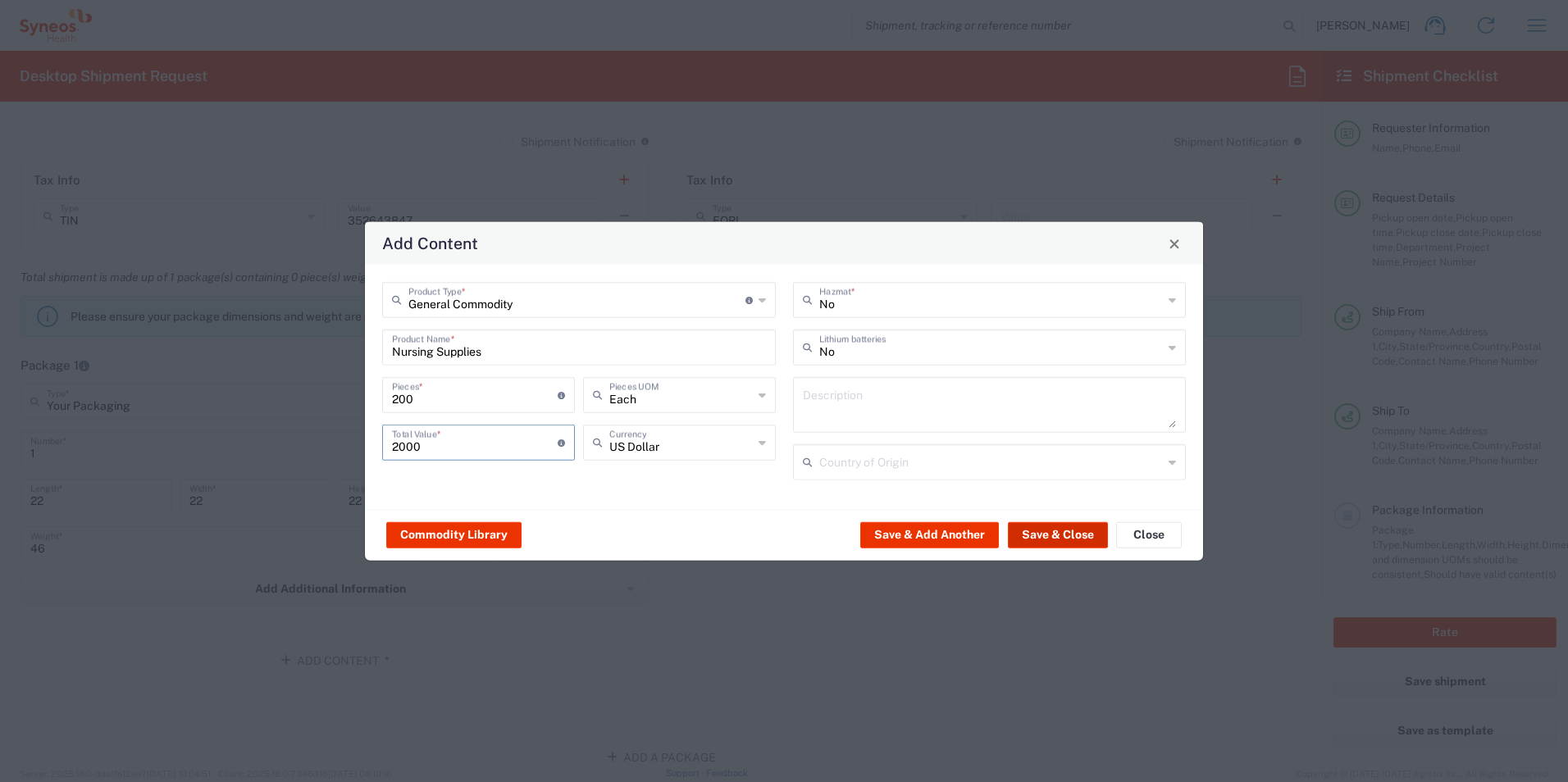
type input "2000"
click at [1050, 532] on button "Save & Close" at bounding box center [1058, 535] width 100 height 27
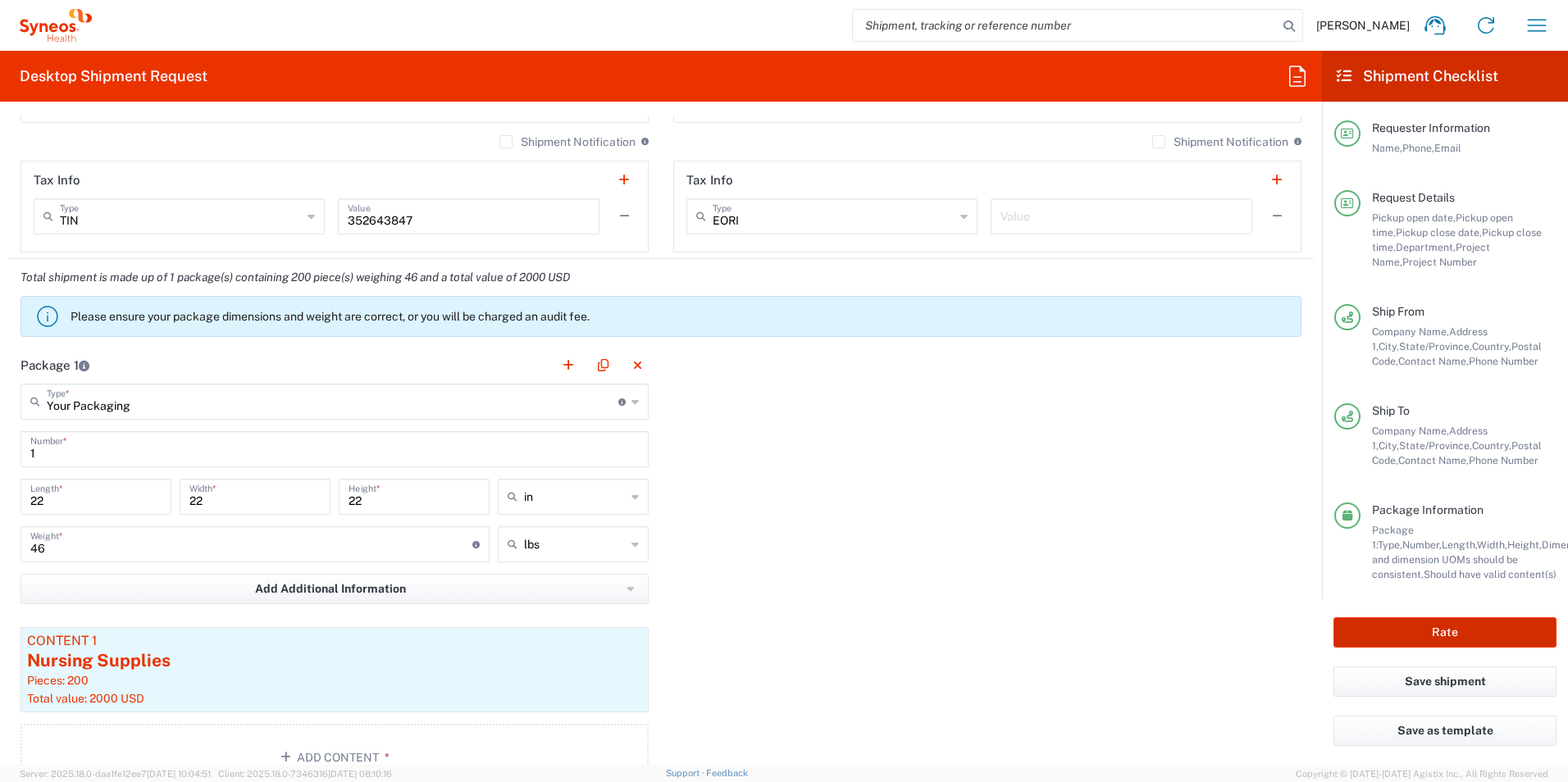
click at [1381, 621] on button "Rate" at bounding box center [1445, 632] width 223 height 31
type input "7056307A"
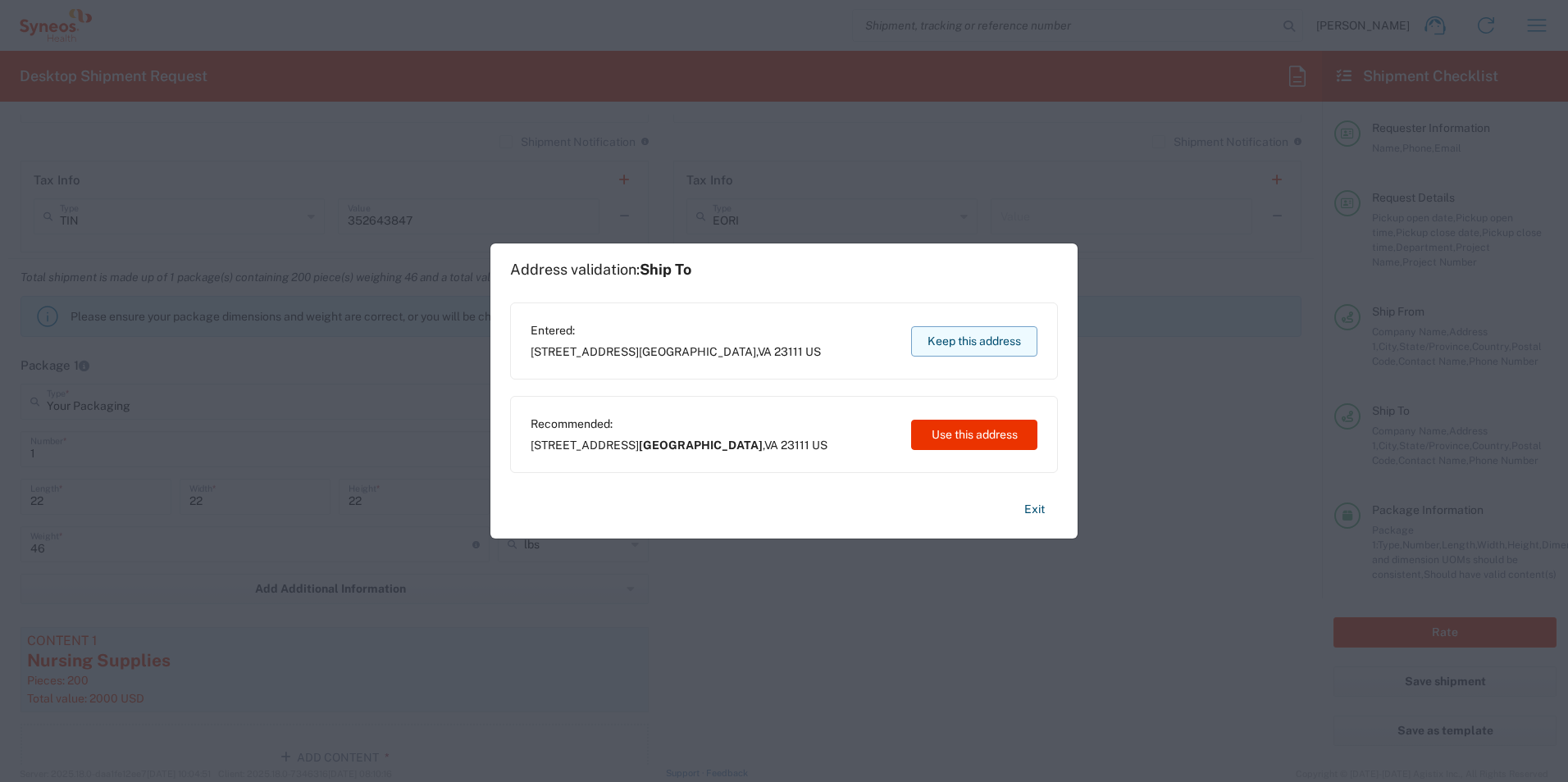
click at [959, 337] on button "Keep this address" at bounding box center [974, 341] width 126 height 31
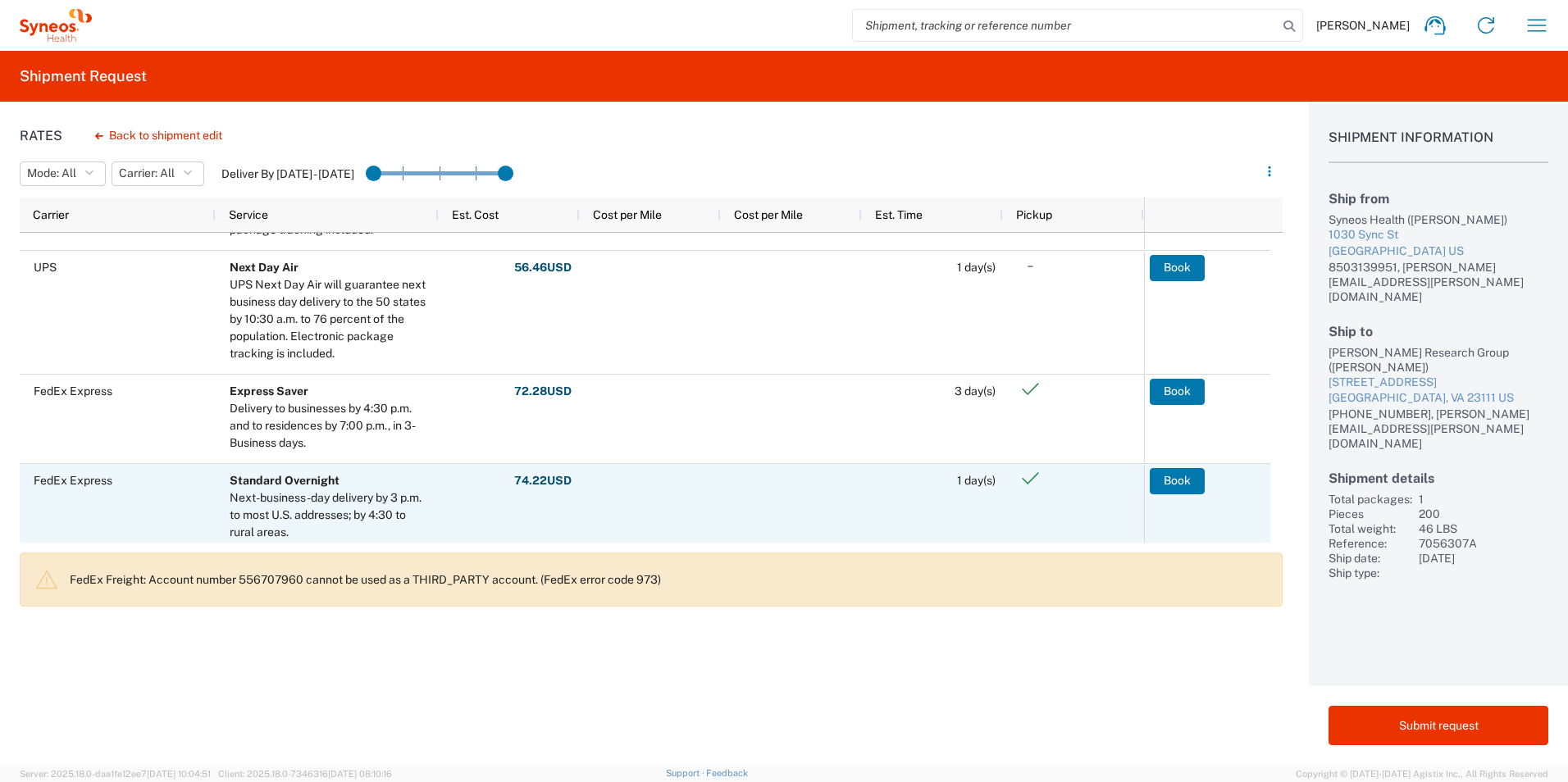
scroll to position [574, 0]
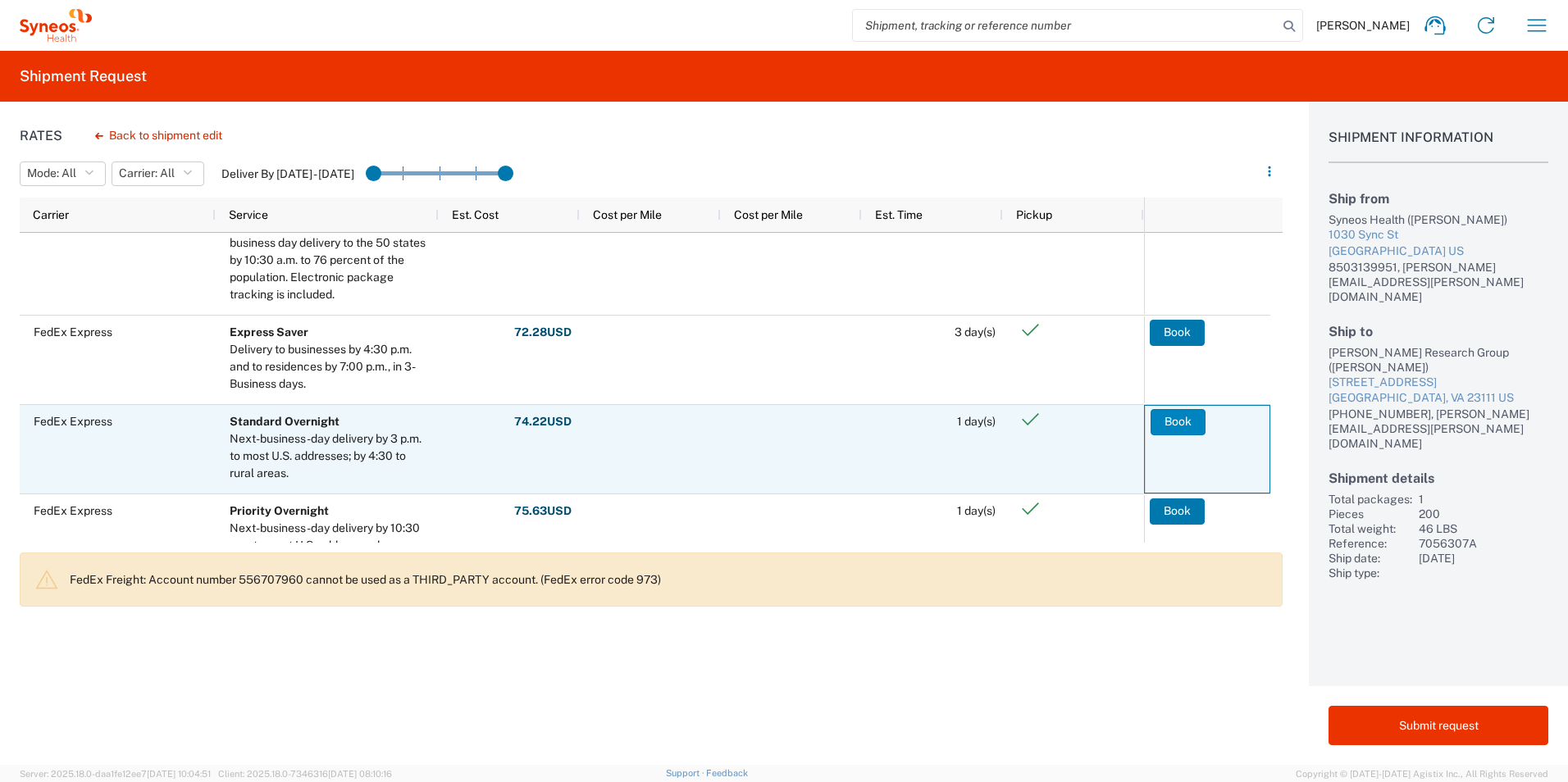
click at [1168, 423] on button "Book" at bounding box center [1178, 422] width 55 height 27
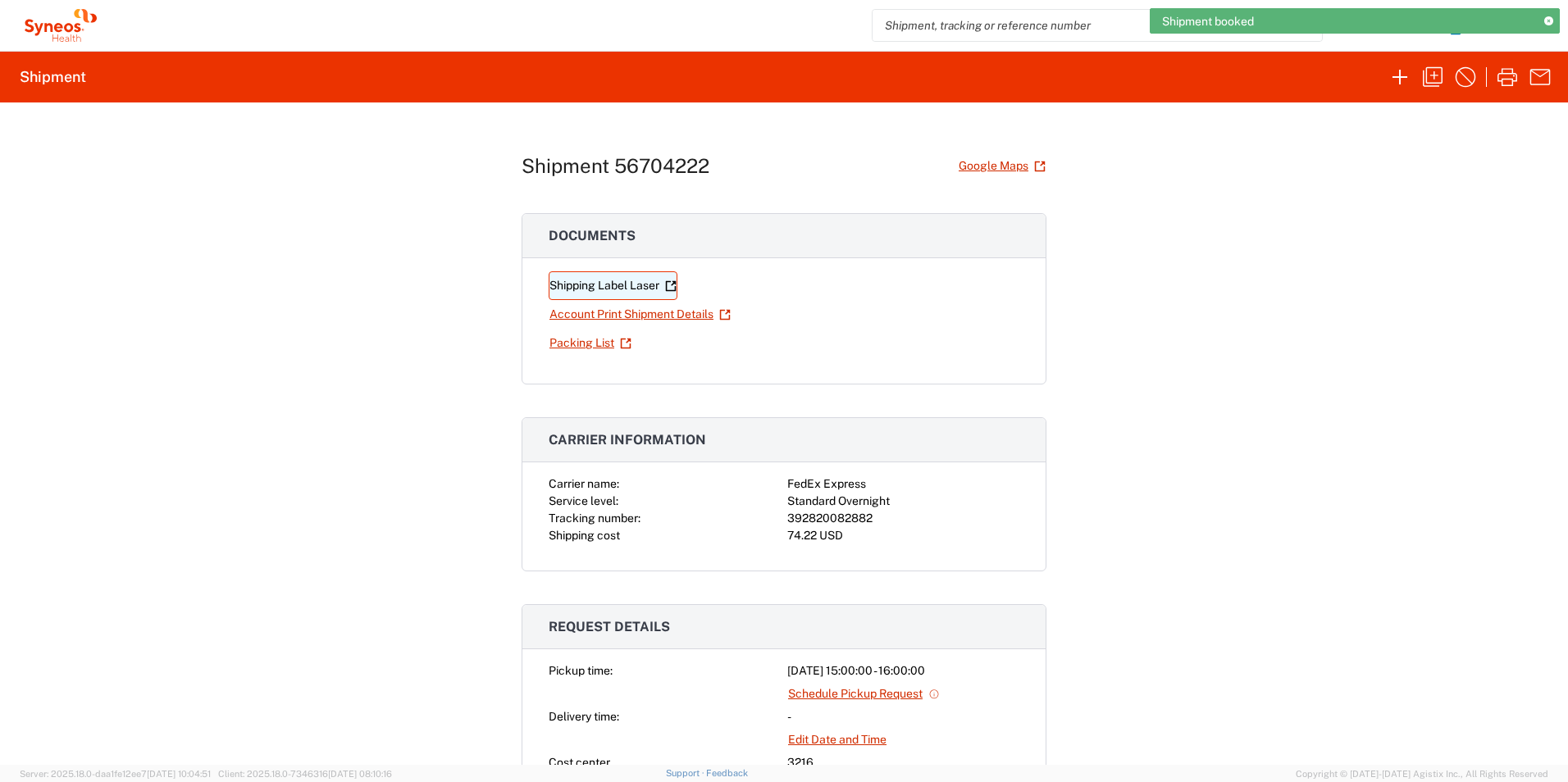
click at [588, 283] on link "Shipping Label Laser" at bounding box center [612, 286] width 129 height 29
